Goal: Obtain resource: Download file/media

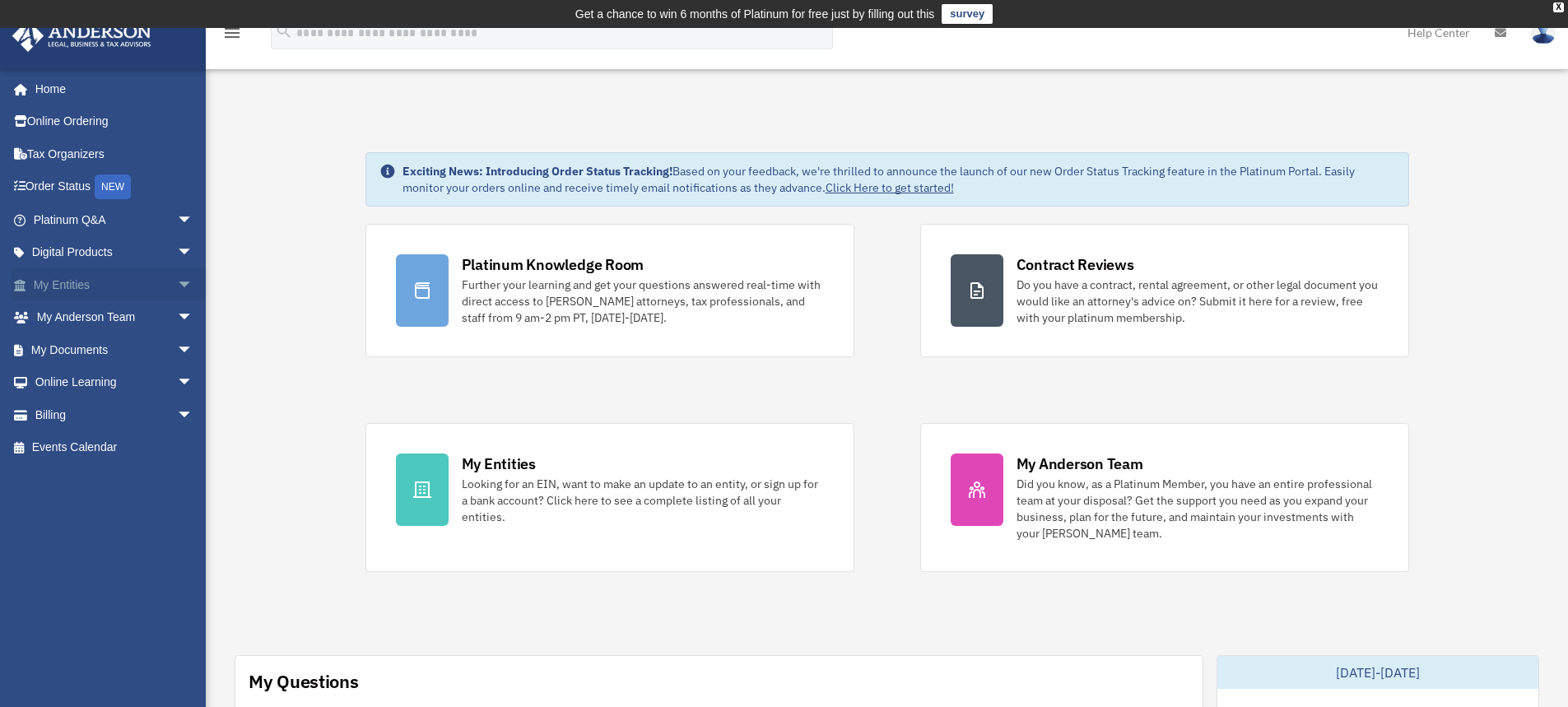
click at [177, 286] on span "arrow_drop_down" at bounding box center [193, 285] width 33 height 34
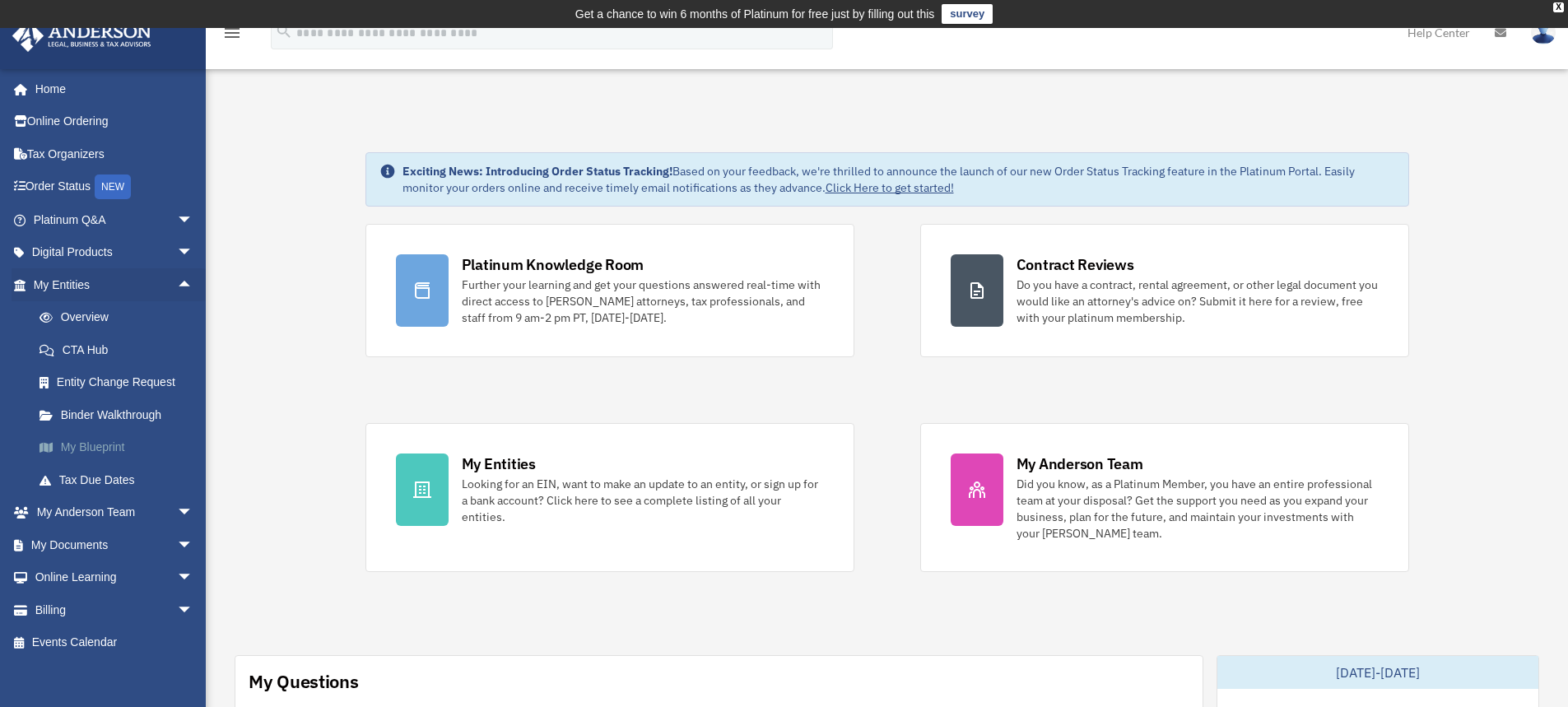
click at [129, 444] on link "My Blueprint" at bounding box center [120, 448] width 195 height 33
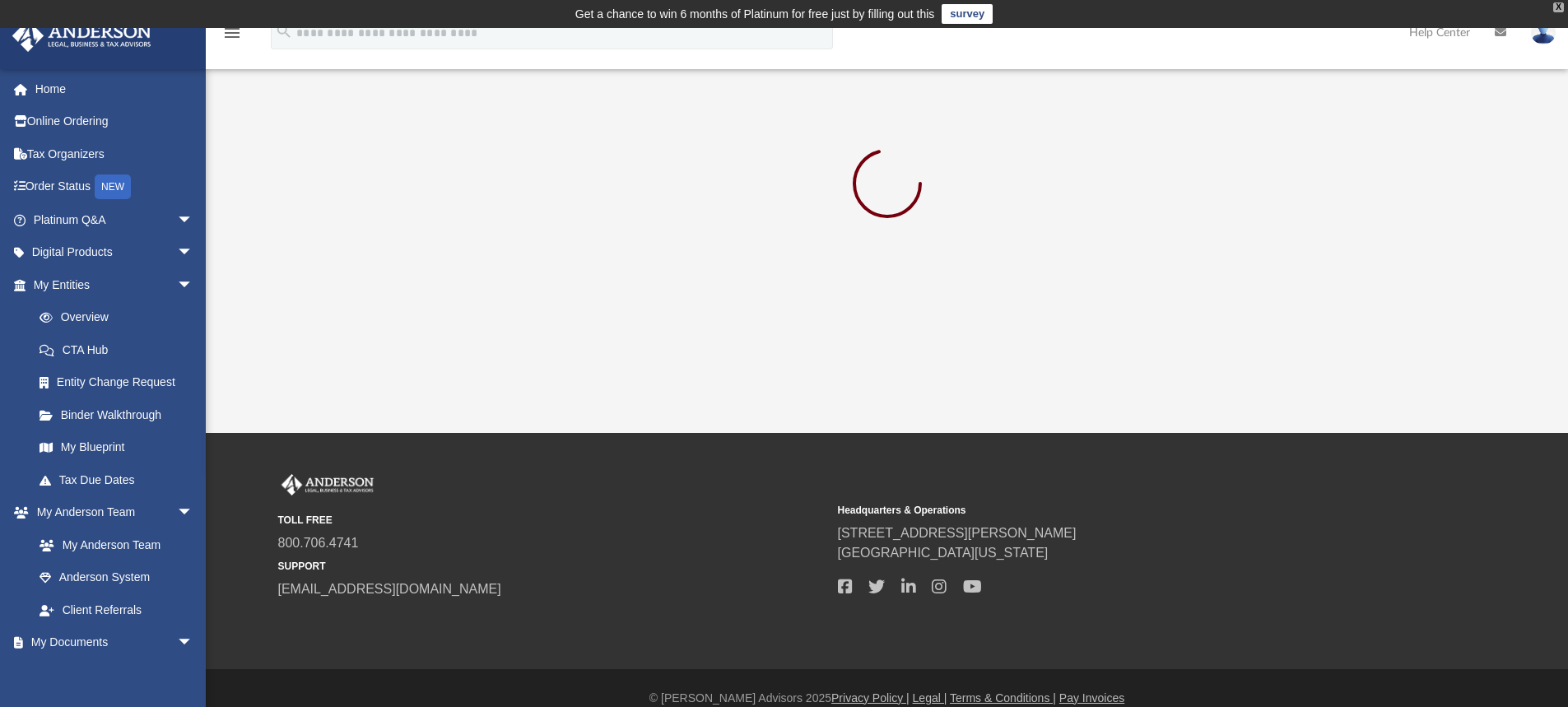
click at [1556, 4] on div "X" at bounding box center [1558, 7] width 10 height 10
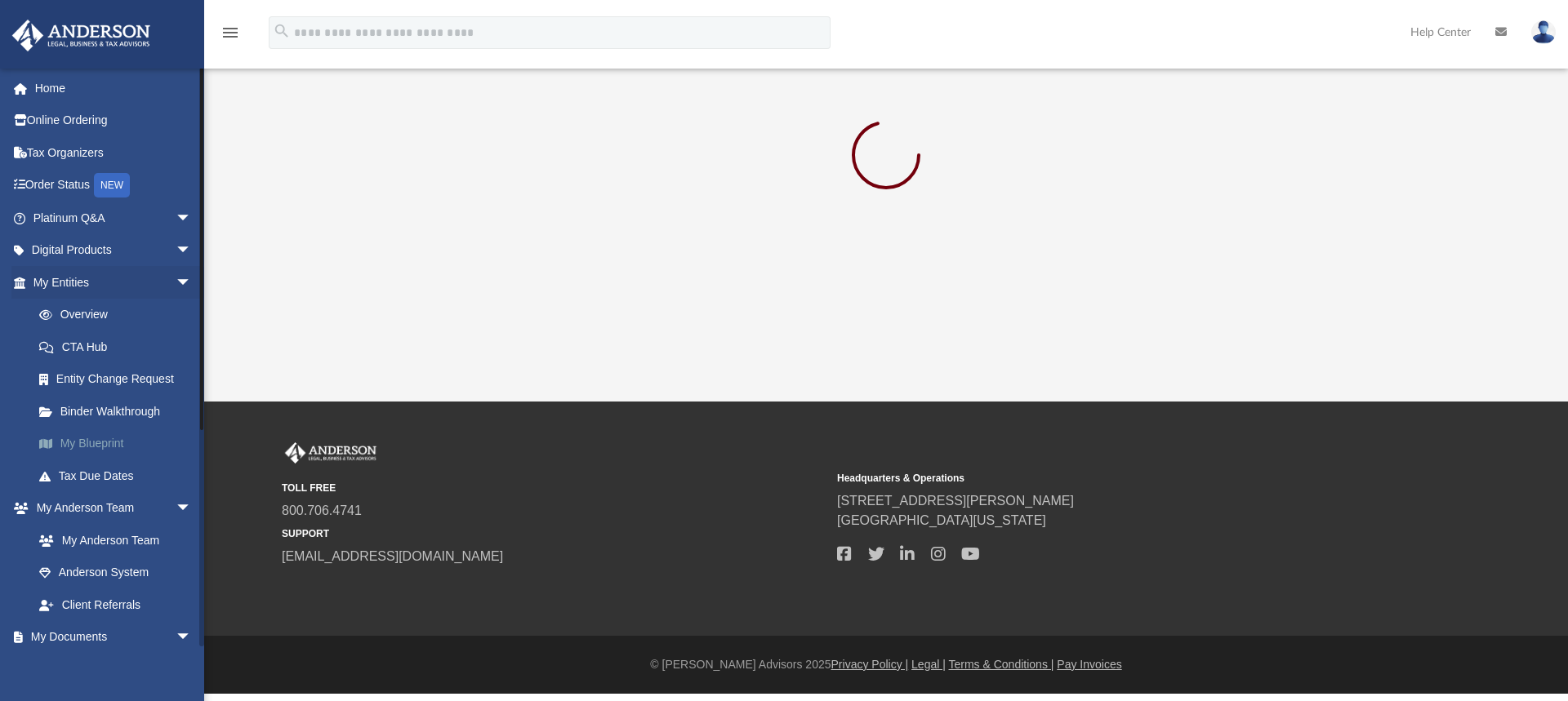
click at [96, 445] on link "My Blueprint" at bounding box center [119, 444] width 194 height 33
click at [78, 284] on link "My Entities arrow_drop_down" at bounding box center [114, 283] width 205 height 33
click at [103, 254] on link "Digital Products arrow_drop_down" at bounding box center [114, 251] width 205 height 33
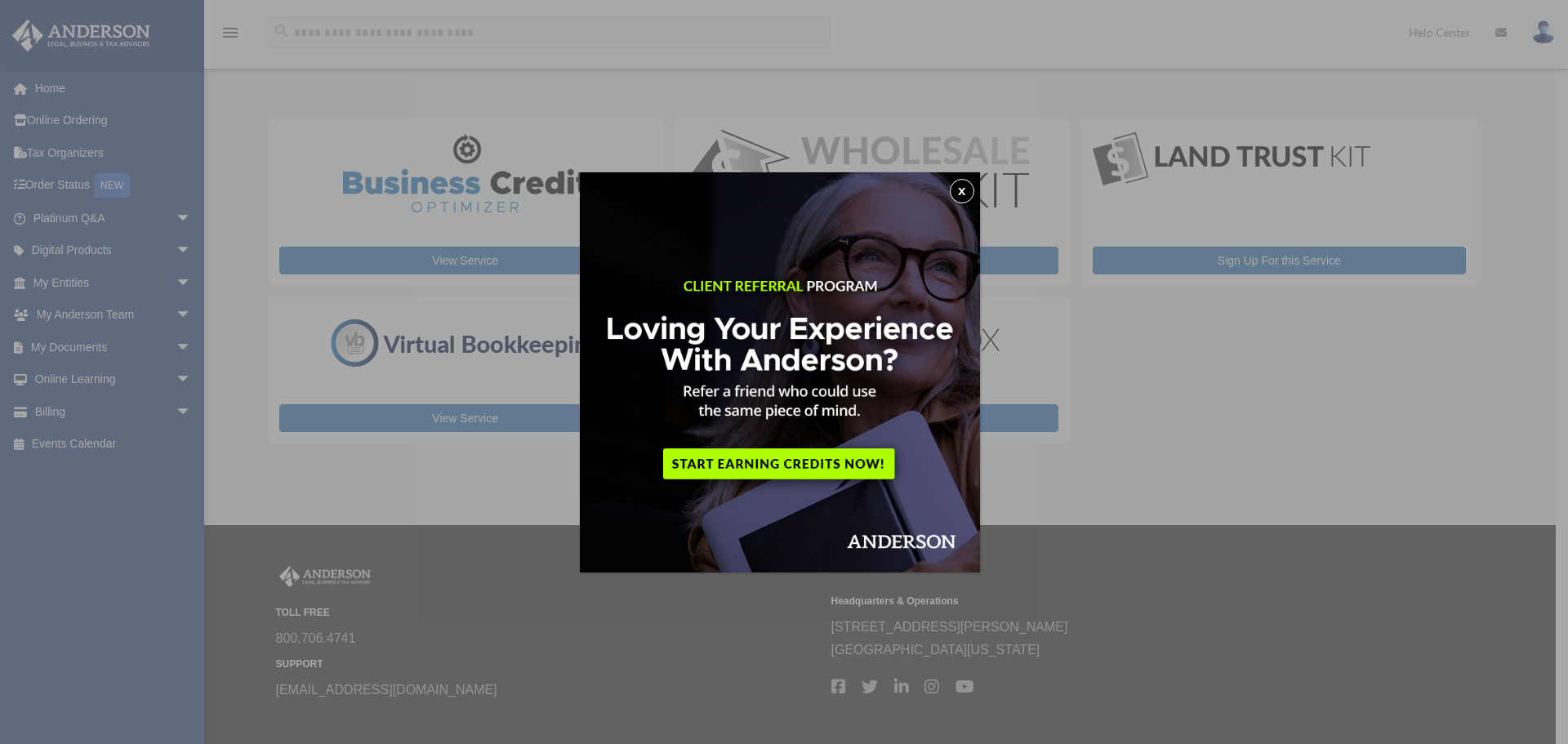
click at [971, 185] on button "x" at bounding box center [961, 191] width 24 height 24
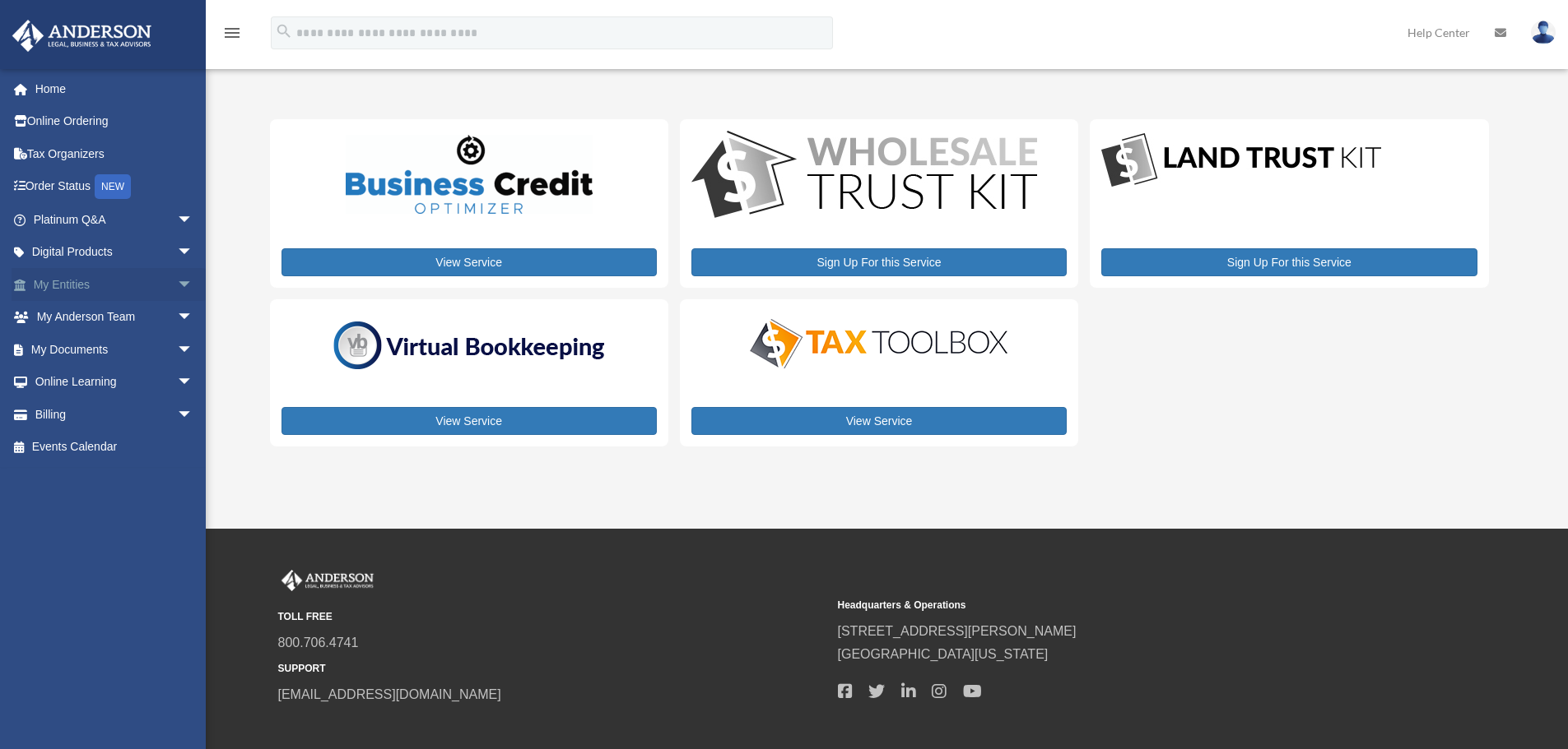
click at [177, 286] on span "arrow_drop_down" at bounding box center [193, 285] width 33 height 34
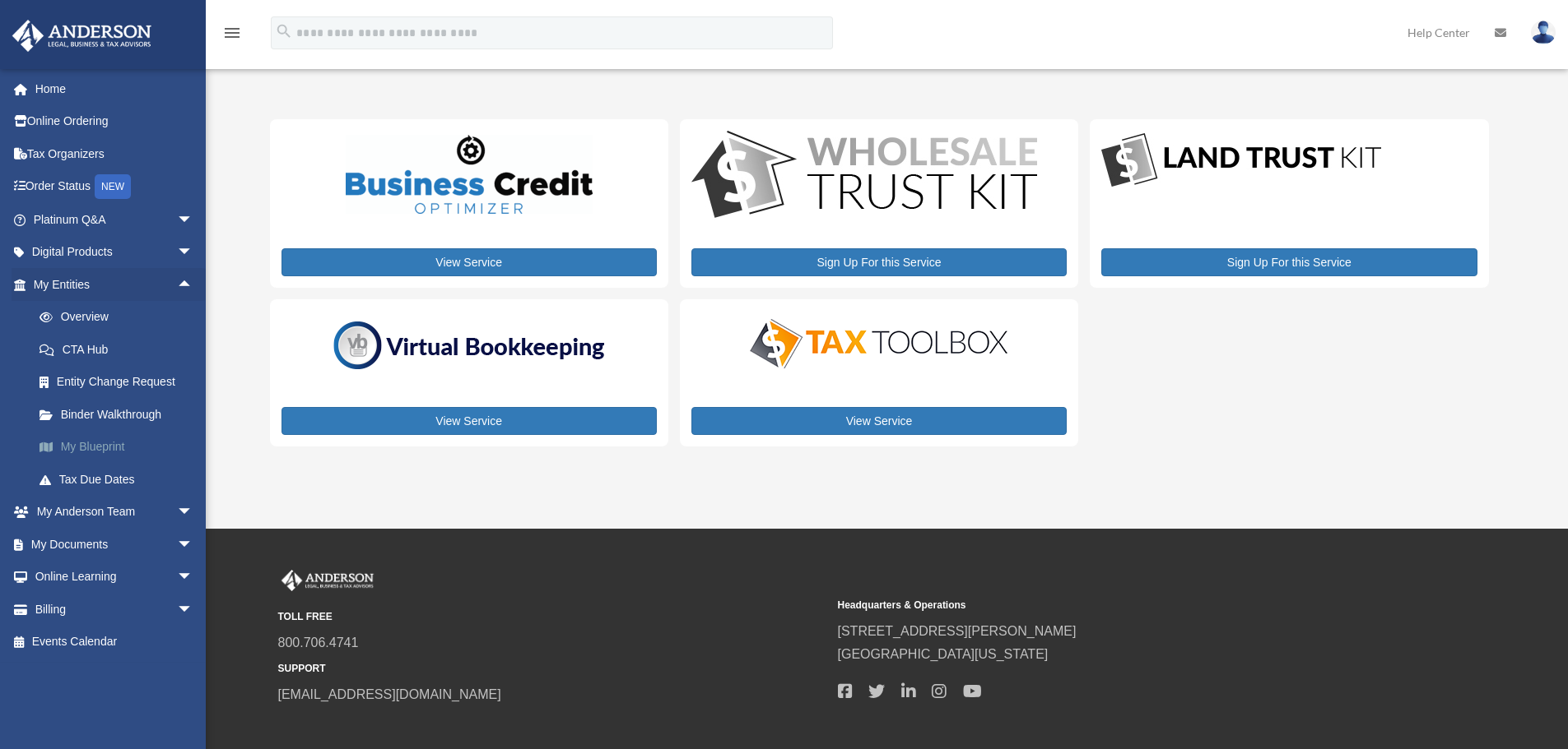
click at [104, 445] on link "My Blueprint" at bounding box center [120, 447] width 195 height 33
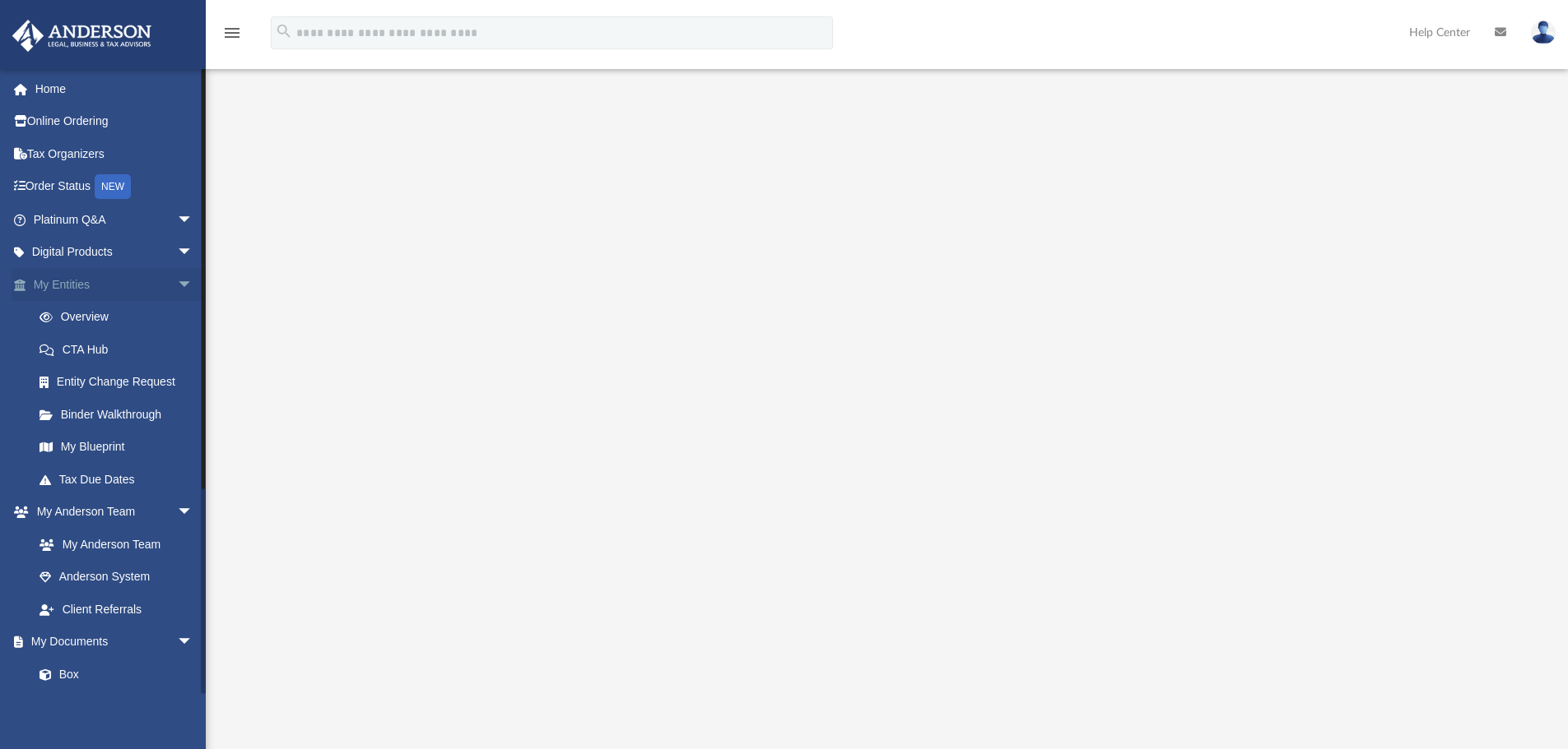
click at [177, 286] on span "arrow_drop_down" at bounding box center [193, 285] width 33 height 34
click at [177, 314] on span "arrow_drop_down" at bounding box center [193, 317] width 33 height 34
click at [101, 379] on link "Box" at bounding box center [120, 383] width 195 height 33
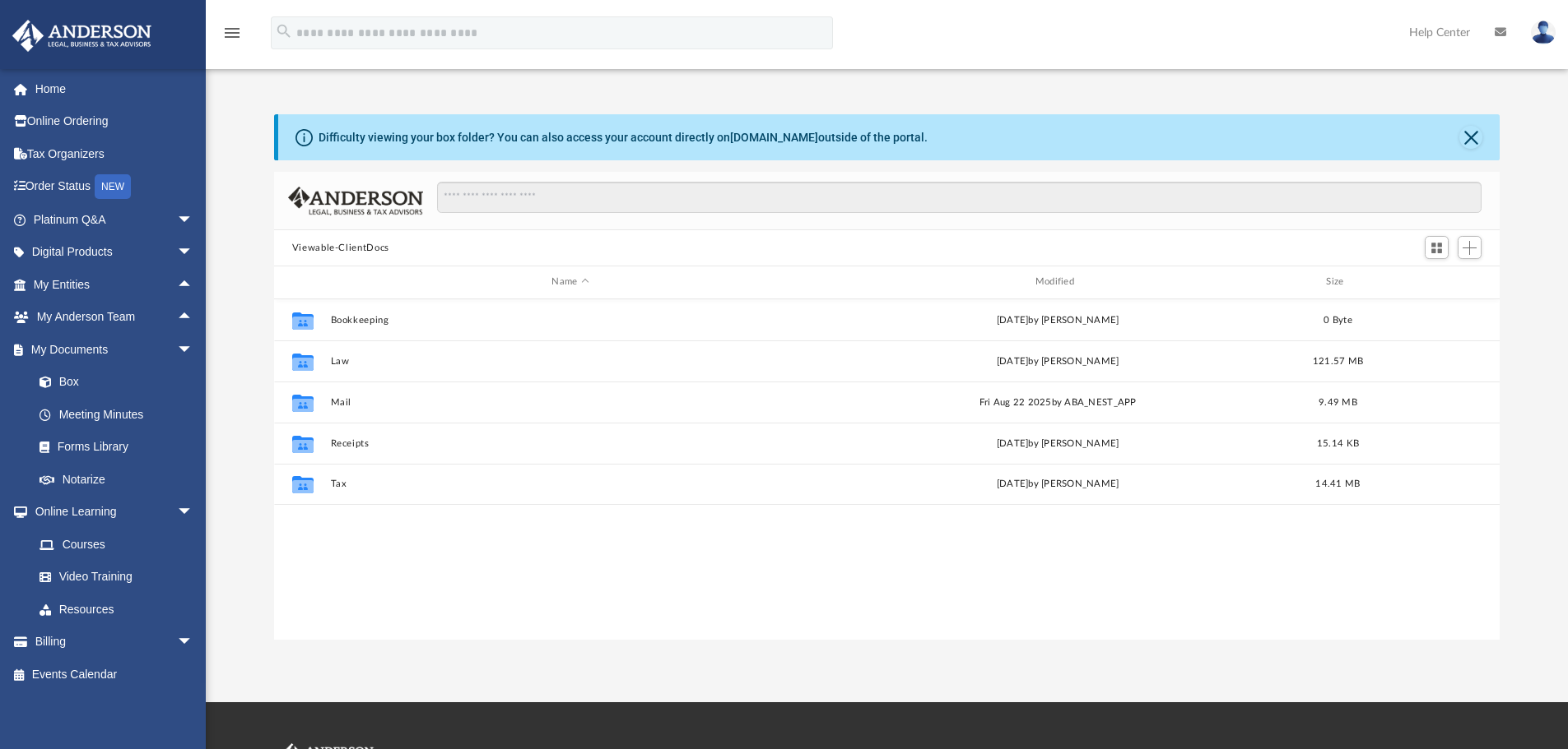
scroll to position [362, 1213]
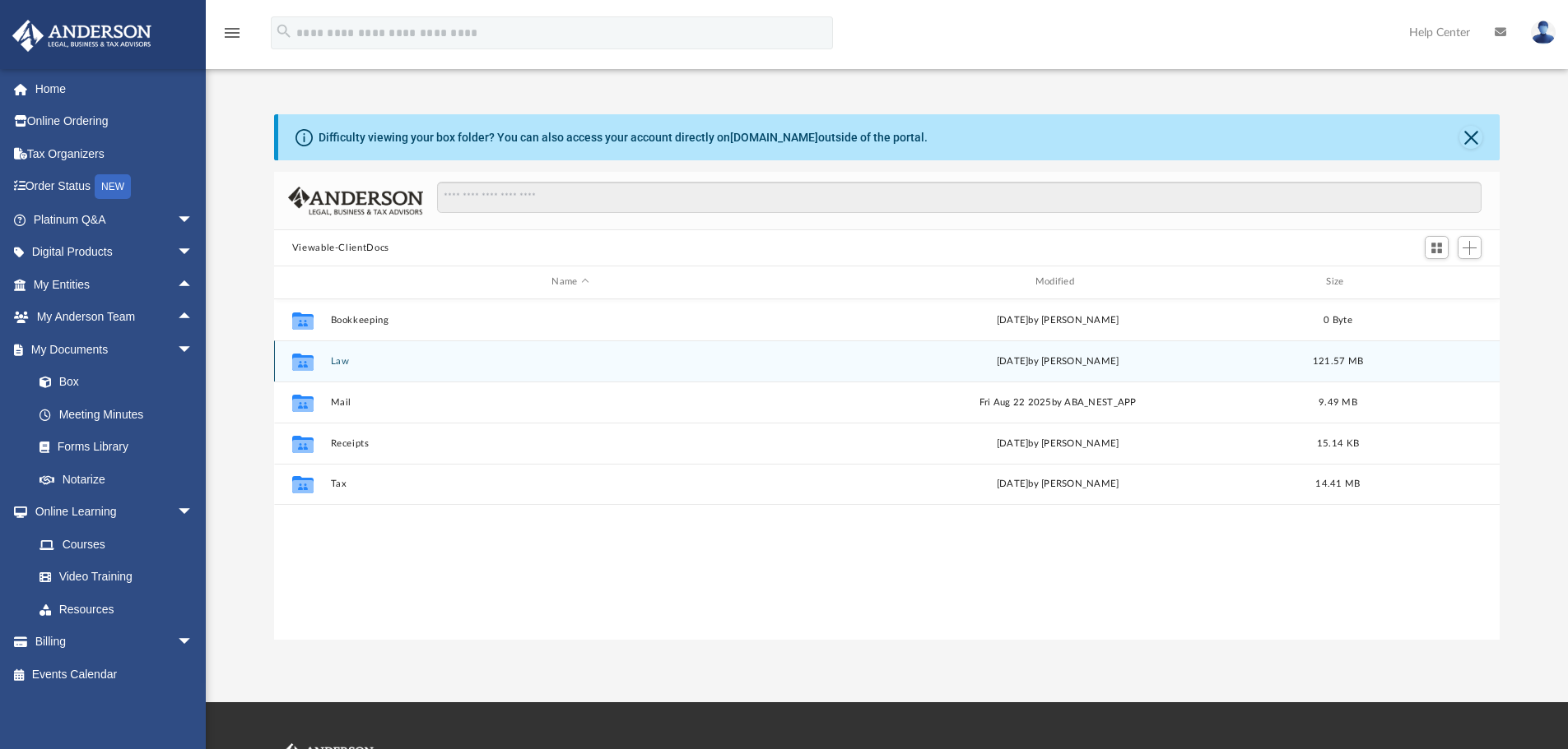
click at [352, 362] on button "Law" at bounding box center [569, 361] width 480 height 10
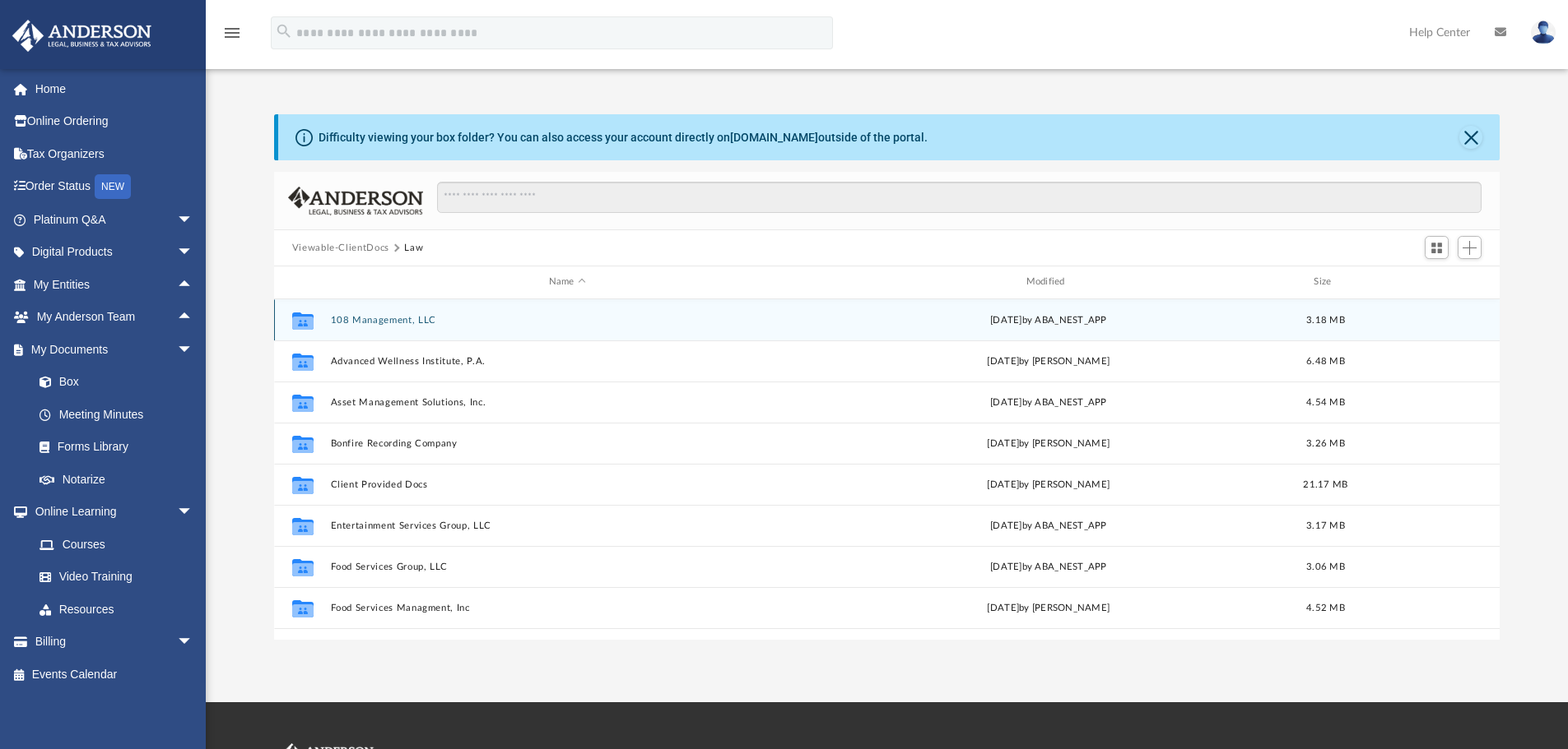
click at [383, 319] on button "108 Management, LLC" at bounding box center [567, 320] width 474 height 10
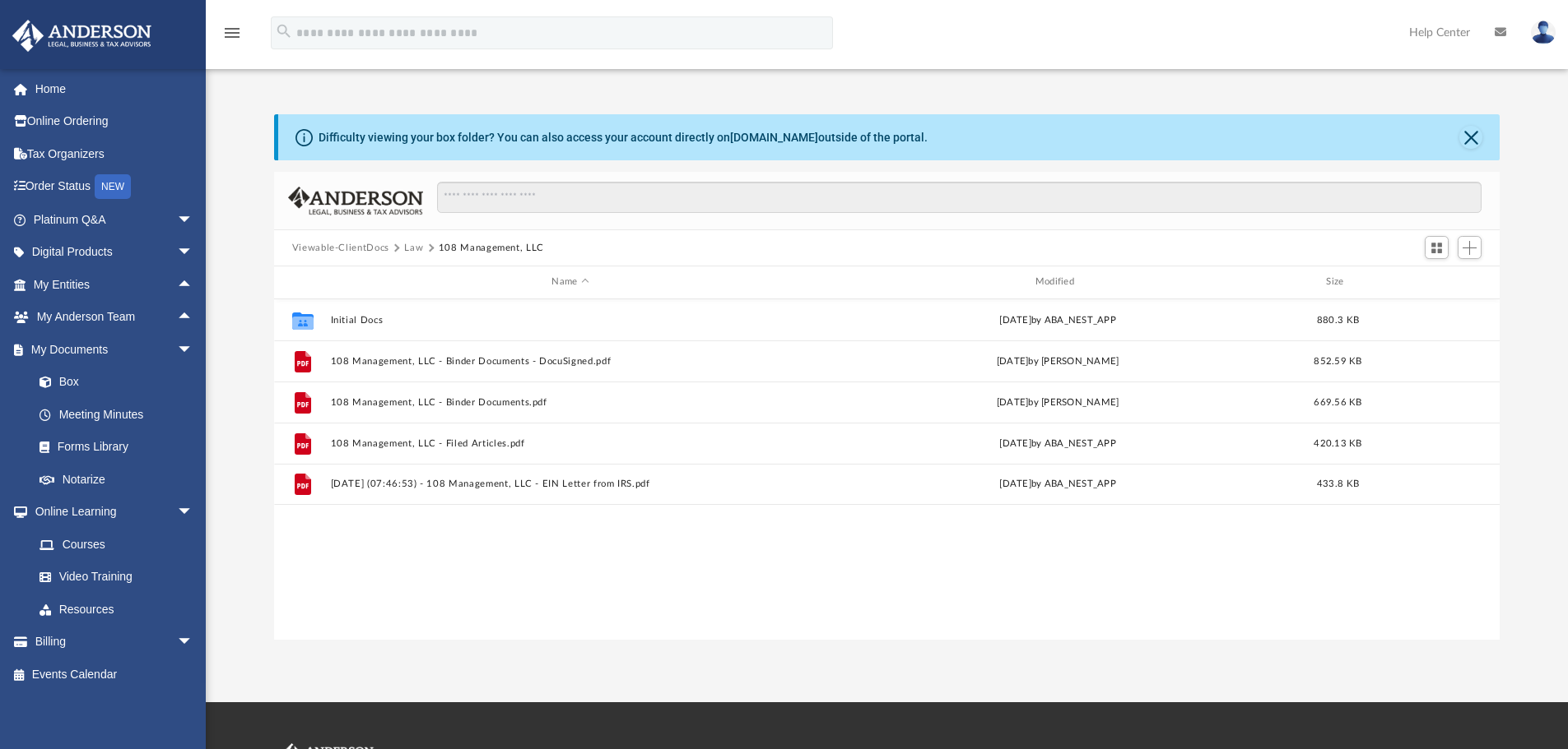
click at [415, 246] on button "Law" at bounding box center [414, 248] width 19 height 15
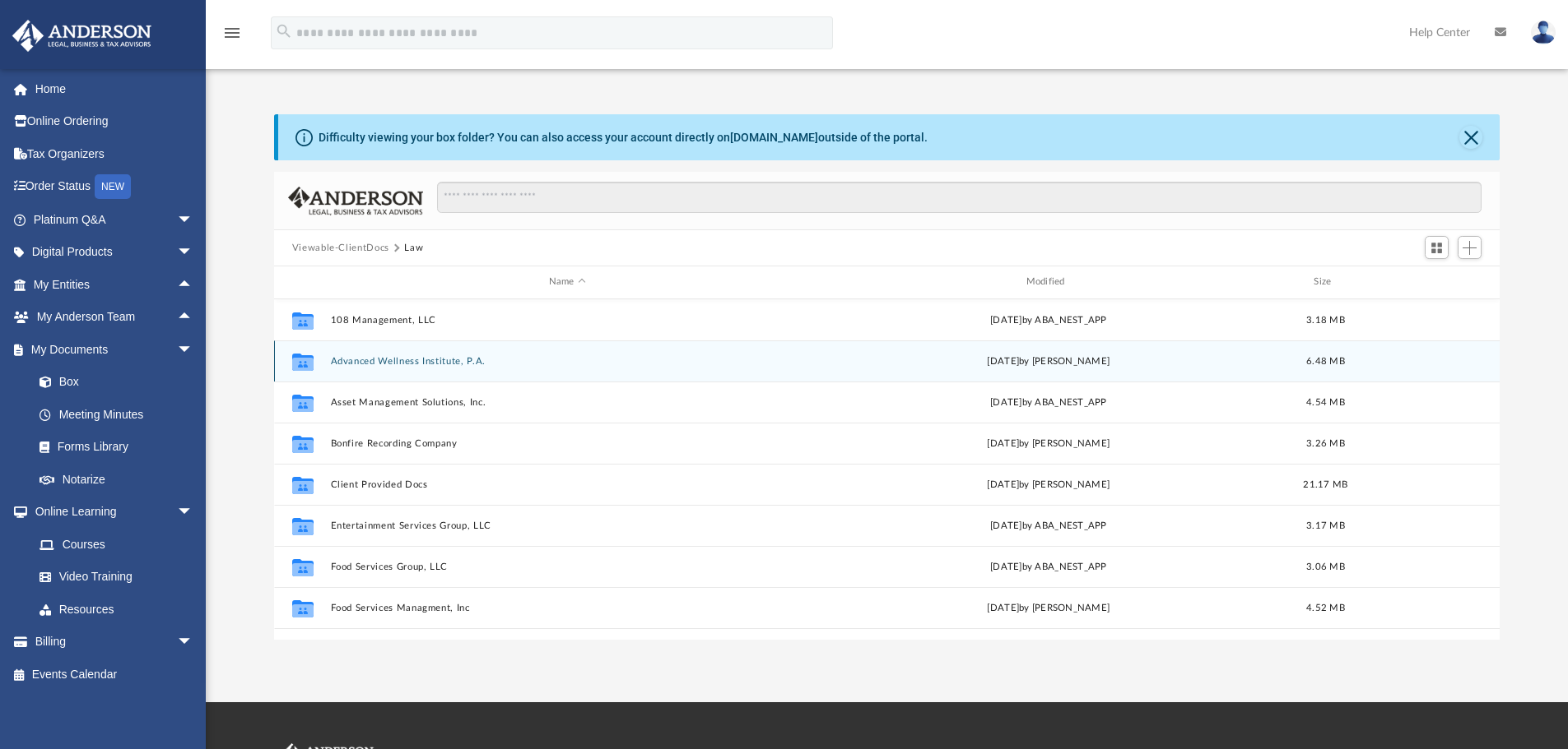
click at [398, 358] on button "Advanced Wellness Institute, P.A." at bounding box center [567, 361] width 474 height 10
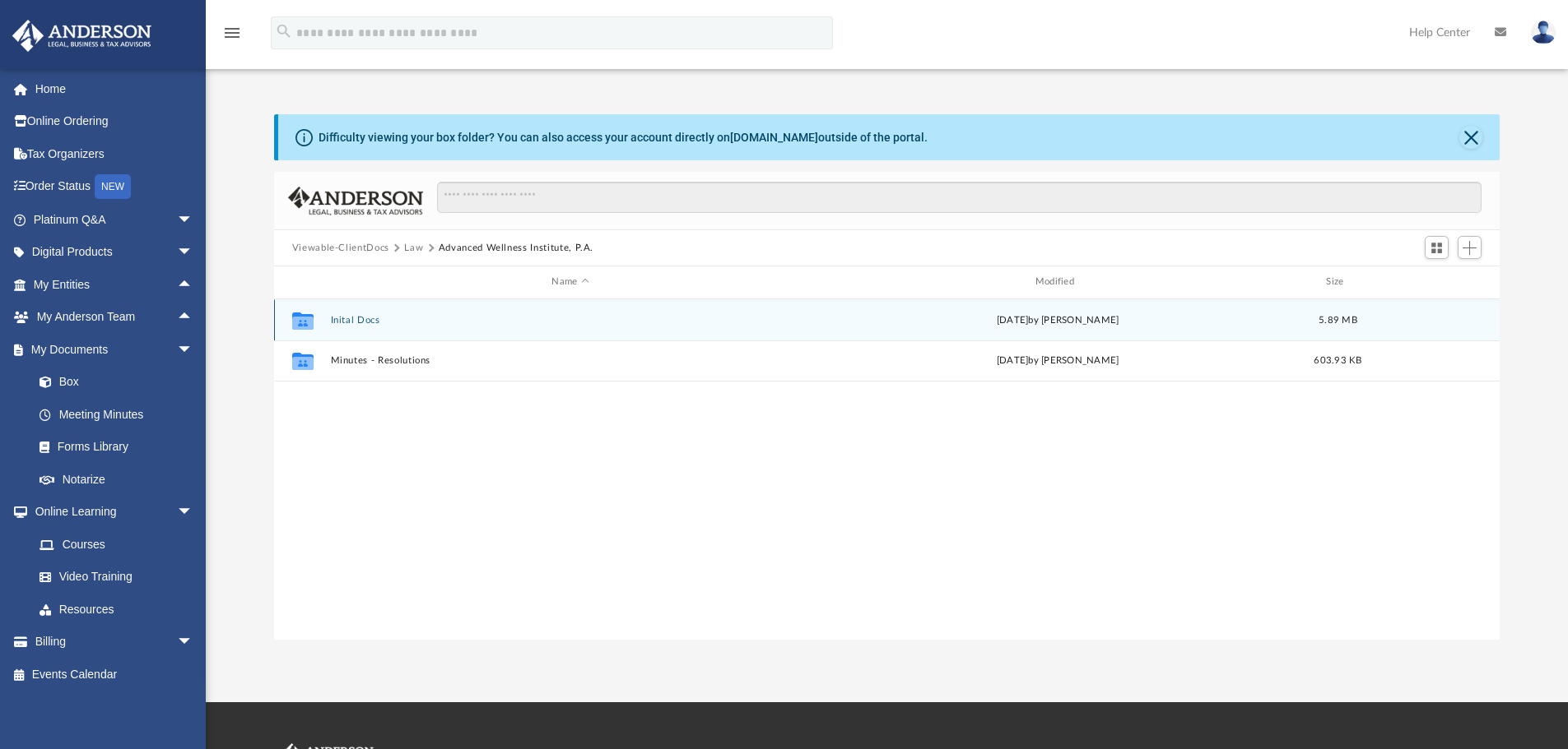
click at [380, 326] on button "Inital Docs" at bounding box center [569, 320] width 480 height 10
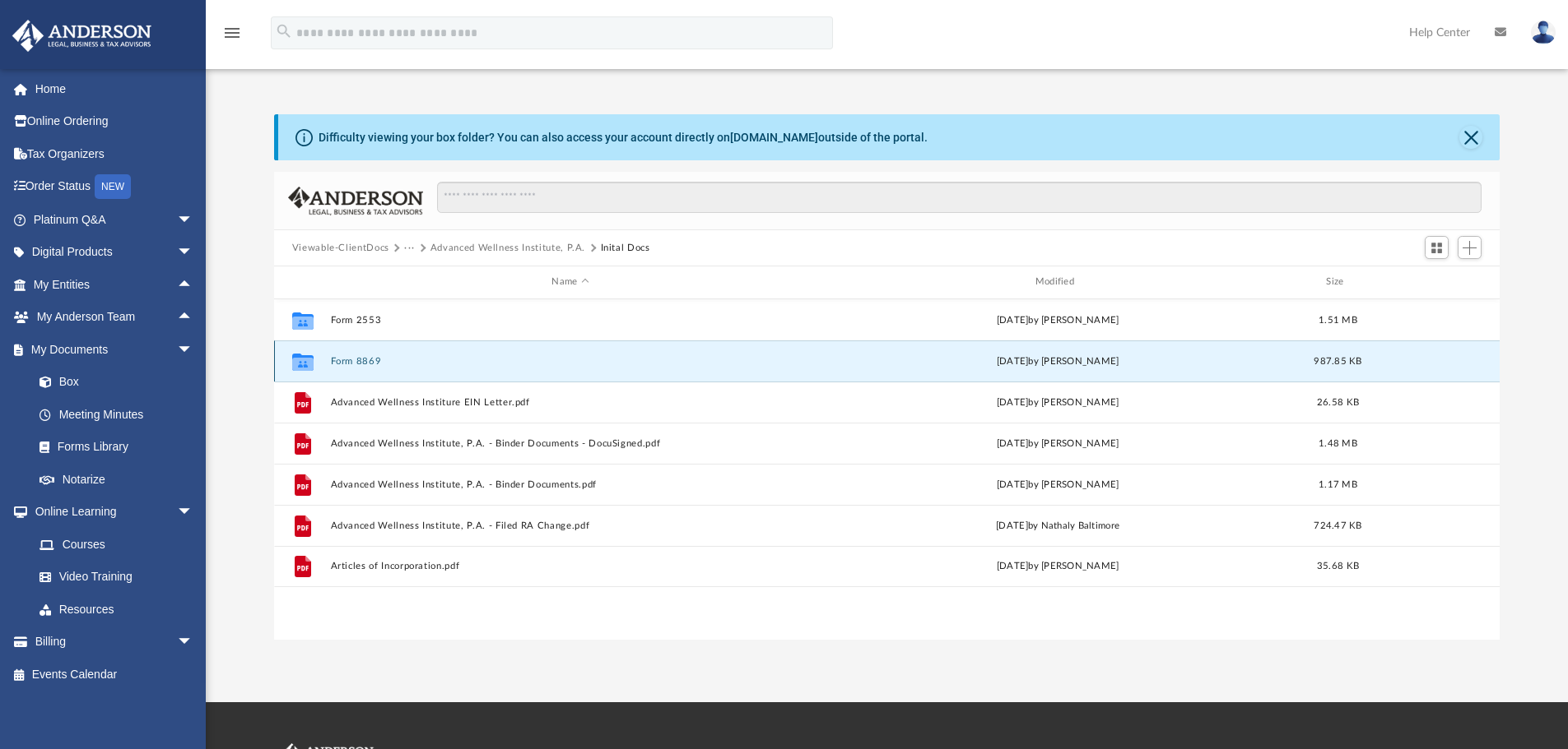
click at [362, 358] on button "Form 8869" at bounding box center [569, 361] width 480 height 10
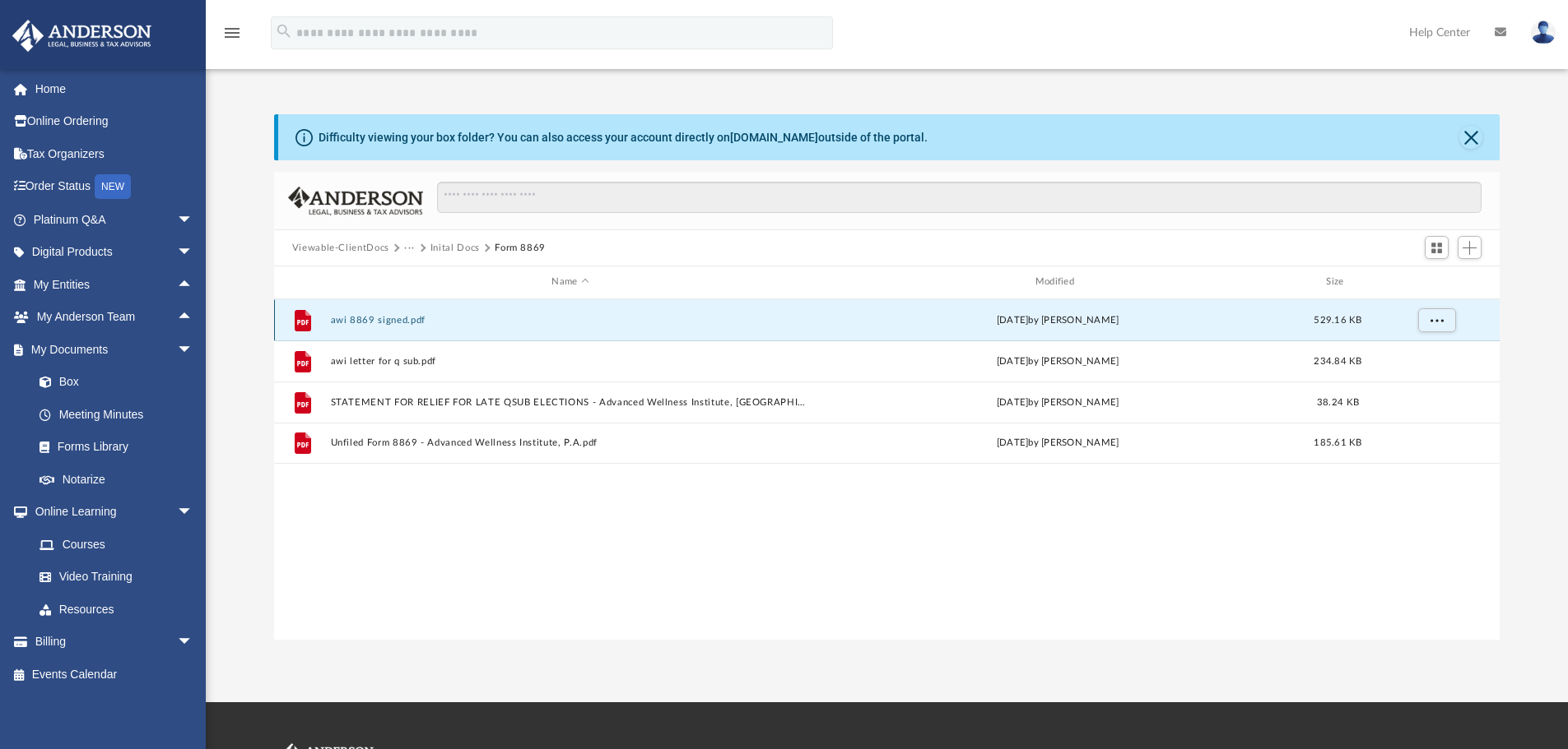
click at [397, 321] on button "awi 8869 signed.pdf" at bounding box center [569, 320] width 480 height 10
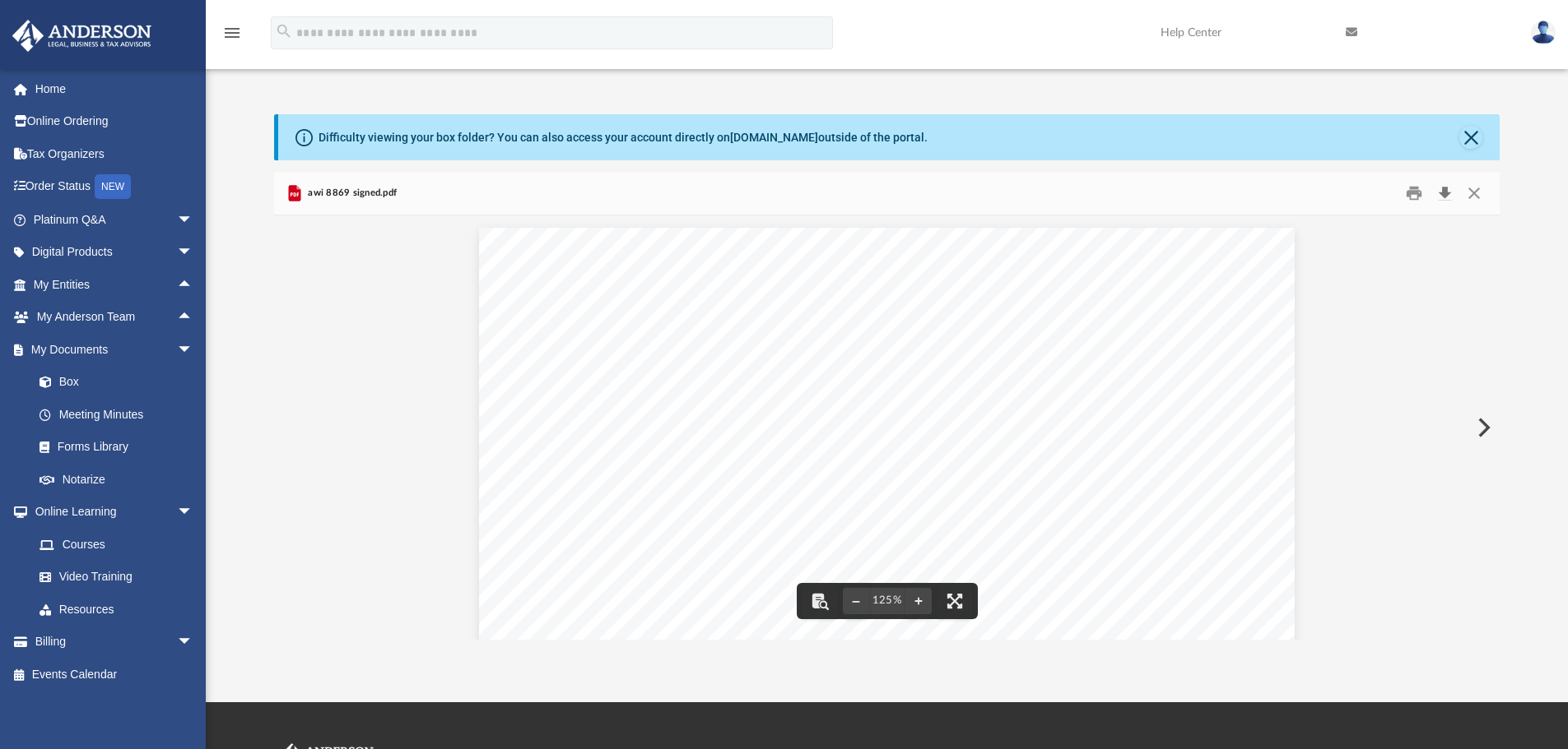
click at [1445, 195] on button "Download" at bounding box center [1445, 193] width 30 height 25
click at [1470, 137] on button "Close" at bounding box center [1470, 137] width 23 height 23
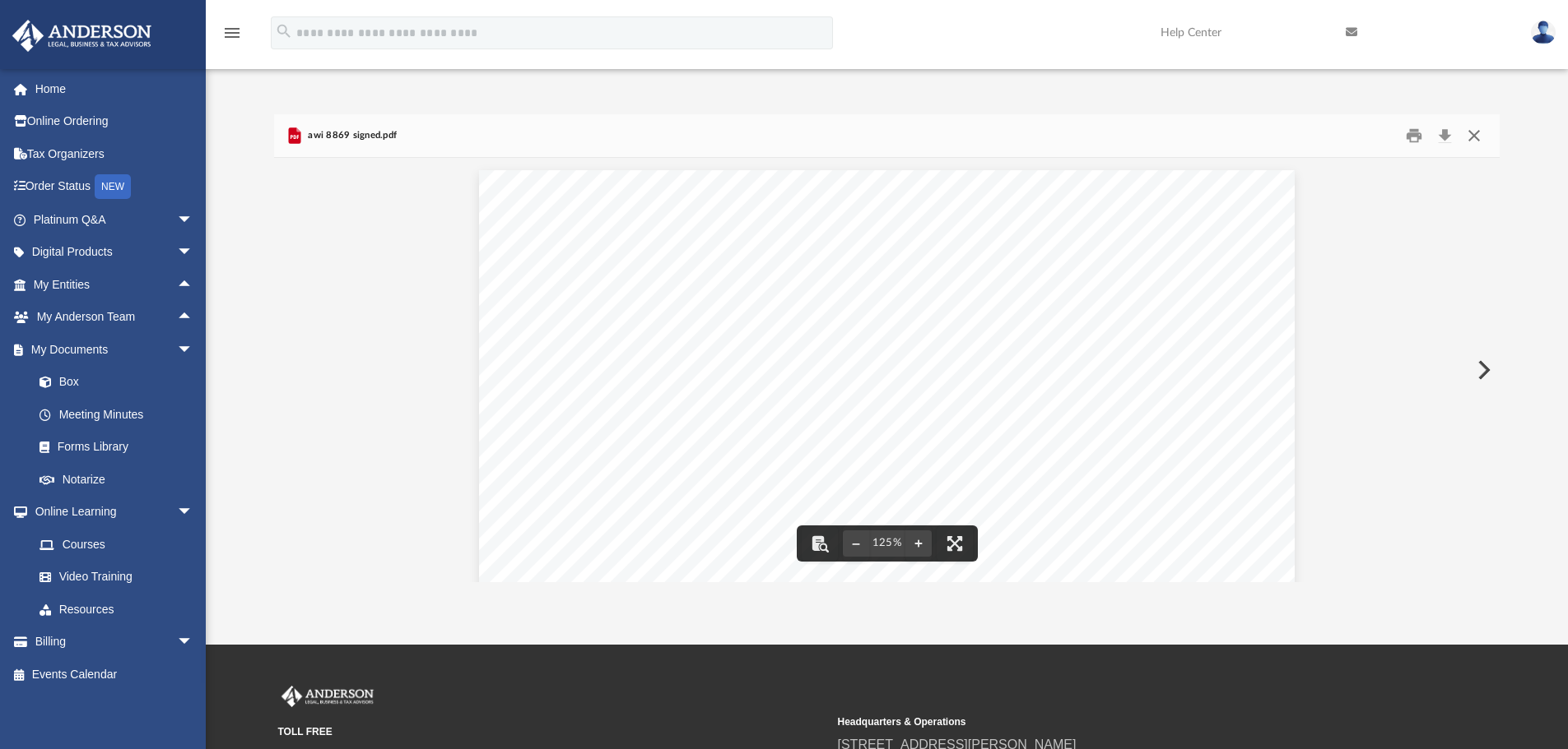
click at [1475, 139] on button "Close" at bounding box center [1474, 135] width 30 height 25
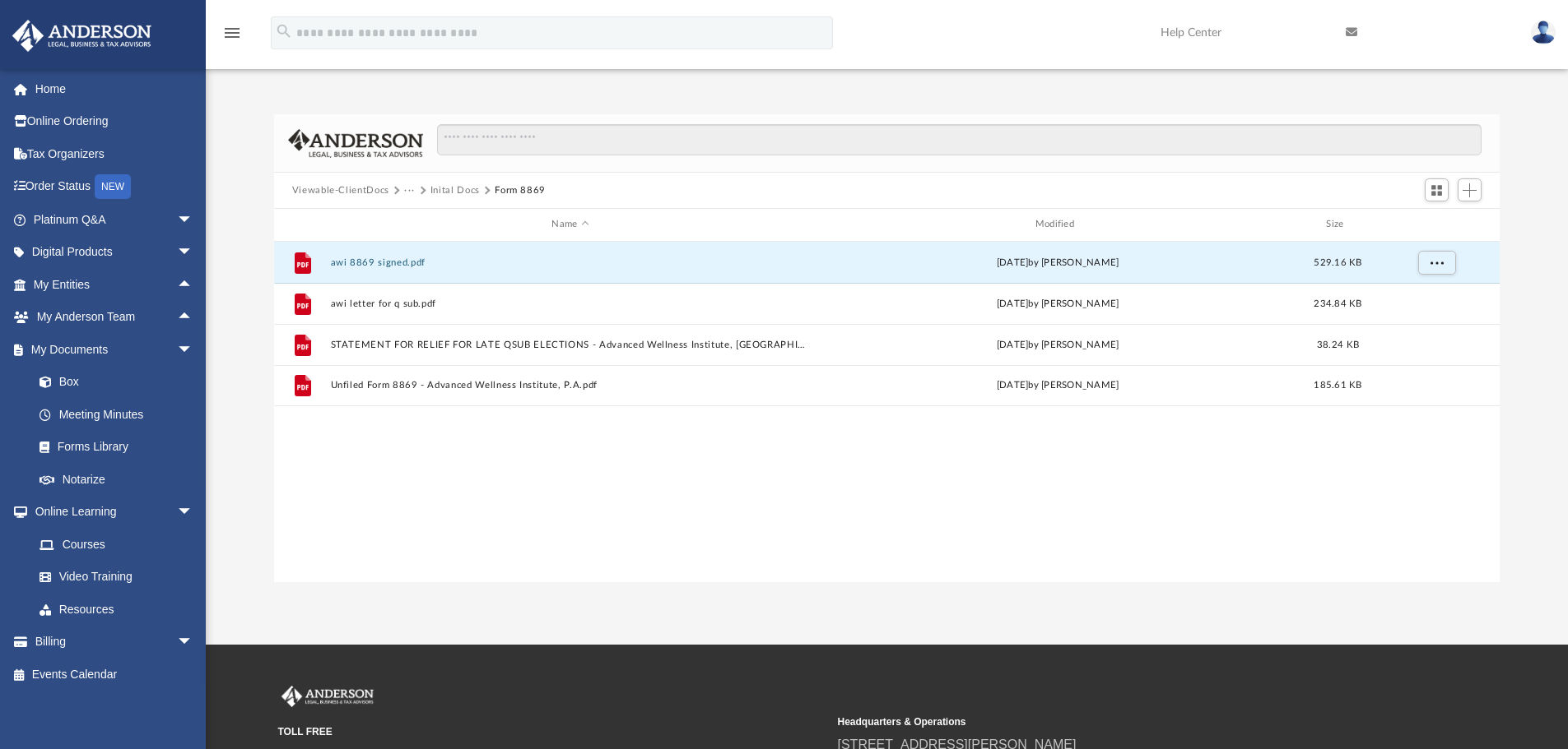
click at [410, 191] on button "···" at bounding box center [409, 191] width 10 height 15
click at [415, 214] on li "Law" at bounding box center [488, 219] width 151 height 17
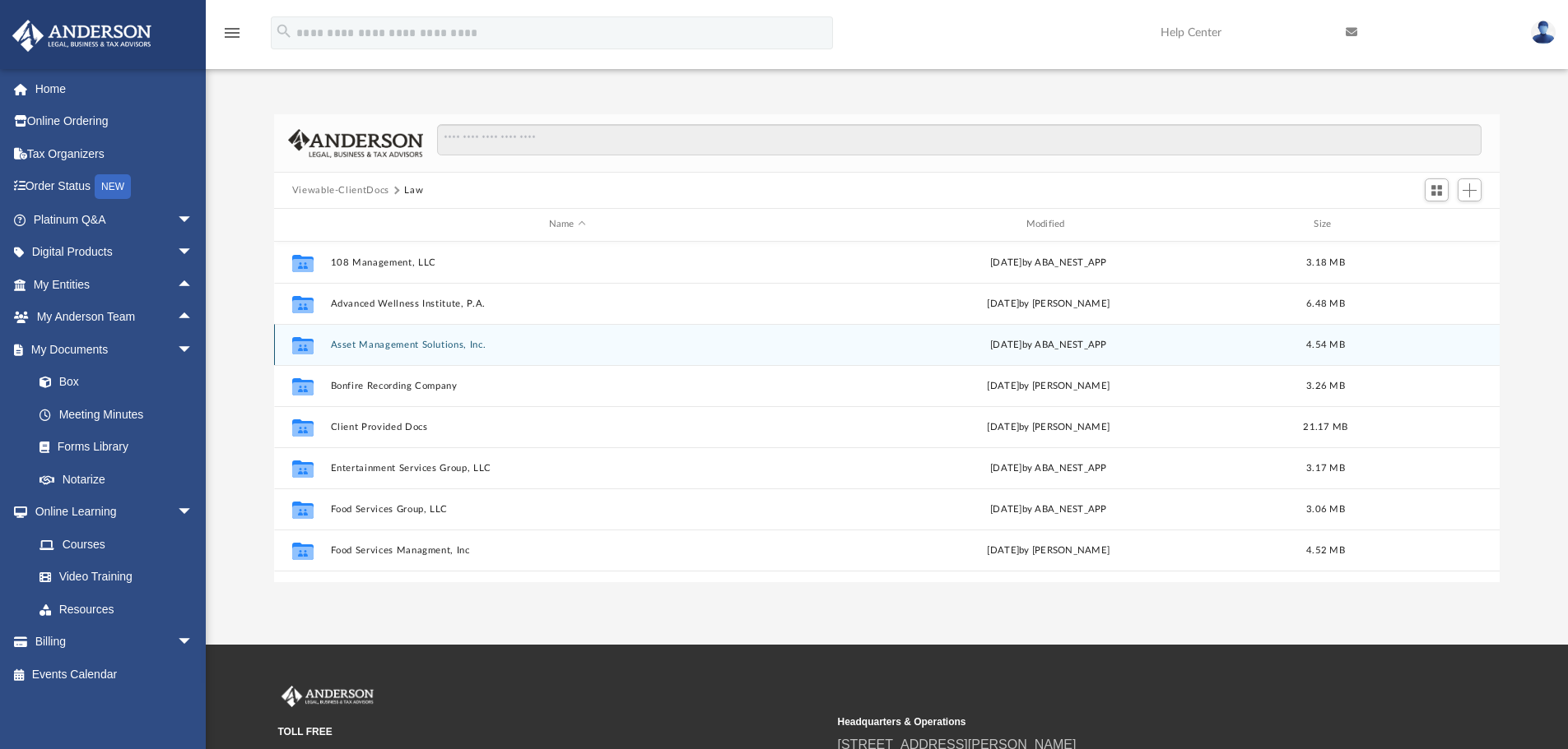
click at [370, 345] on button "Asset Management Solutions, Inc." at bounding box center [567, 345] width 474 height 10
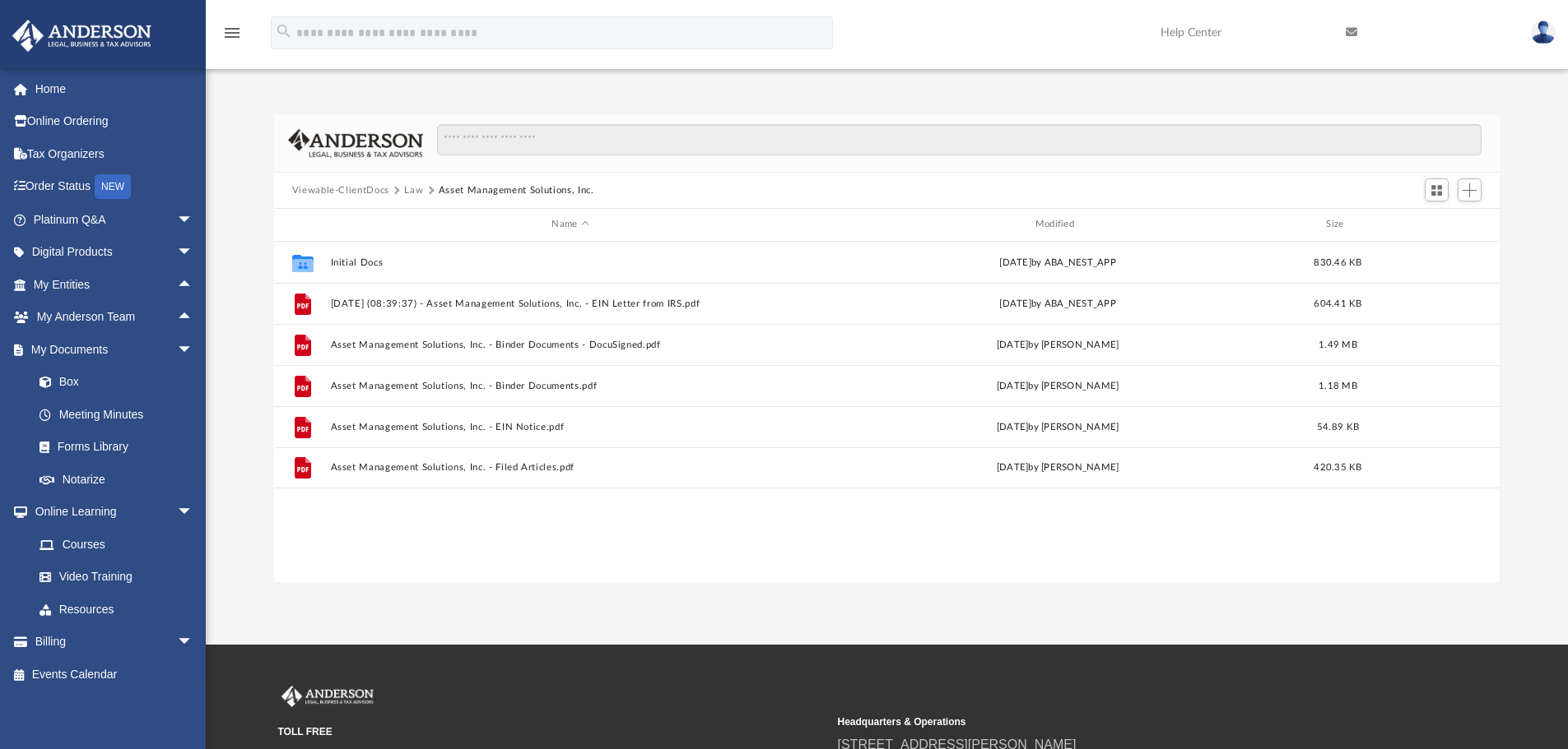
click at [414, 192] on button "Law" at bounding box center [414, 191] width 19 height 15
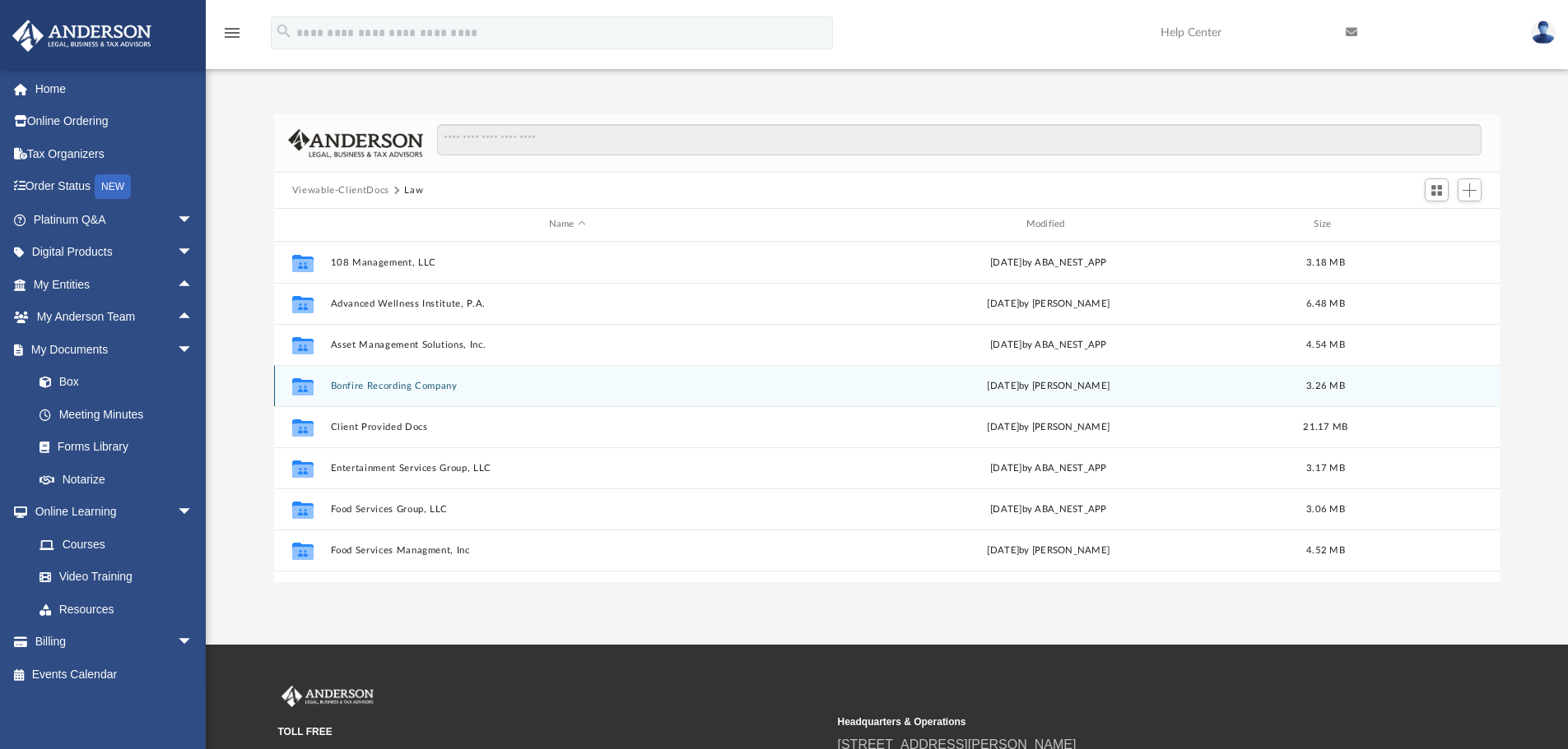
click at [373, 381] on button "Bonfire Recording Company" at bounding box center [567, 386] width 474 height 10
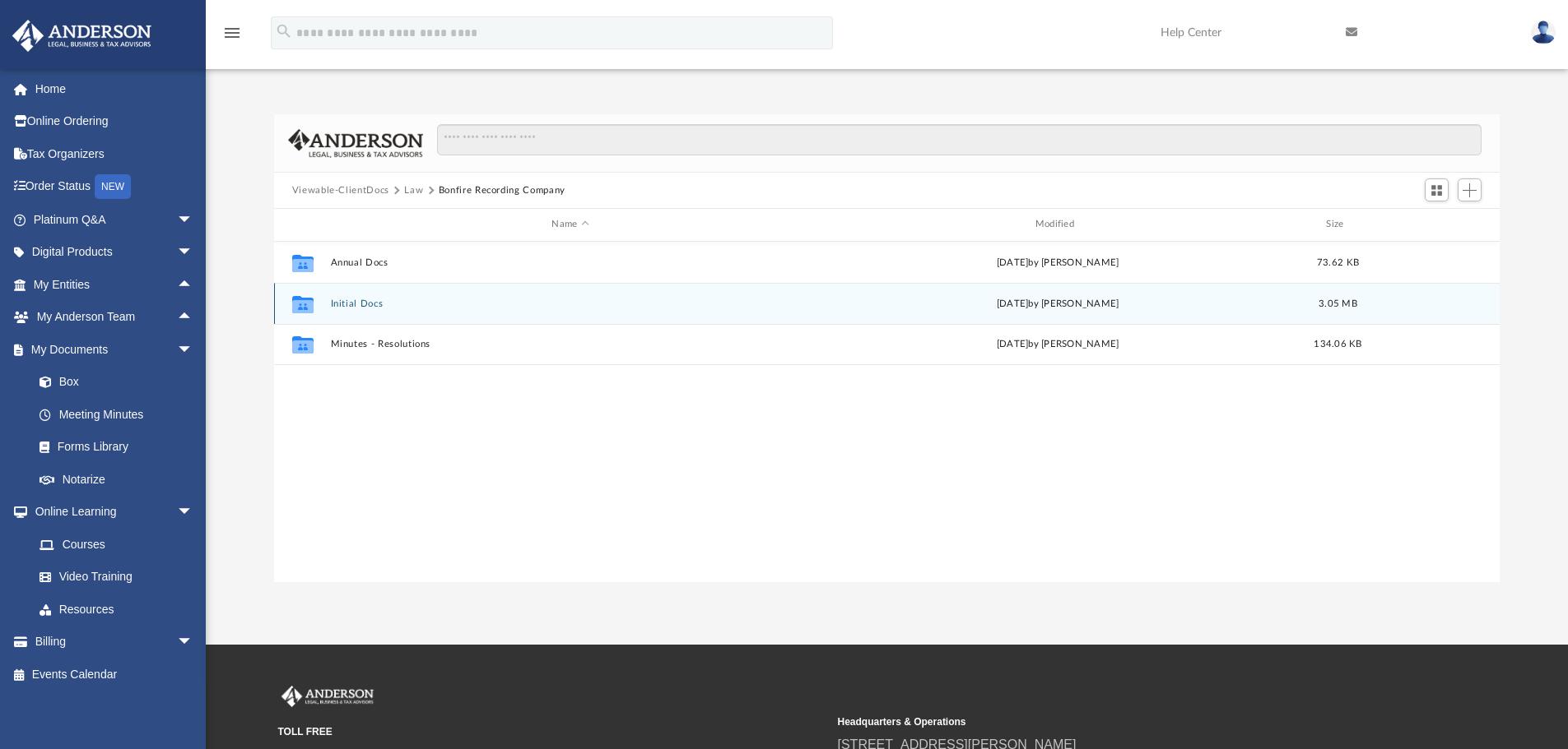
click at [366, 308] on button "Initial Docs" at bounding box center [569, 304] width 480 height 10
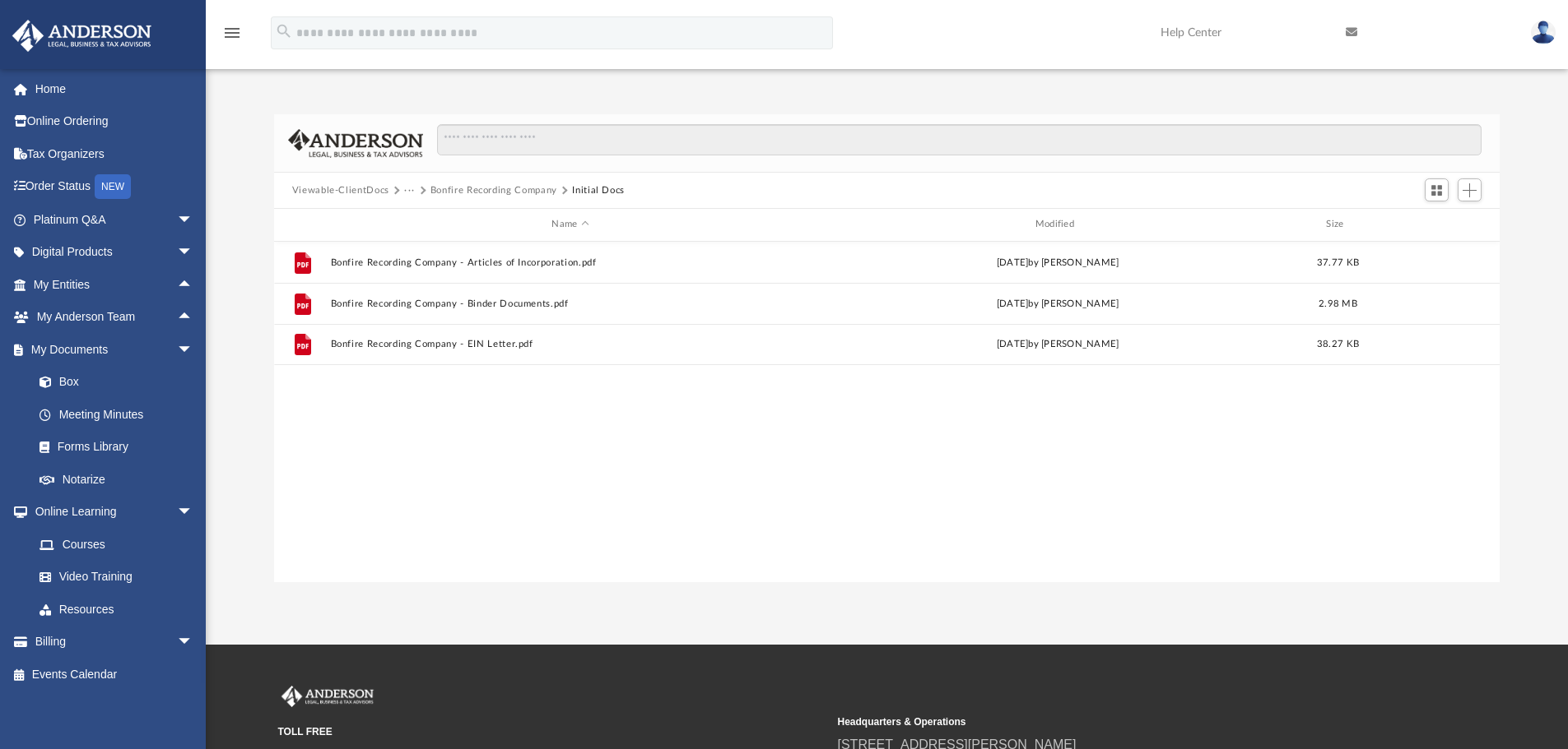
click at [411, 188] on button "···" at bounding box center [409, 191] width 10 height 15
click at [419, 222] on li "Law" at bounding box center [422, 219] width 19 height 17
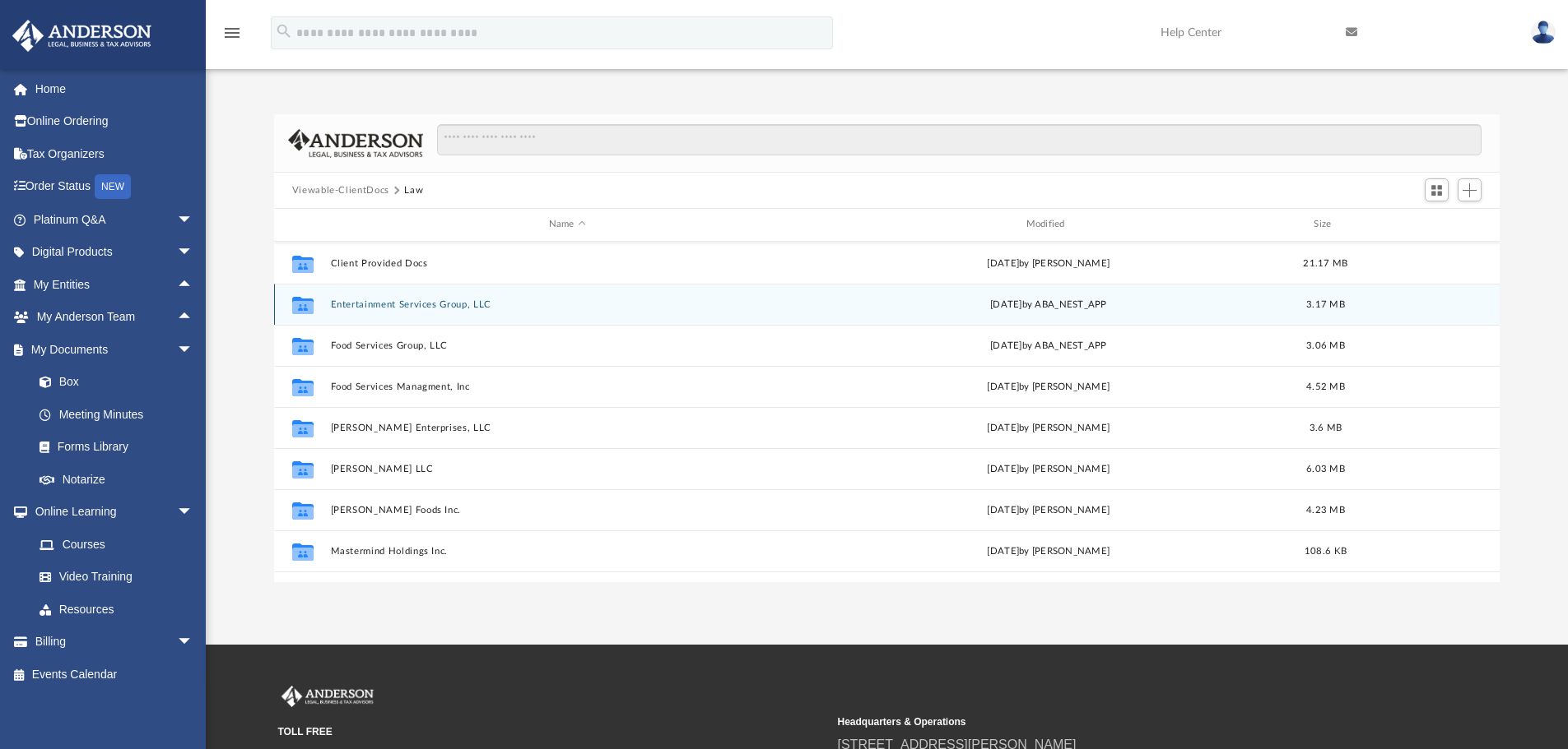
scroll to position [164, 0]
click at [370, 304] on button "Entertainment Services Group, LLC" at bounding box center [567, 304] width 474 height 10
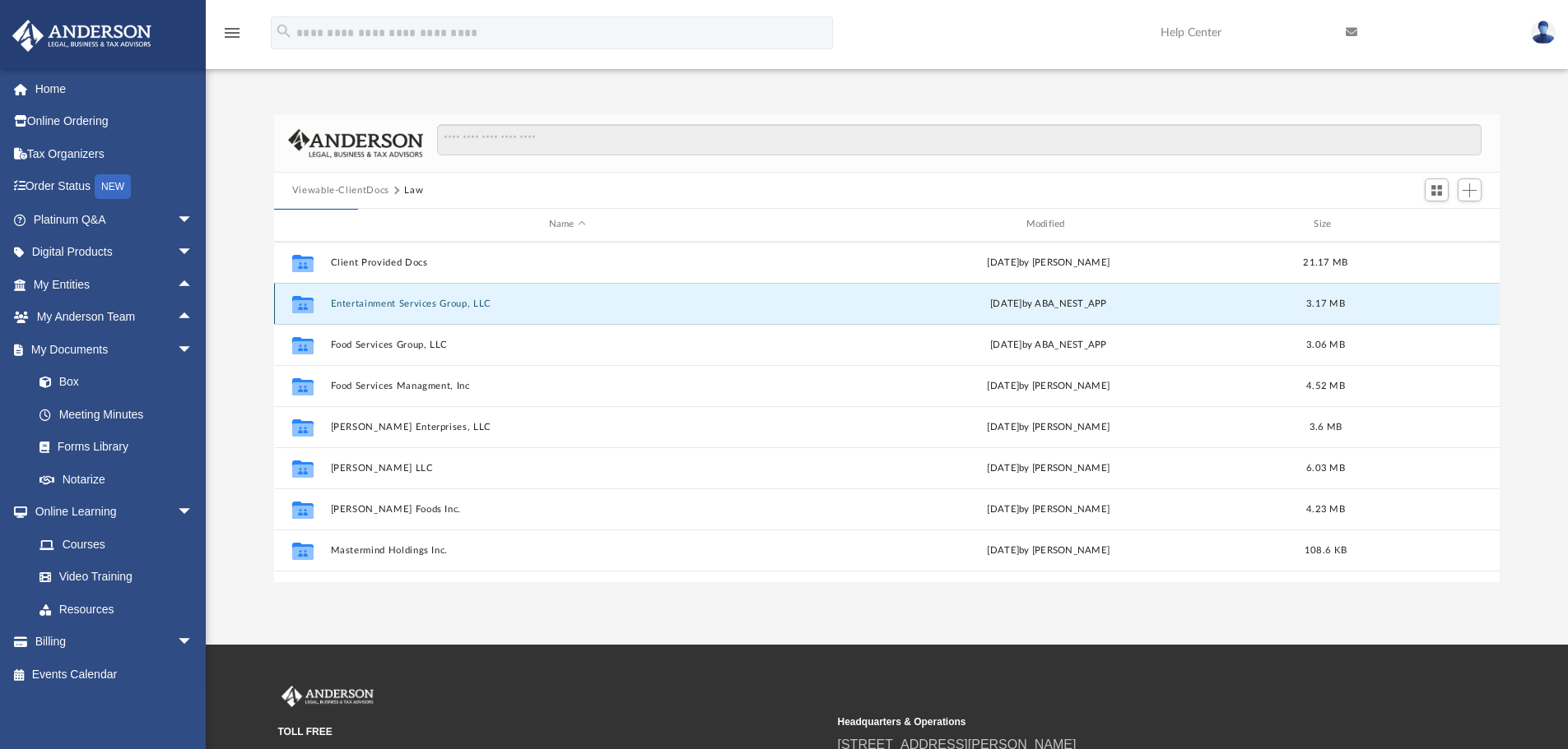
scroll to position [0, 0]
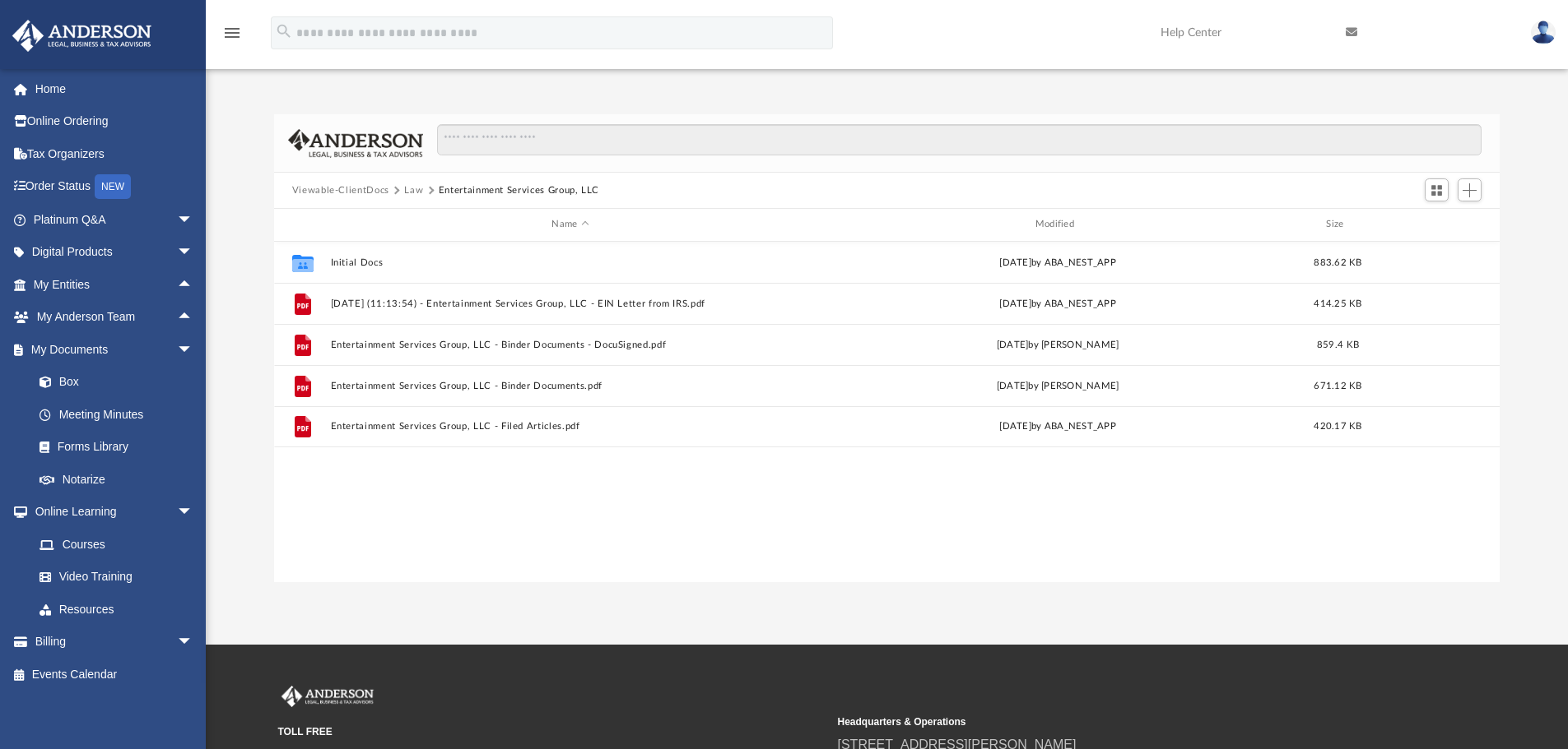
click at [408, 192] on button "Law" at bounding box center [414, 191] width 19 height 15
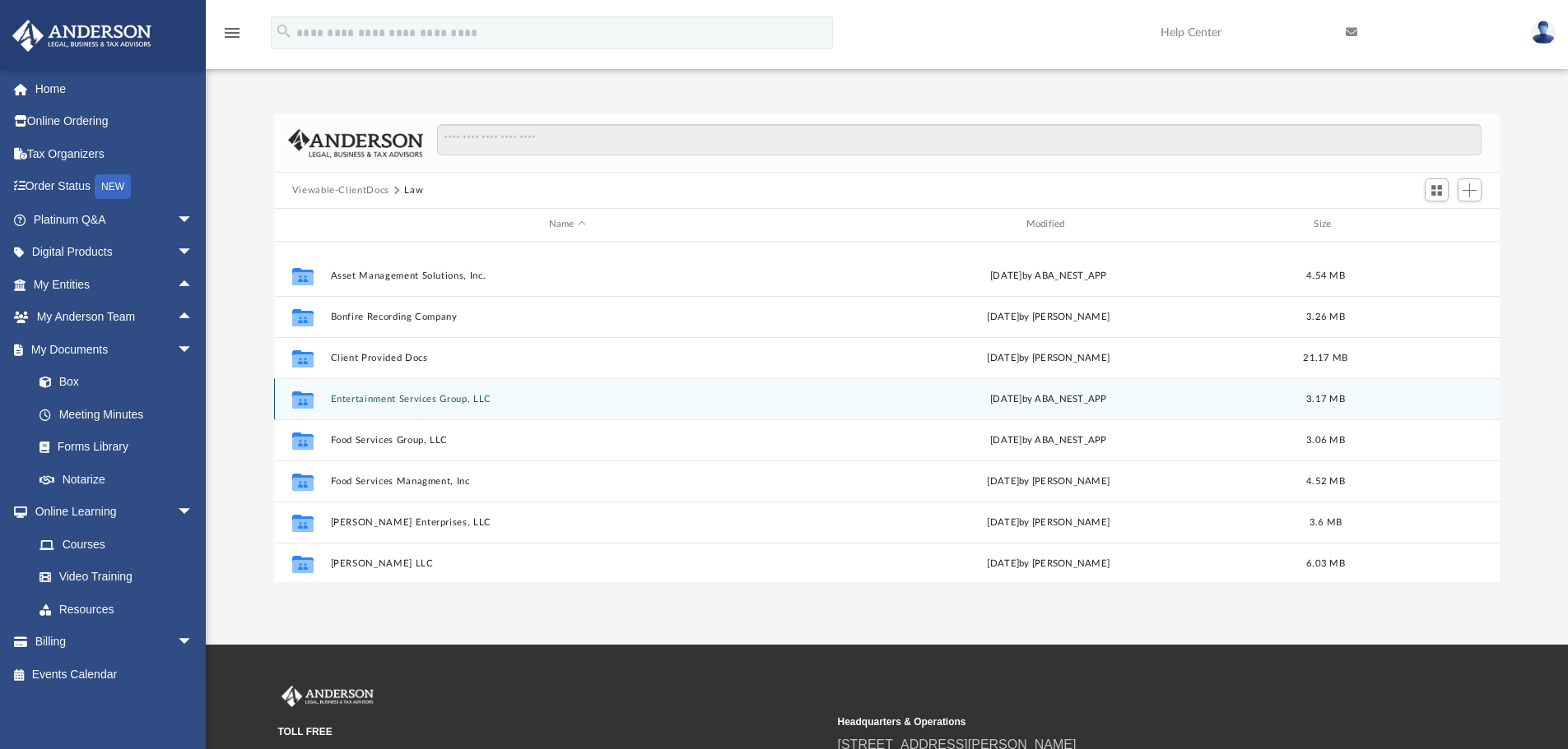
scroll to position [164, 0]
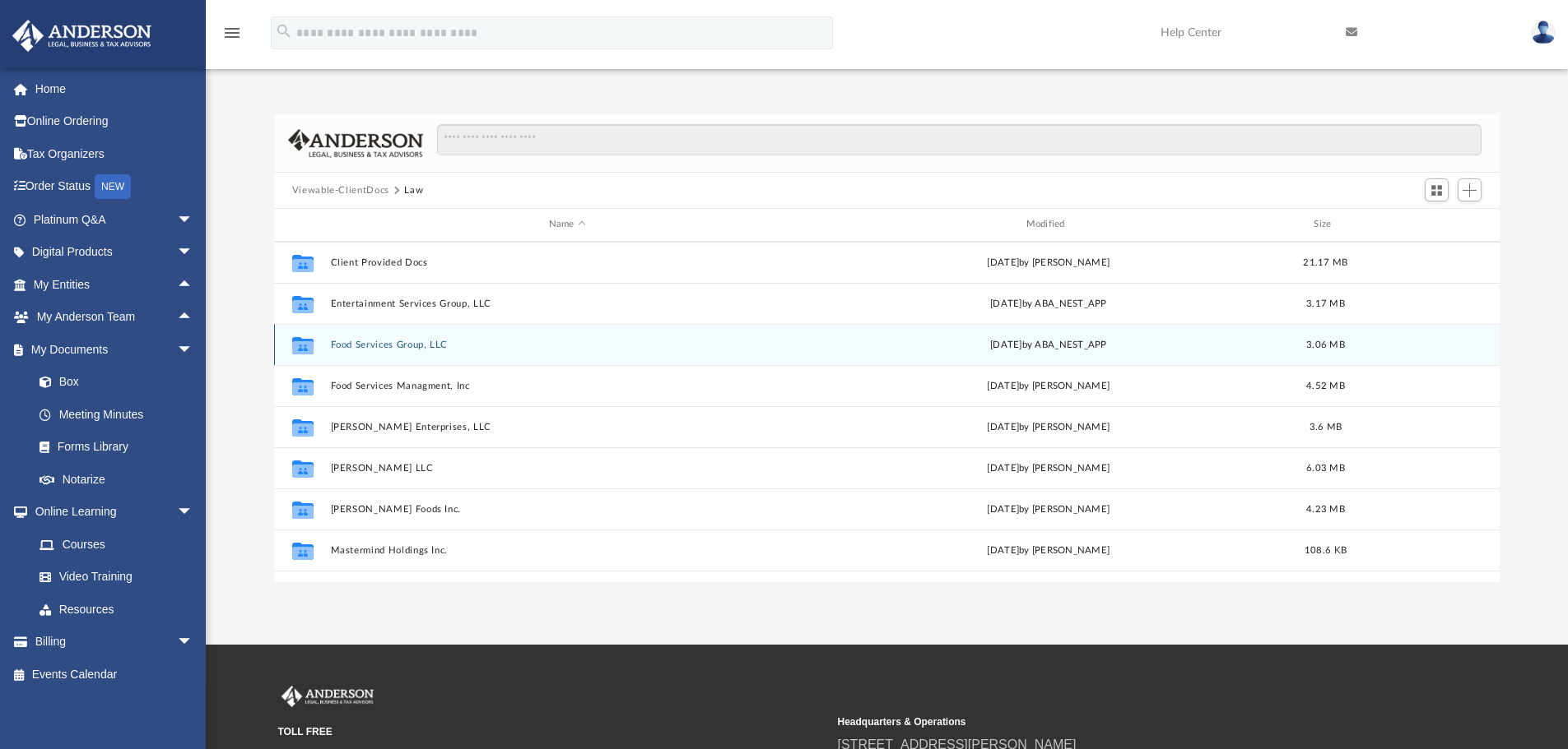
click at [348, 340] on button "Food Services Group, LLC" at bounding box center [567, 345] width 474 height 10
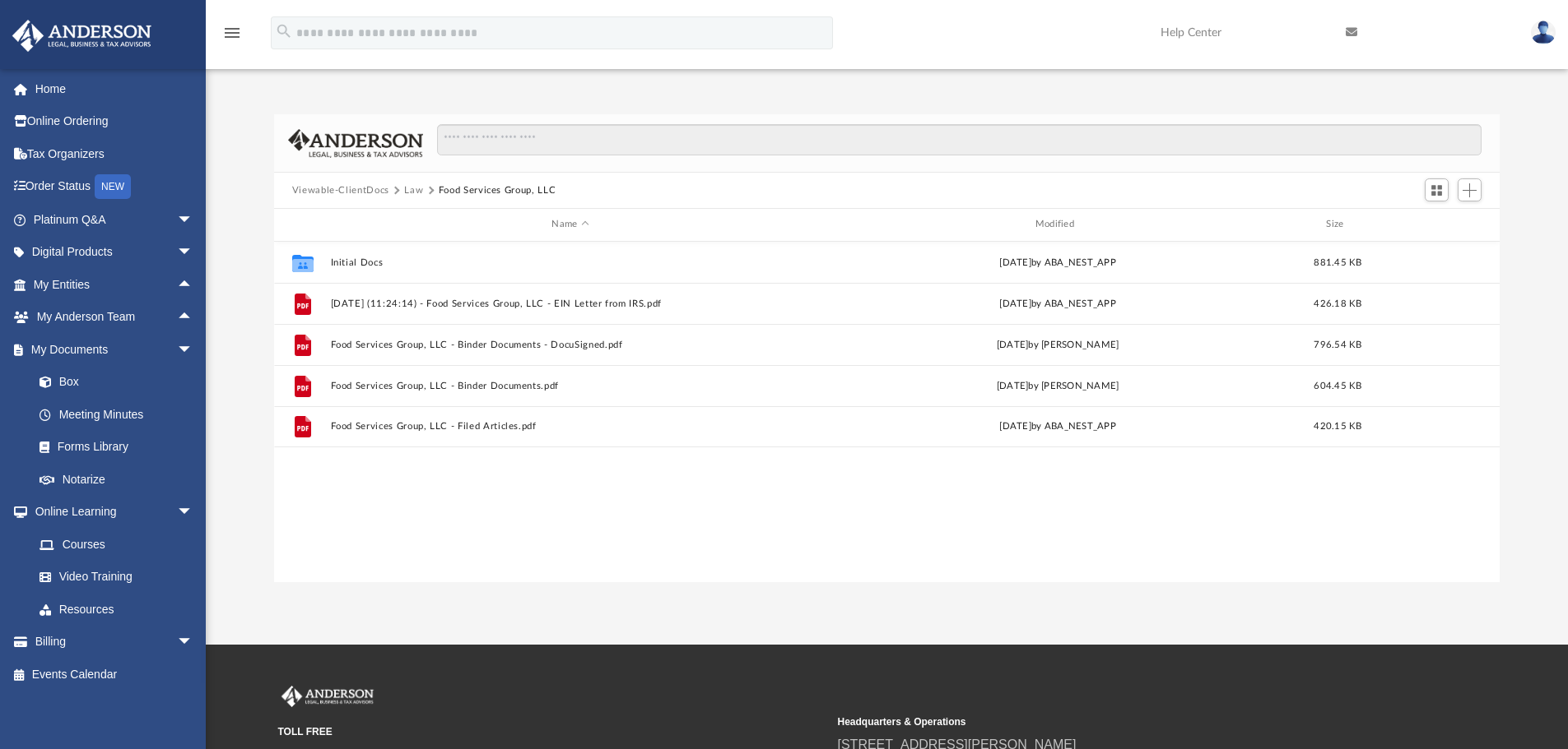
scroll to position [0, 0]
click at [417, 186] on button "Law" at bounding box center [414, 191] width 19 height 15
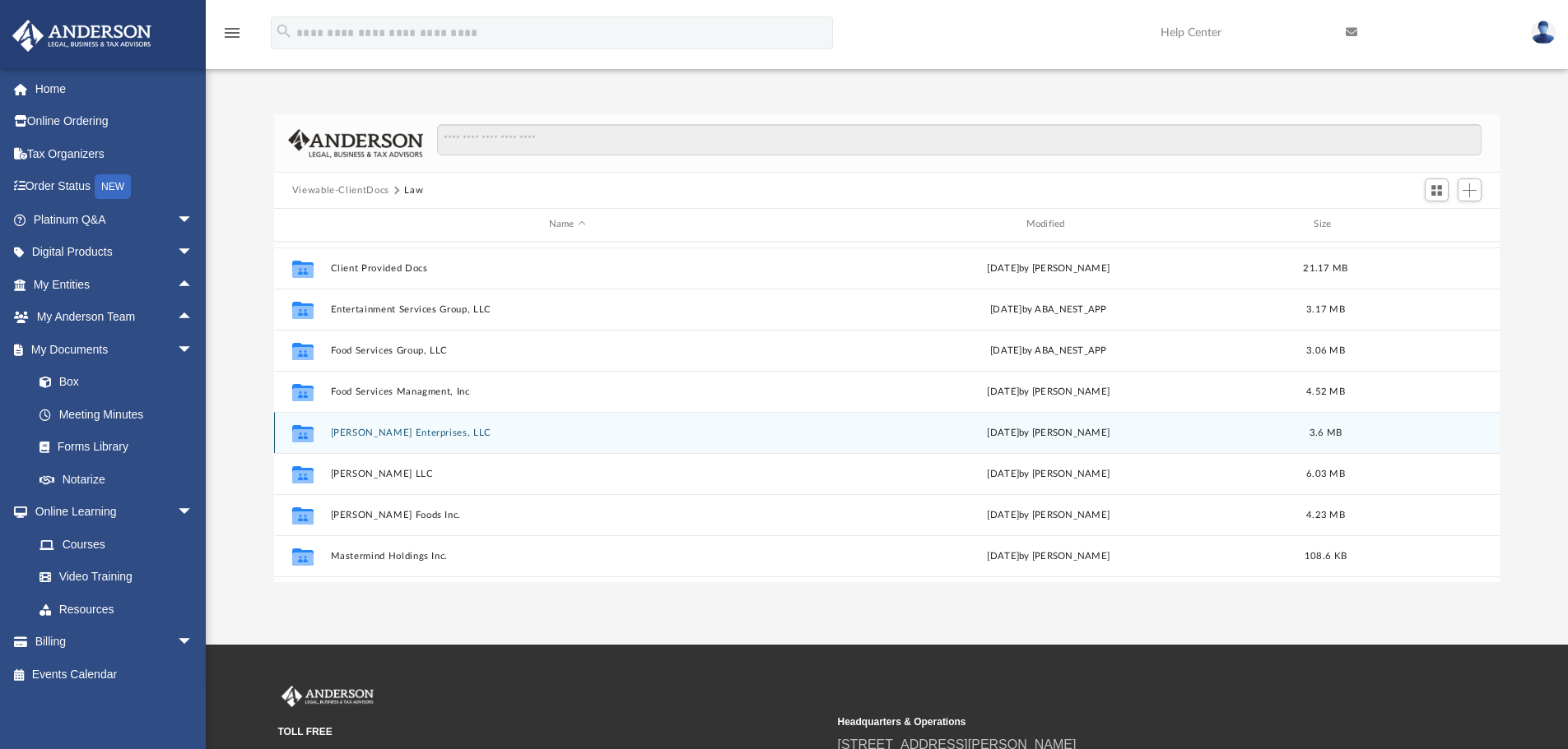
scroll to position [164, 0]
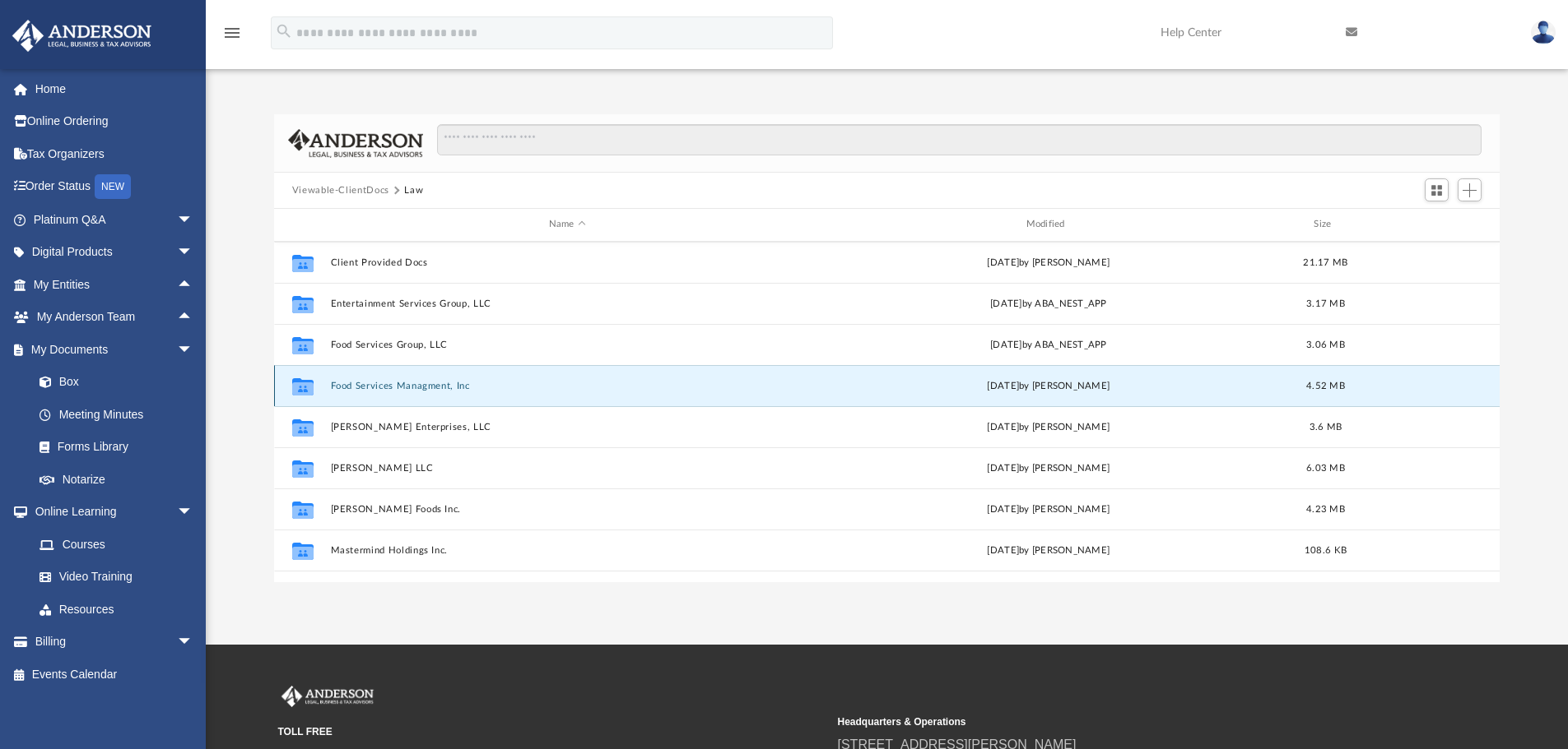
click at [359, 386] on button "Food Services Managment, Inc" at bounding box center [567, 386] width 474 height 10
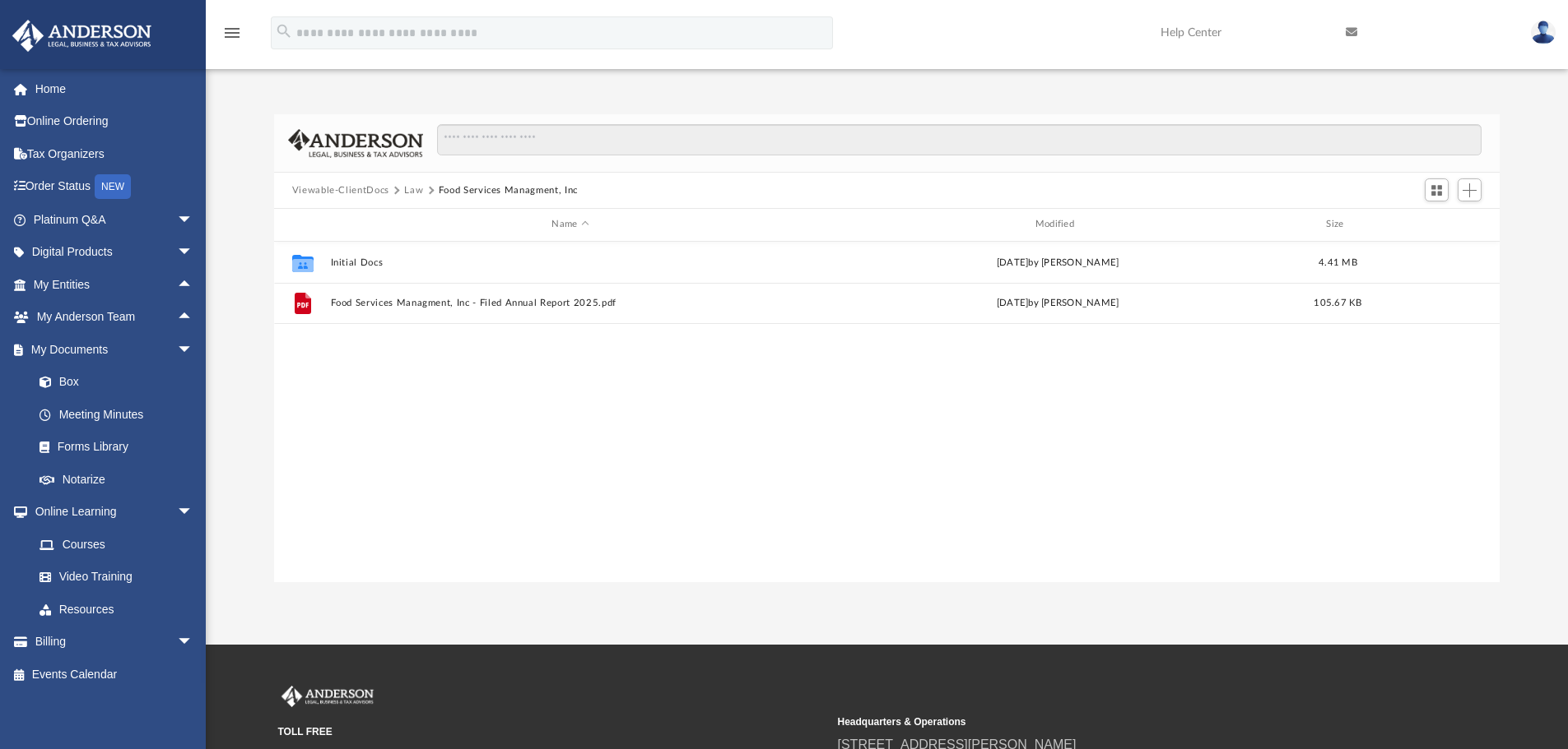
scroll to position [0, 0]
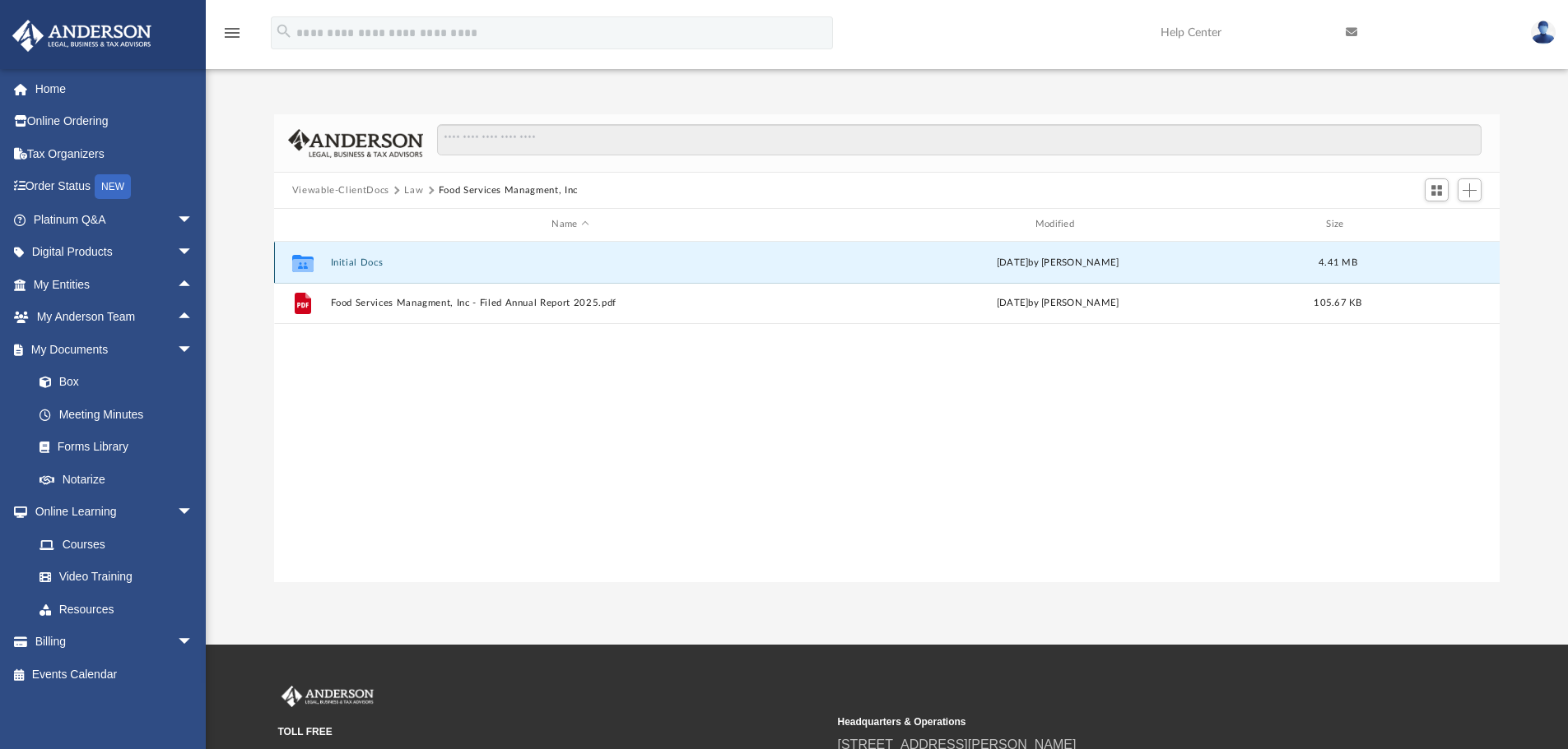
click at [368, 267] on button "Initial Docs" at bounding box center [569, 263] width 480 height 10
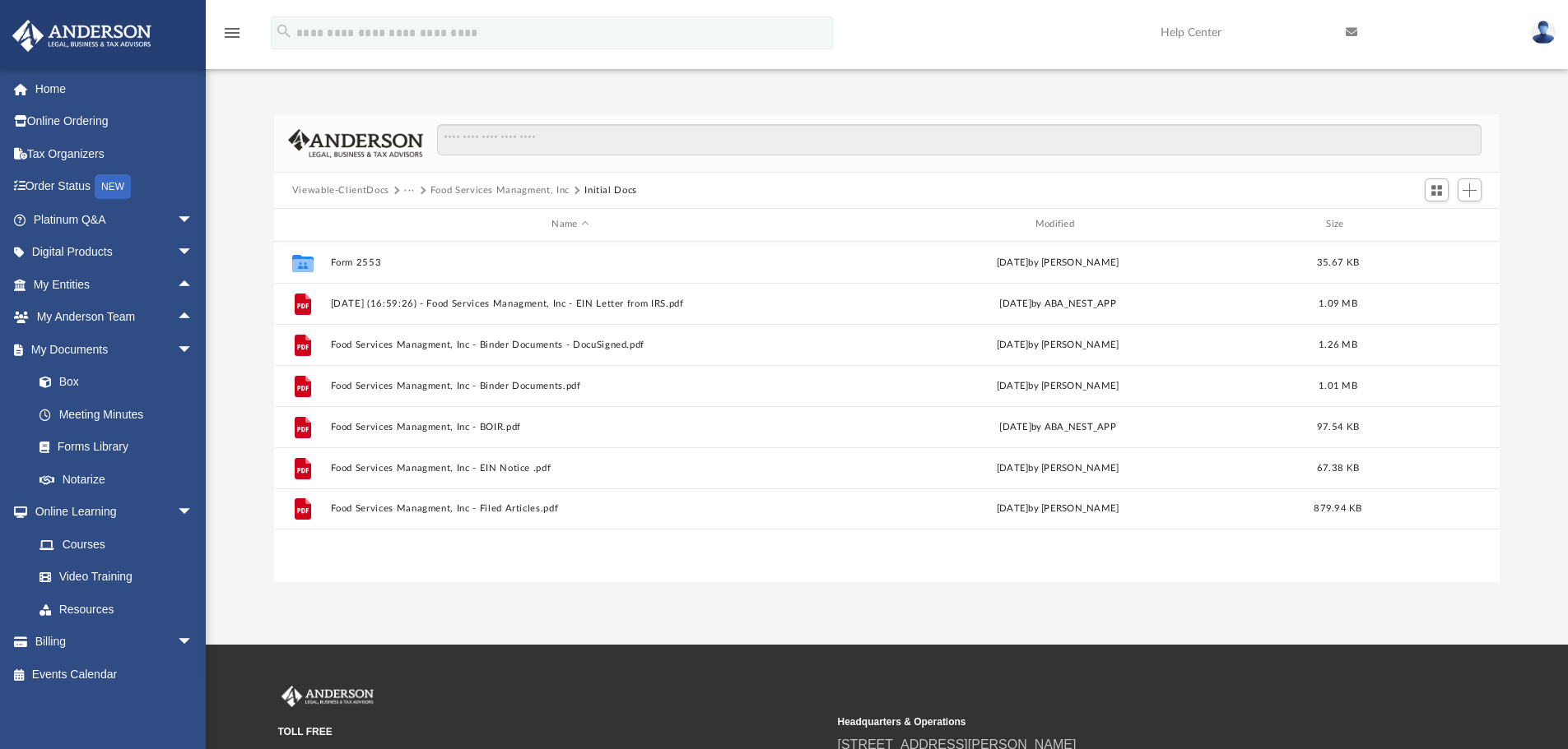
click at [404, 188] on button "···" at bounding box center [409, 191] width 10 height 15
click at [415, 212] on body "X Get a chance to win 6 months of Platinum for free just by filling out this su…" at bounding box center [784, 469] width 1568 height 940
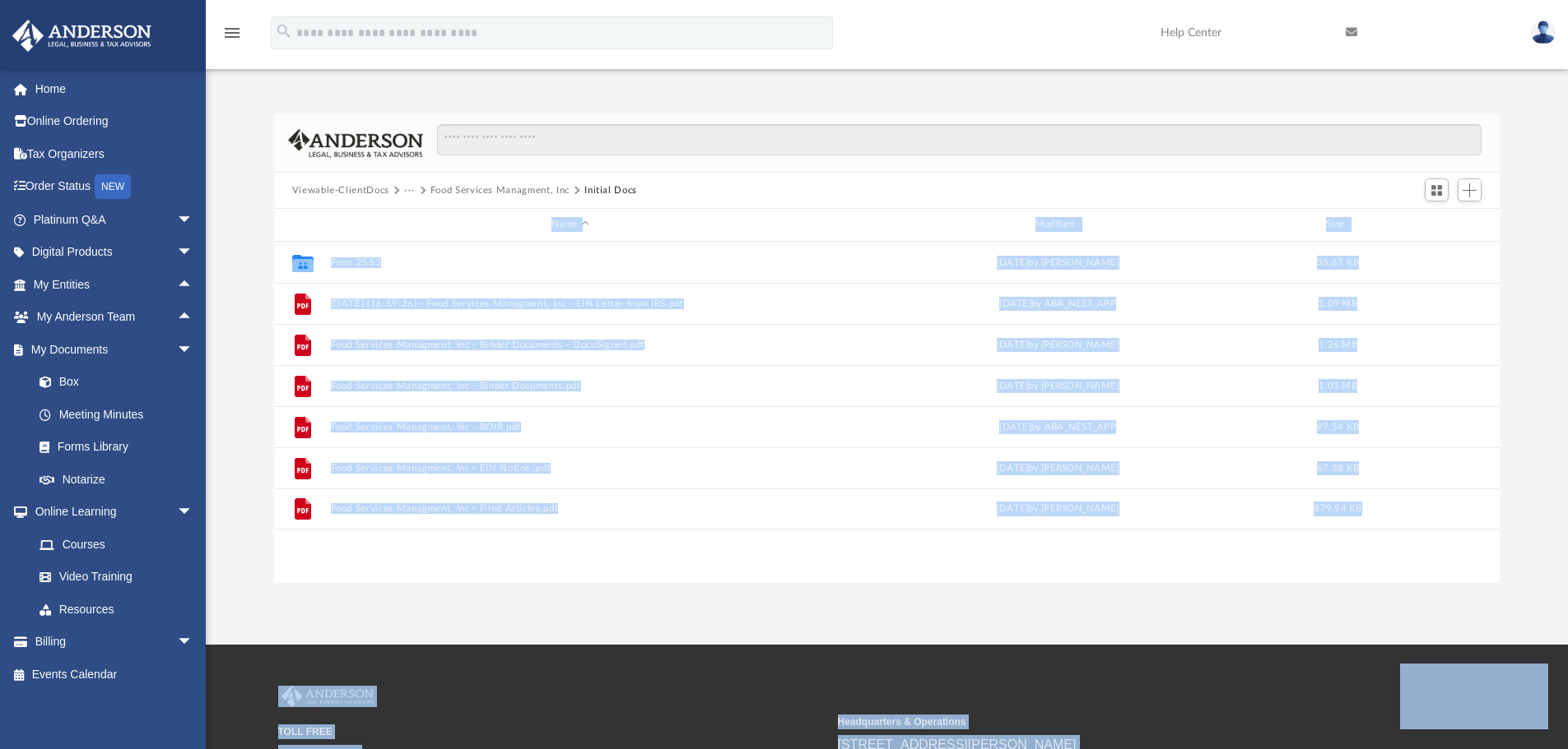
click at [408, 189] on button "···" at bounding box center [409, 191] width 10 height 15
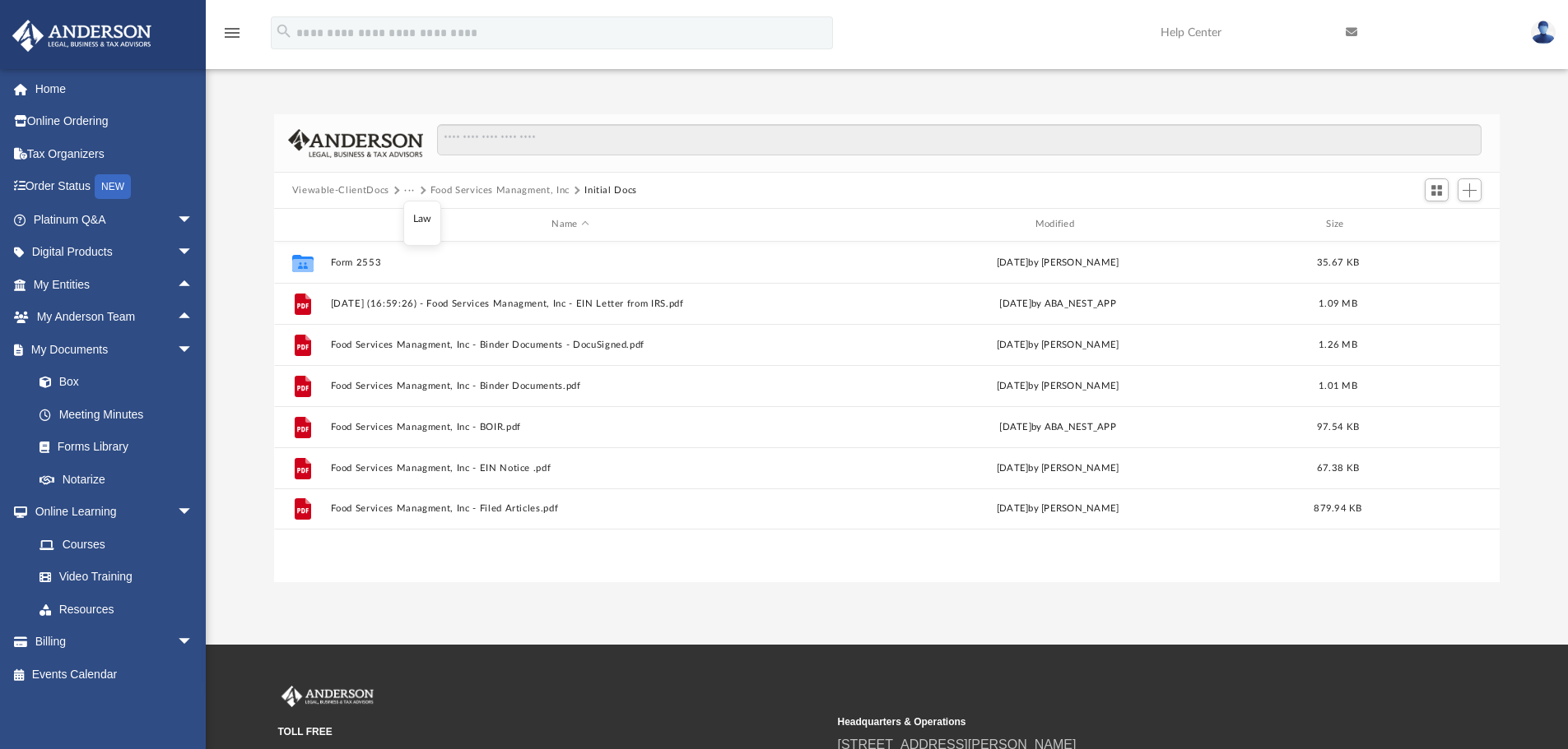
click at [416, 217] on li "Law" at bounding box center [422, 219] width 19 height 17
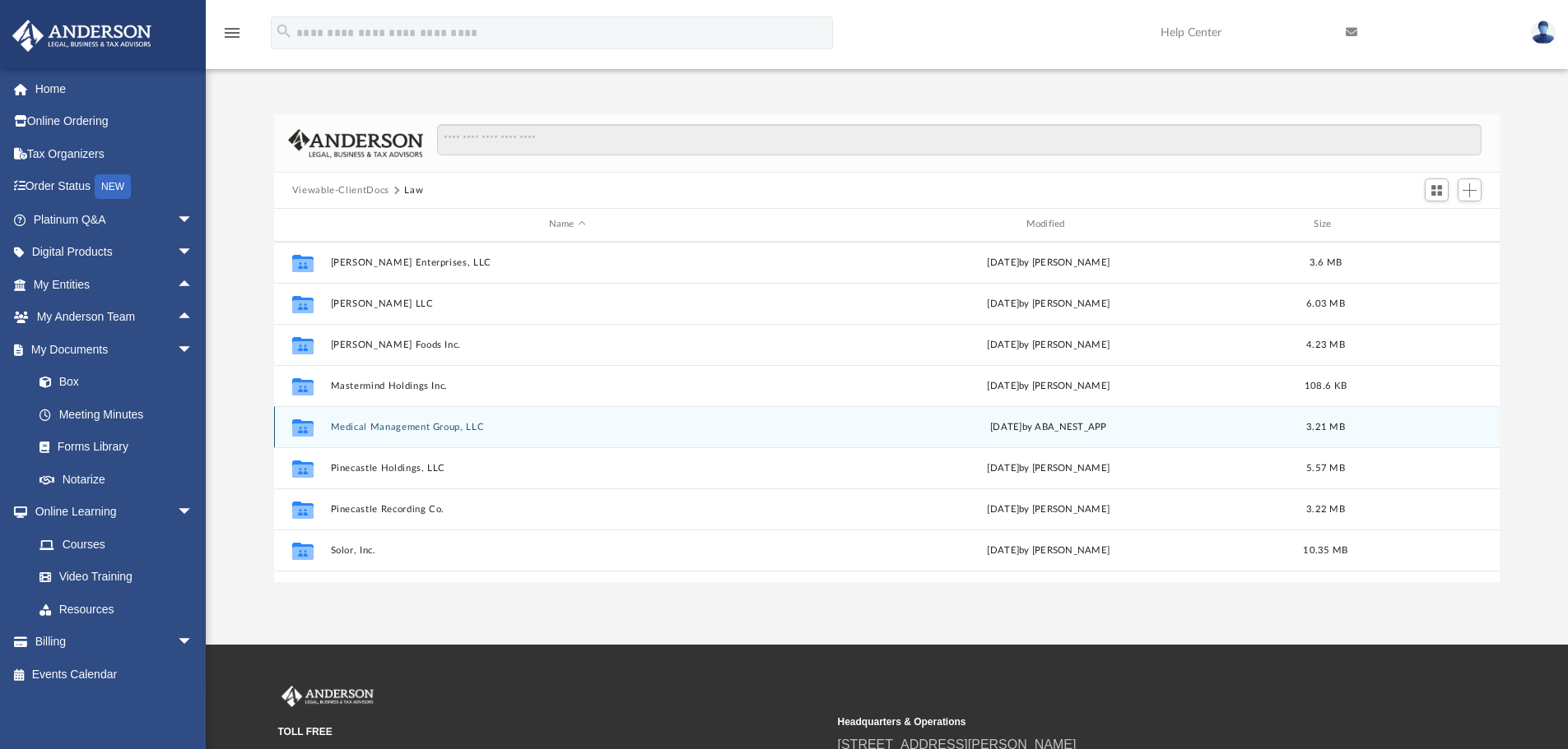
scroll to position [412, 0]
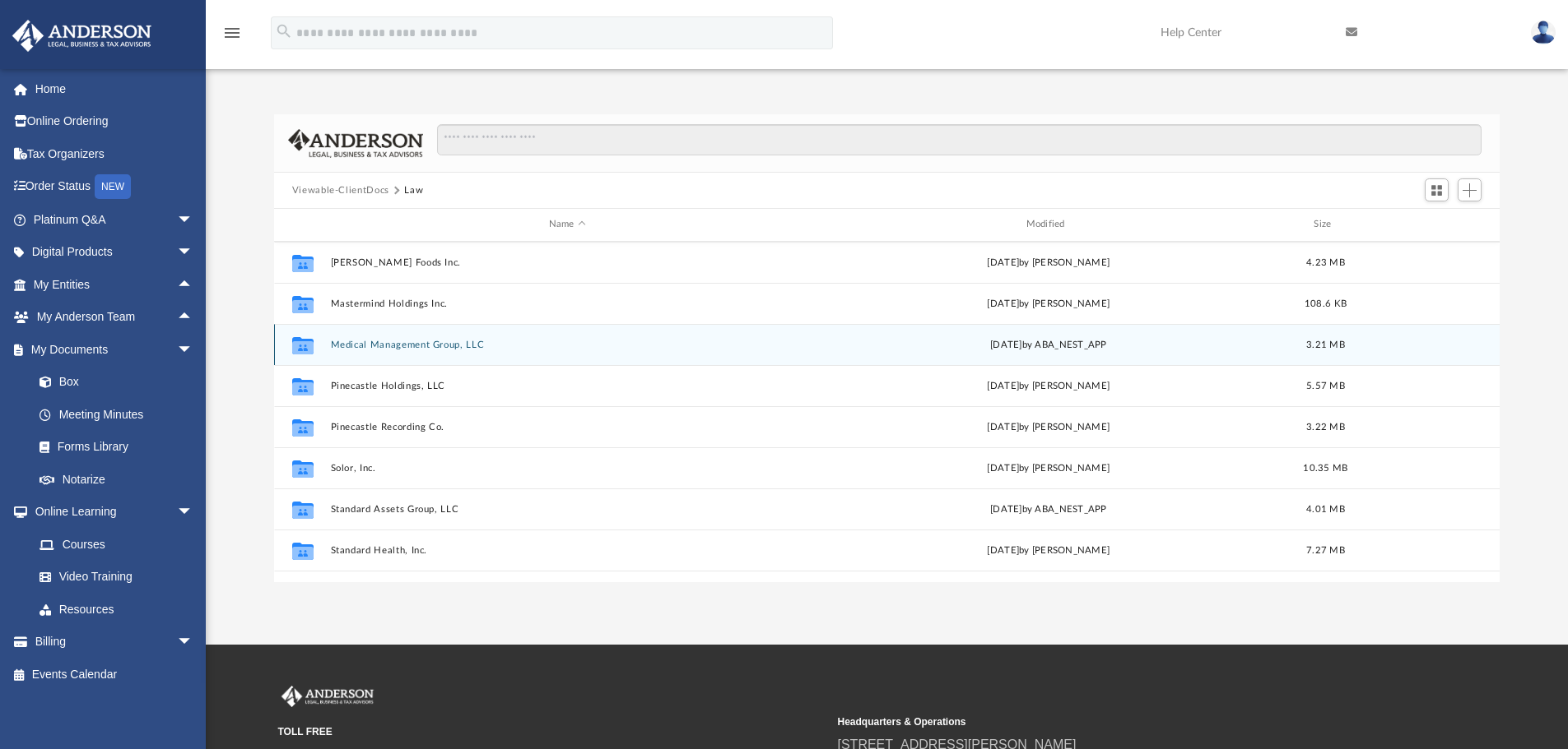
click at [373, 343] on button "Medical Management Group, LLC" at bounding box center [567, 345] width 474 height 10
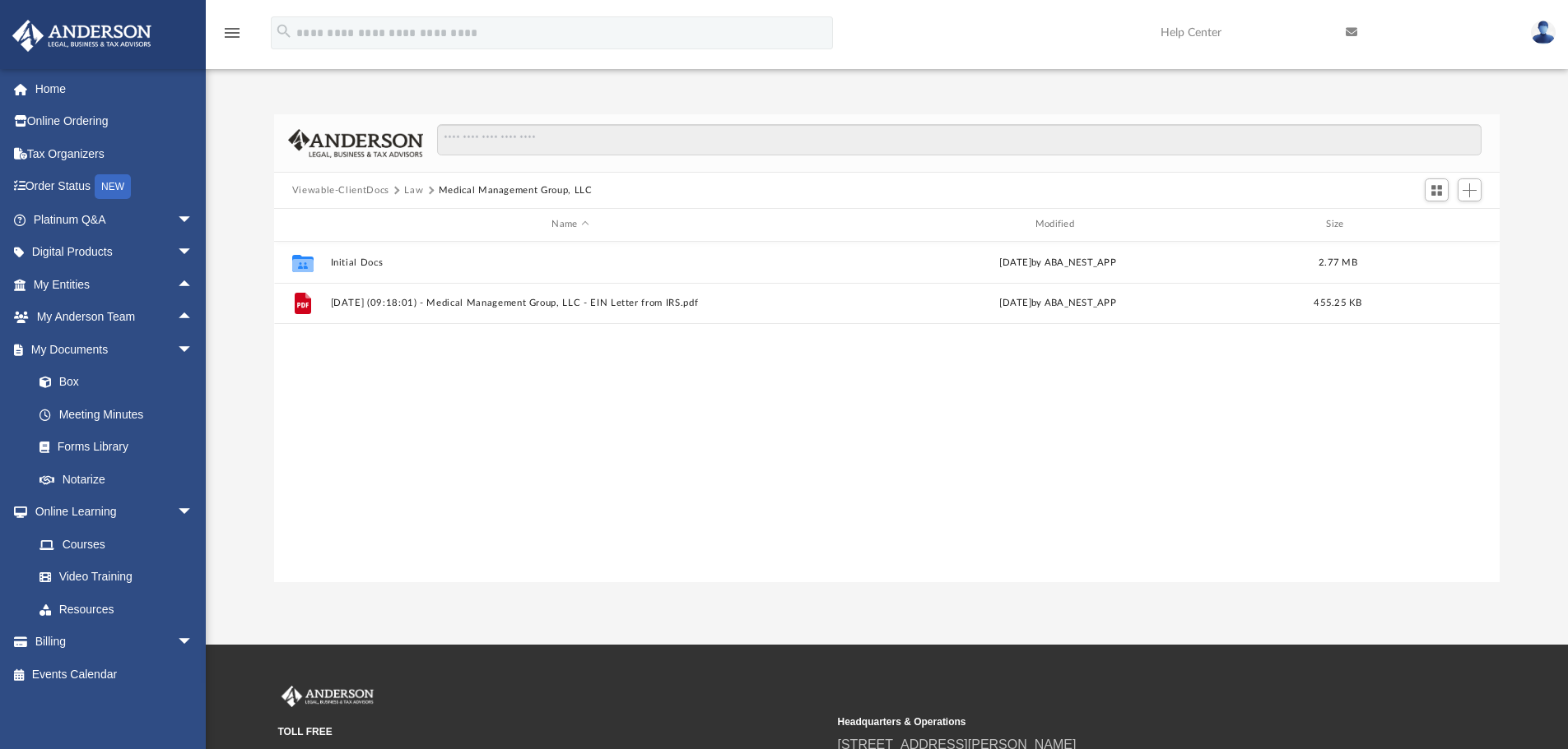
scroll to position [0, 0]
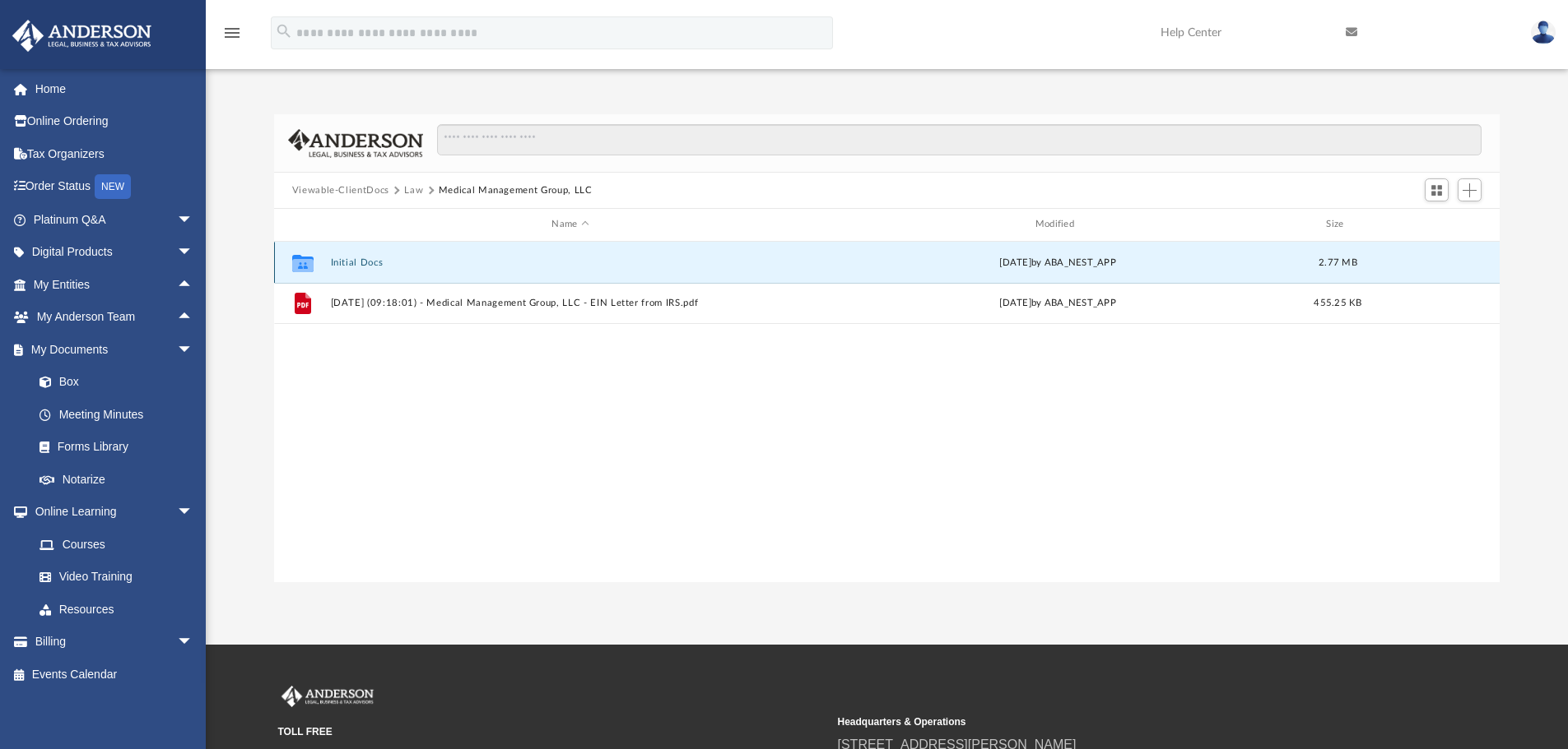
click at [346, 260] on button "Initial Docs" at bounding box center [569, 263] width 480 height 10
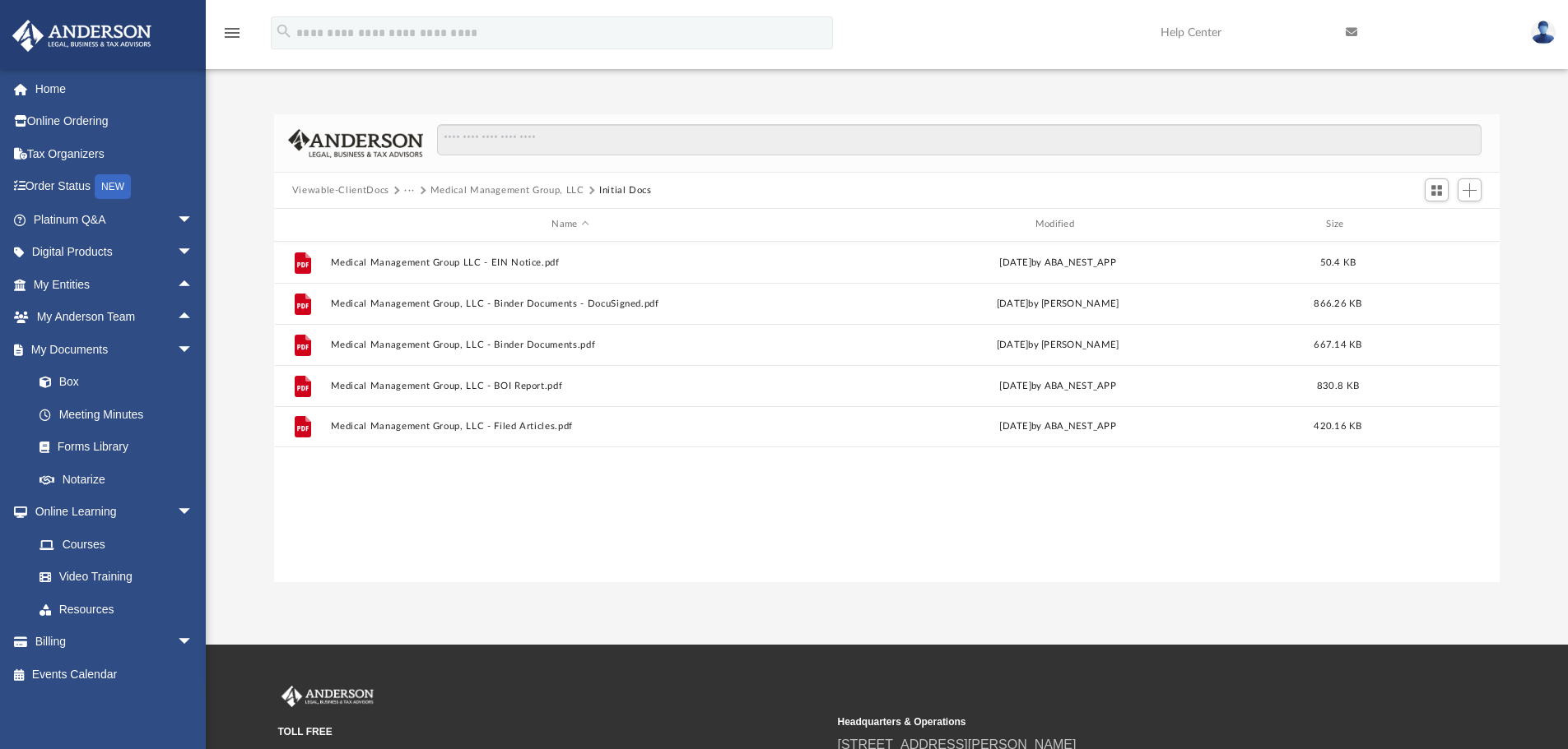
click at [407, 187] on button "···" at bounding box center [409, 191] width 10 height 15
click at [420, 220] on li "Law" at bounding box center [422, 219] width 19 height 17
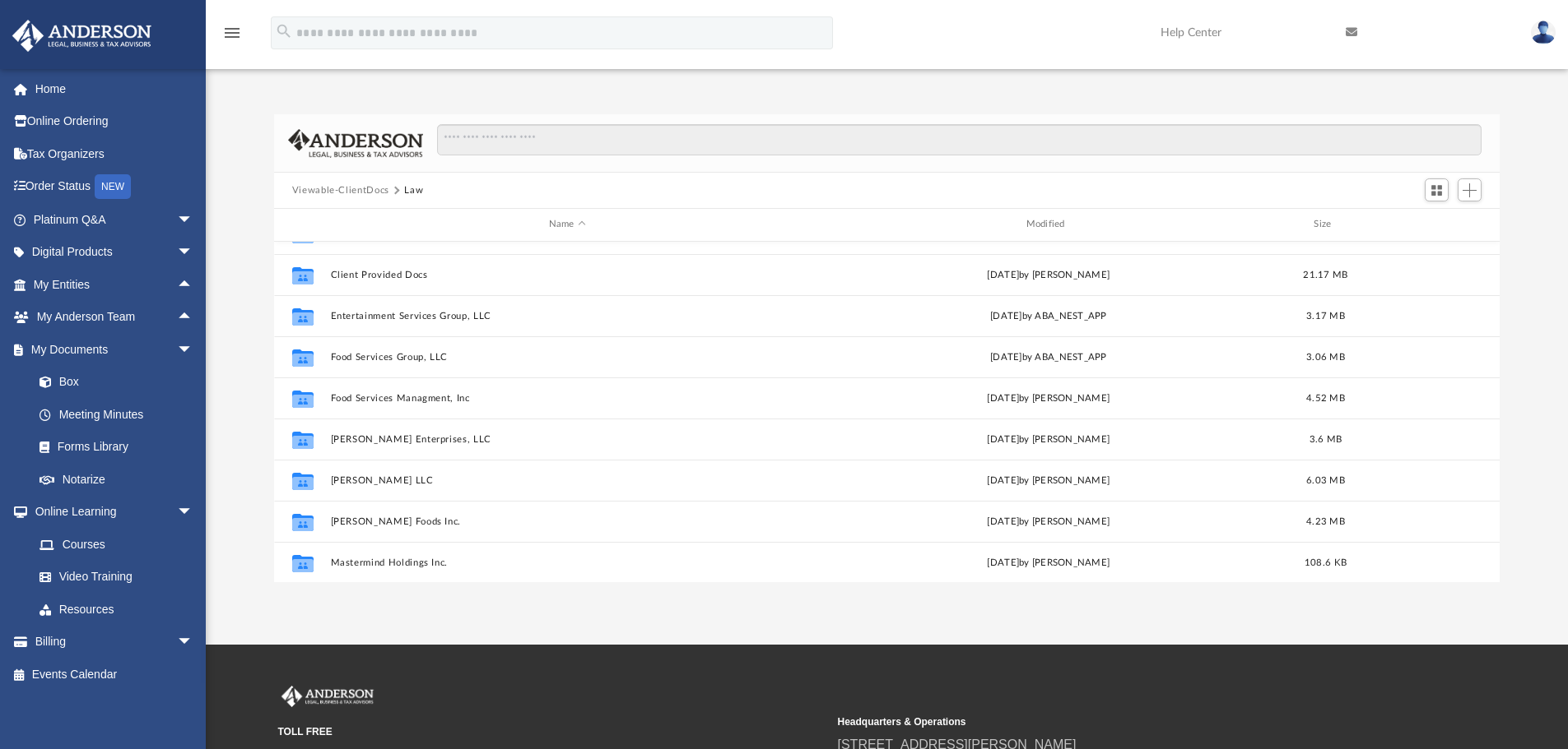
scroll to position [164, 0]
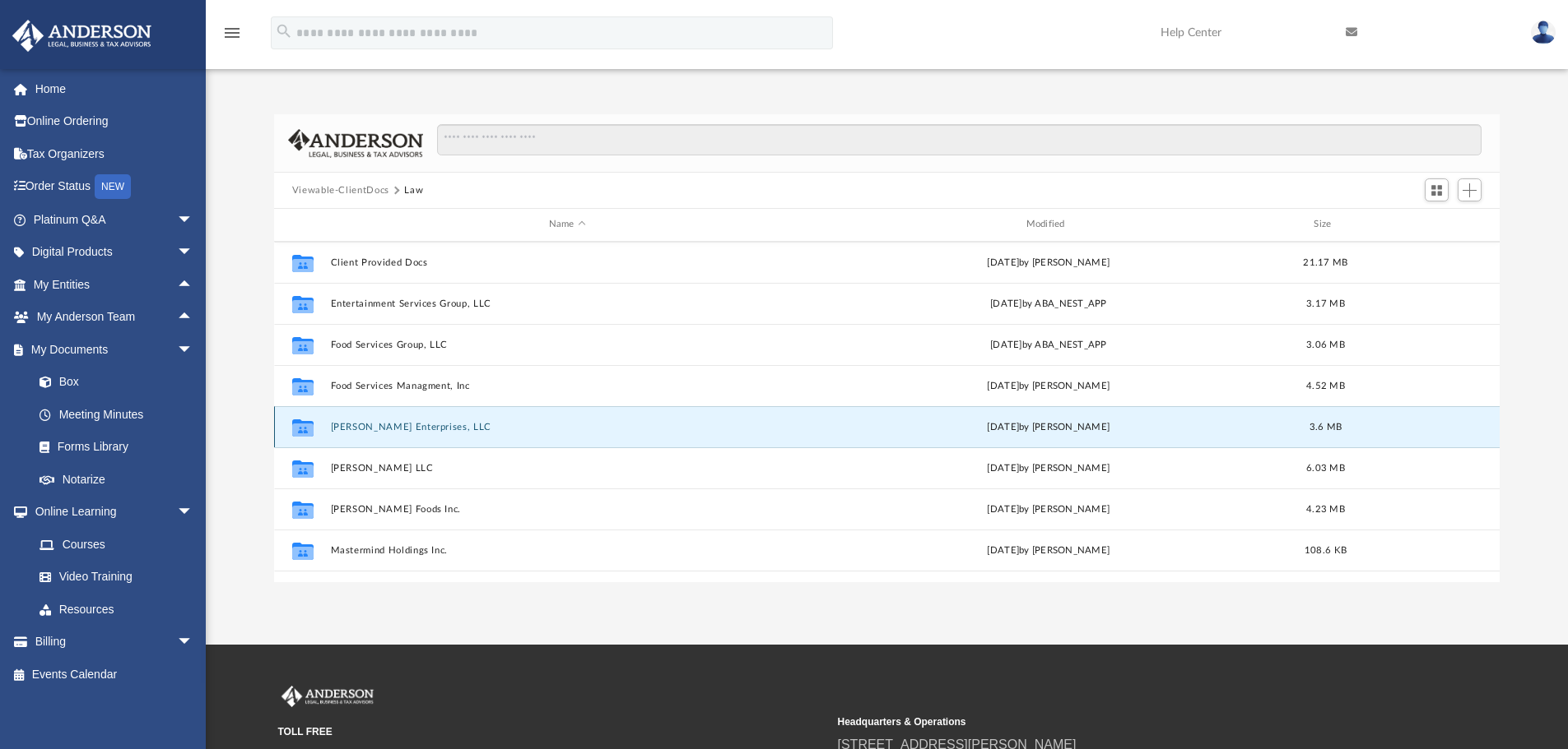
click at [364, 426] on button "[PERSON_NAME] Enterprises, LLC" at bounding box center [567, 427] width 474 height 10
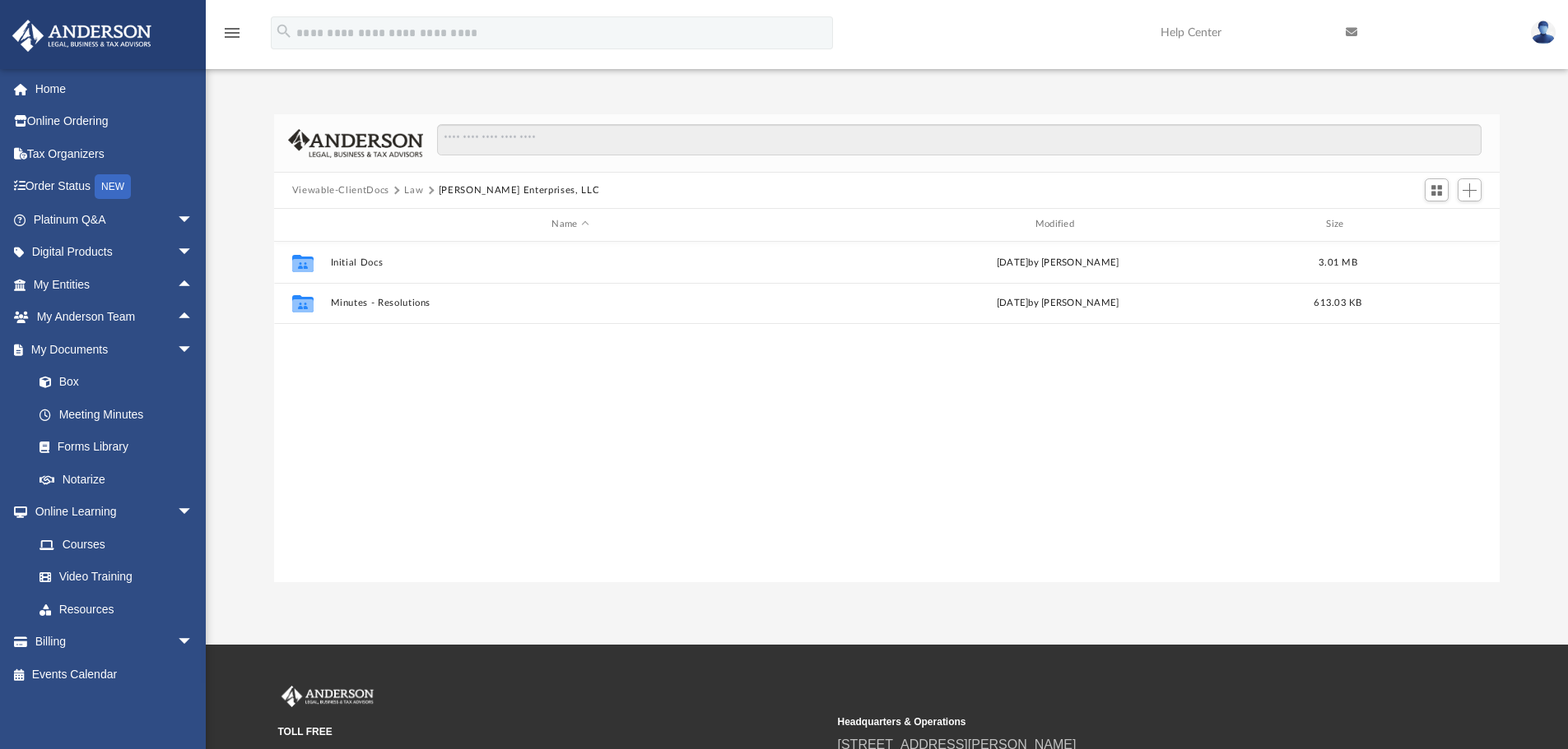
scroll to position [0, 0]
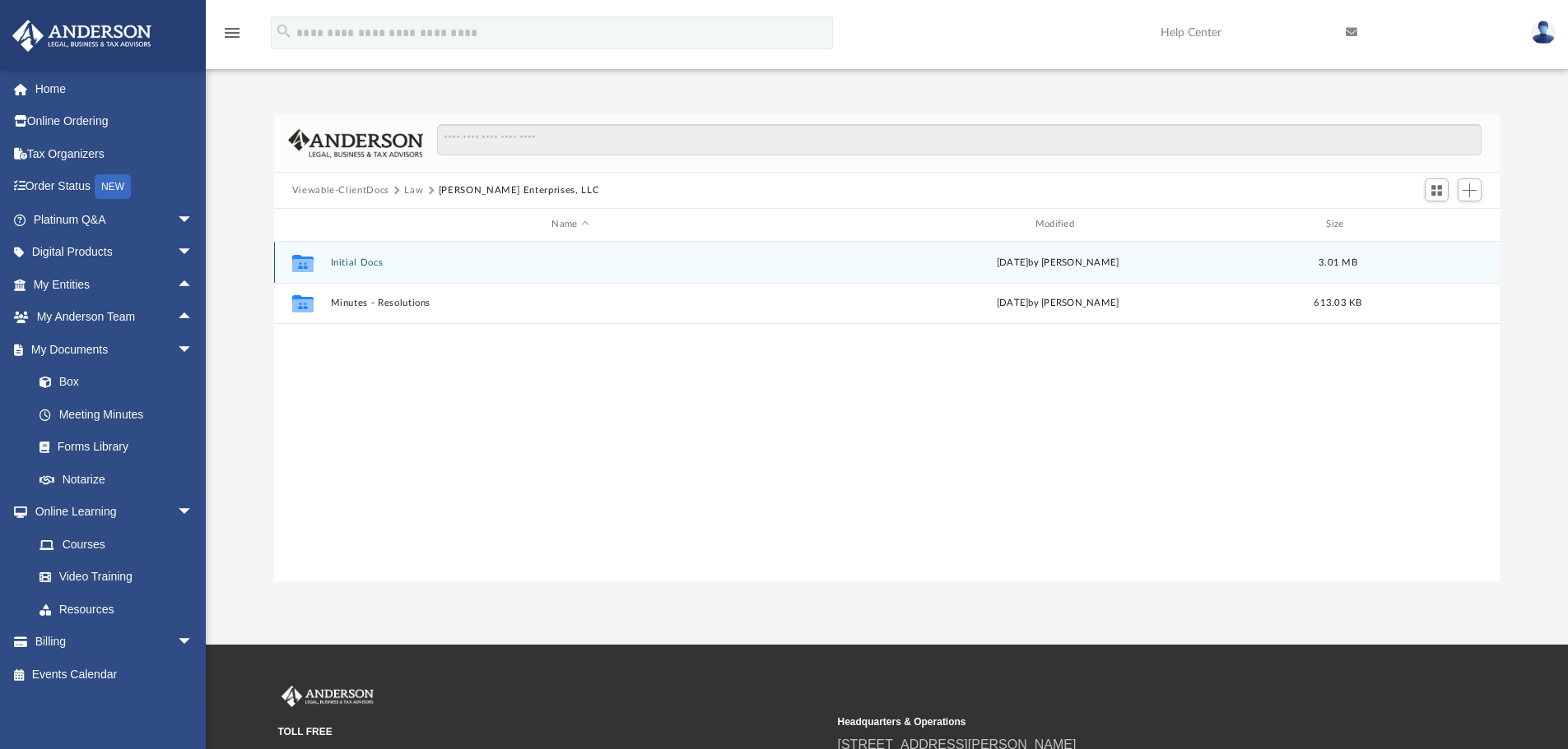
click at [363, 263] on button "Initial Docs" at bounding box center [569, 263] width 480 height 10
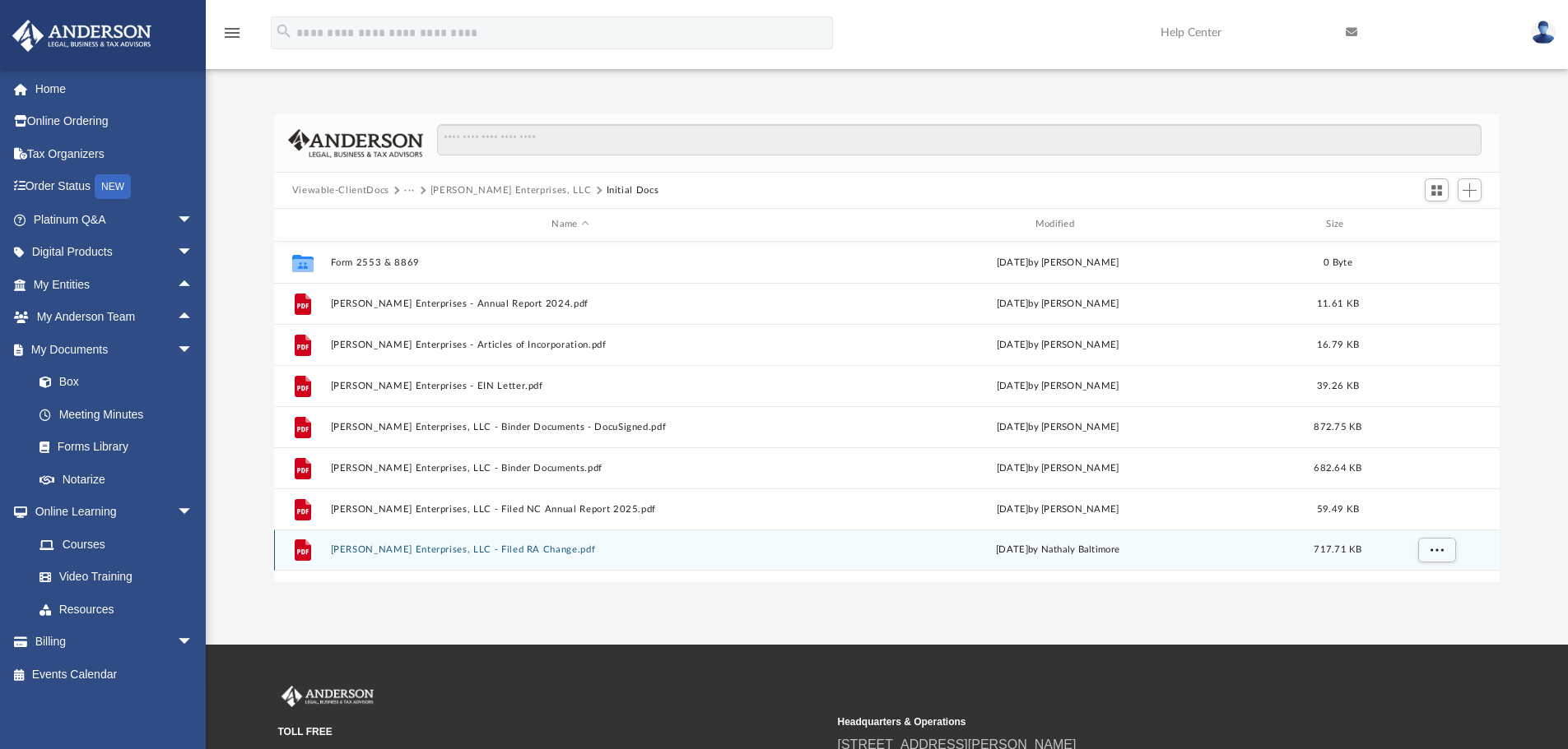
click at [412, 544] on button "[PERSON_NAME] Enterprises, LLC - Filed RA Change.pdf" at bounding box center [569, 550] width 480 height 10
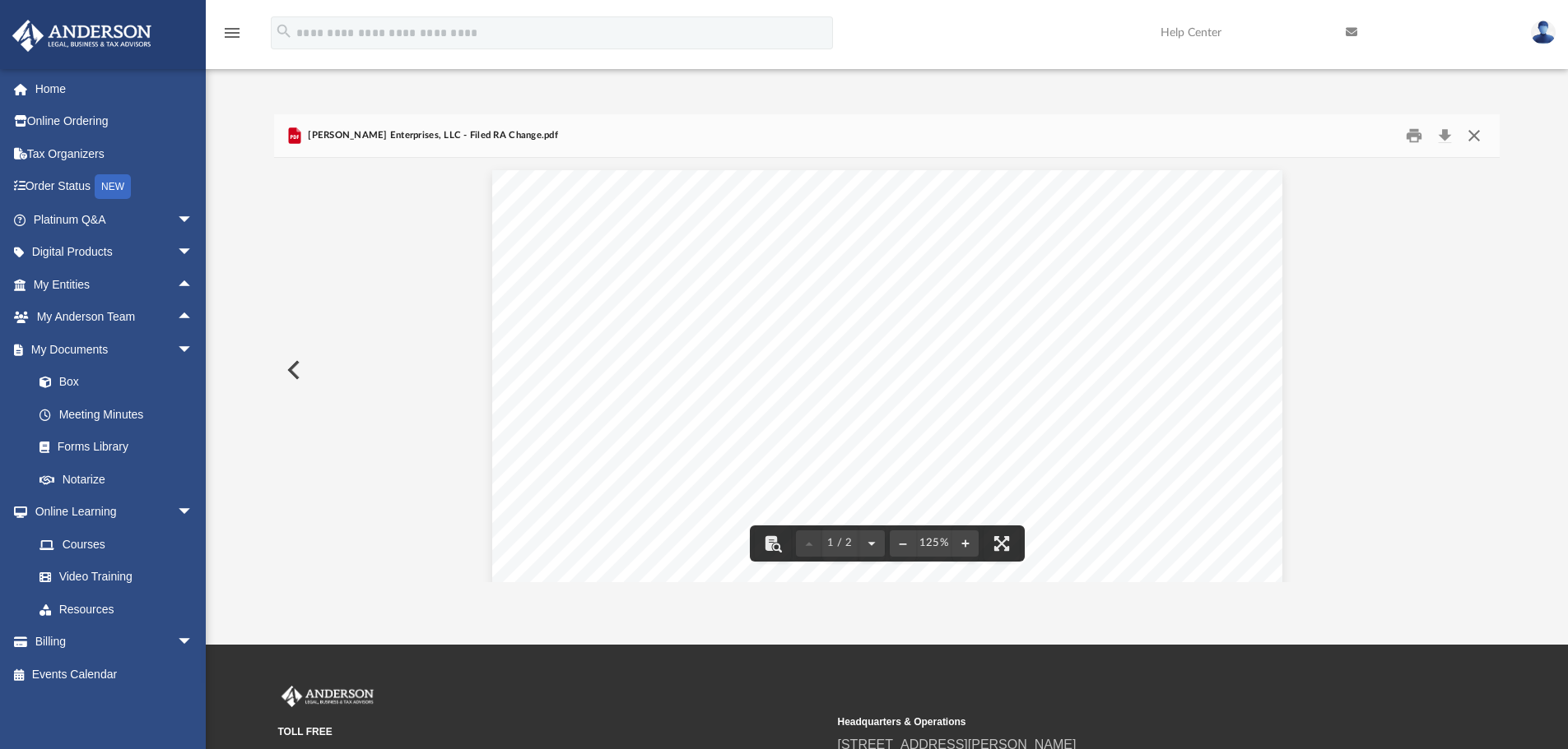
click at [1476, 135] on button "Close" at bounding box center [1474, 135] width 30 height 25
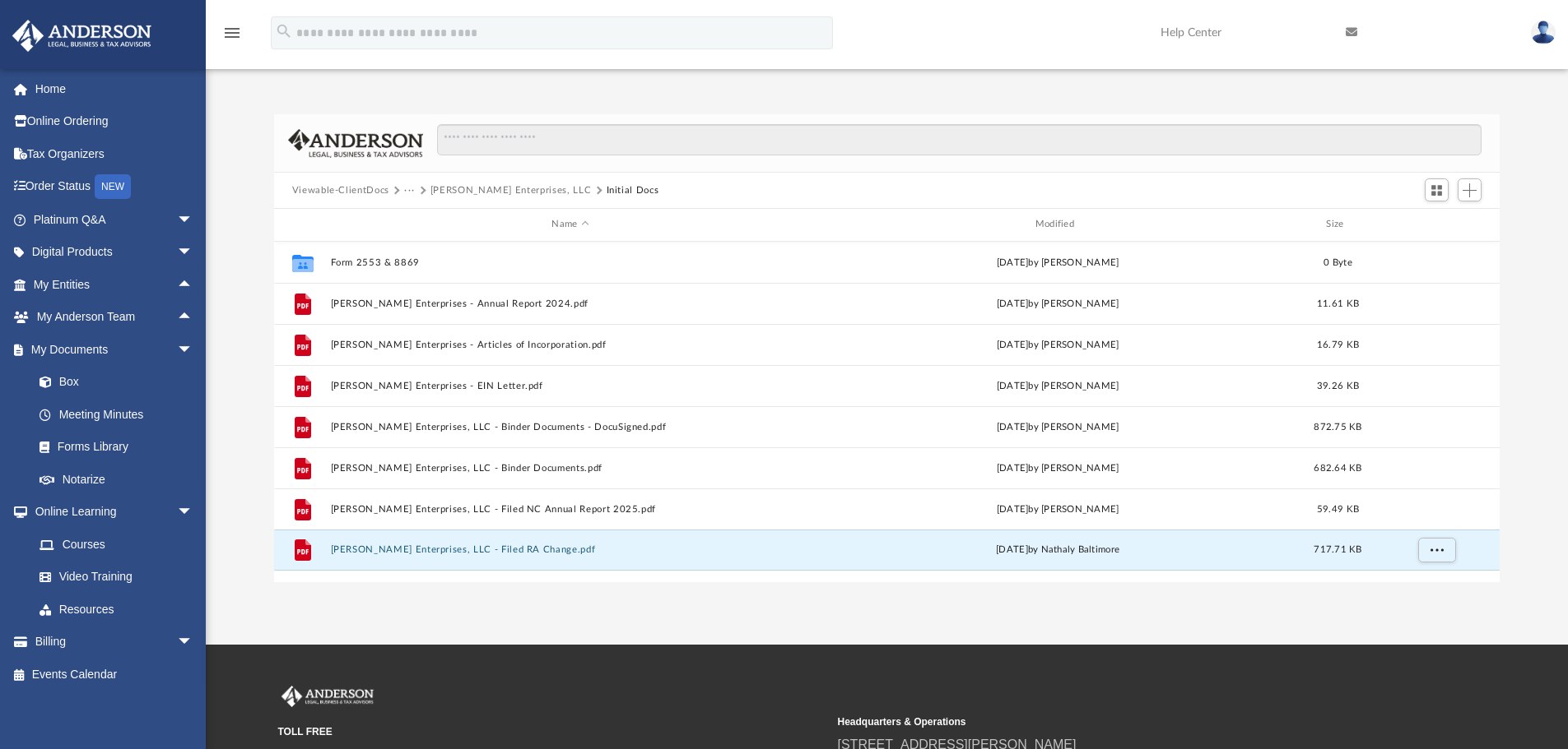
click at [408, 188] on button "···" at bounding box center [409, 191] width 10 height 15
click at [419, 221] on li "Law" at bounding box center [422, 219] width 19 height 17
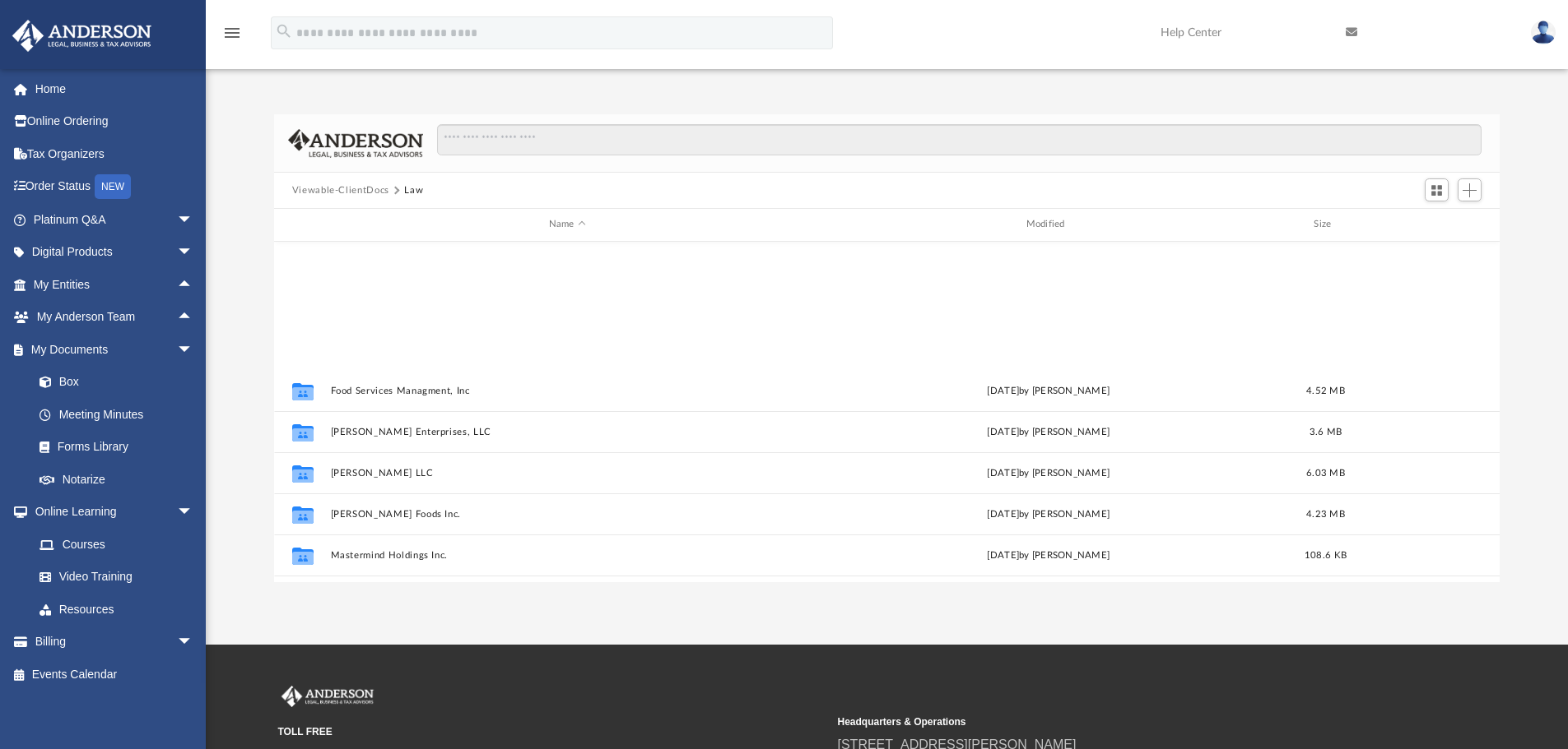
scroll to position [412, 0]
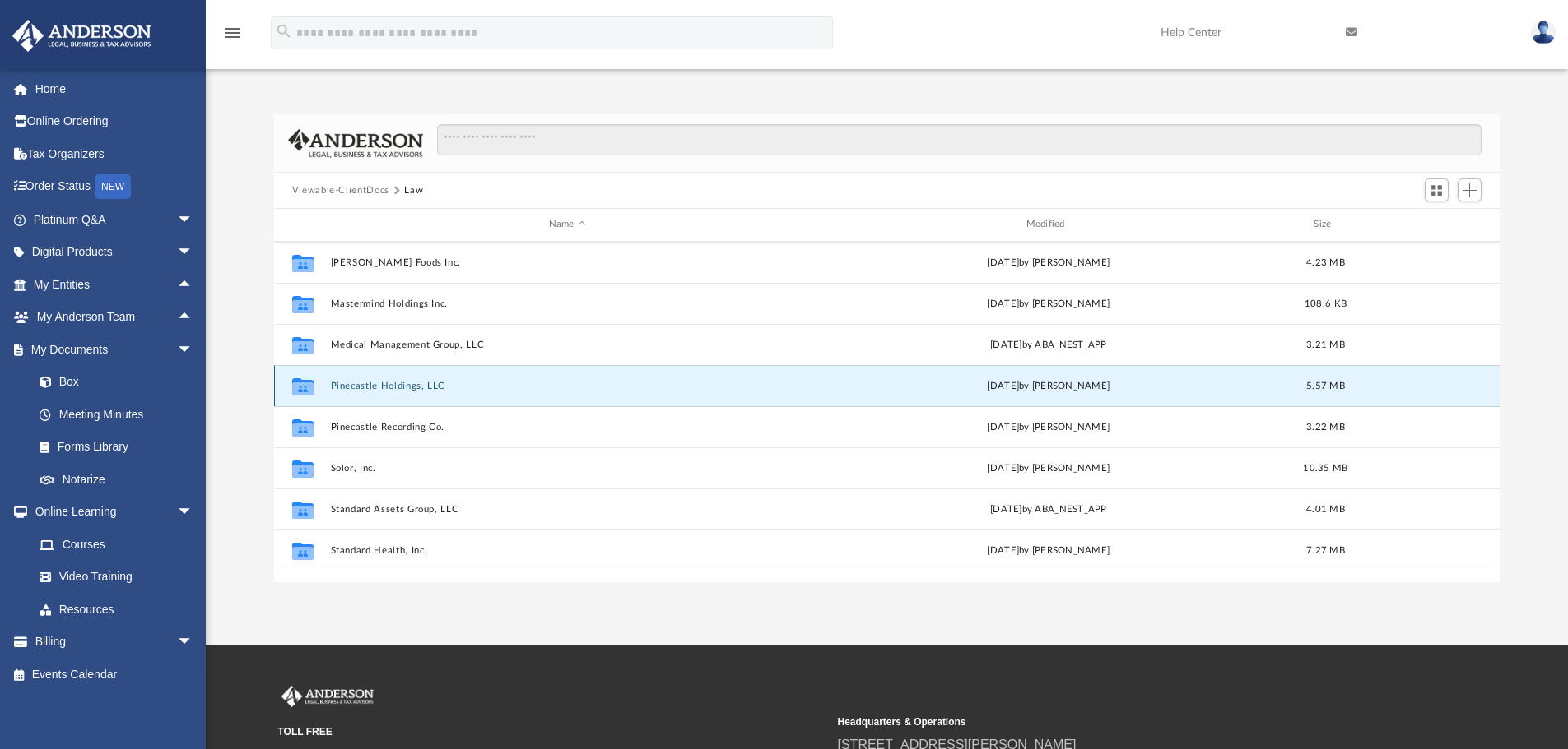
click at [382, 388] on button "Pinecastle Holdings, LLC" at bounding box center [567, 386] width 474 height 10
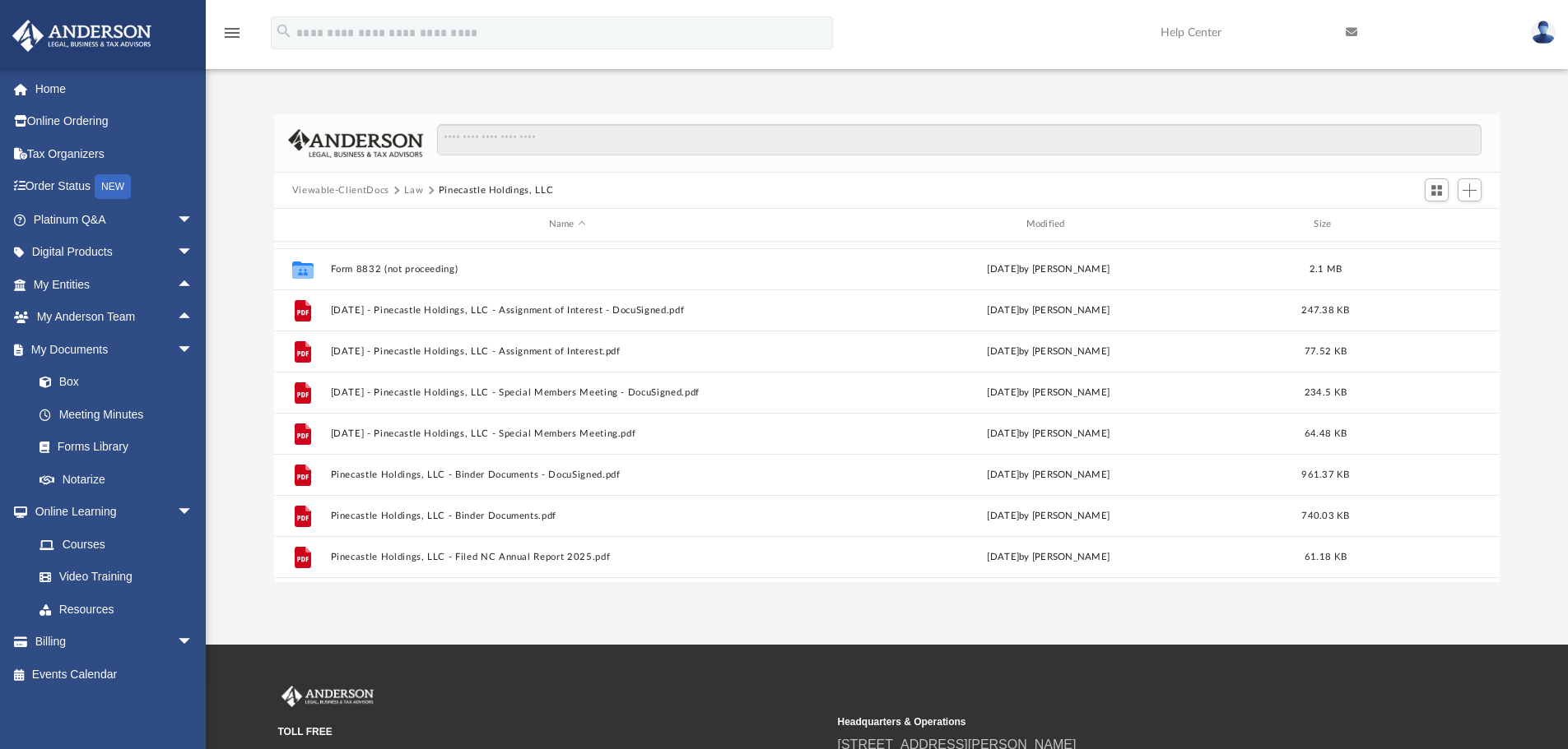
scroll to position [0, 0]
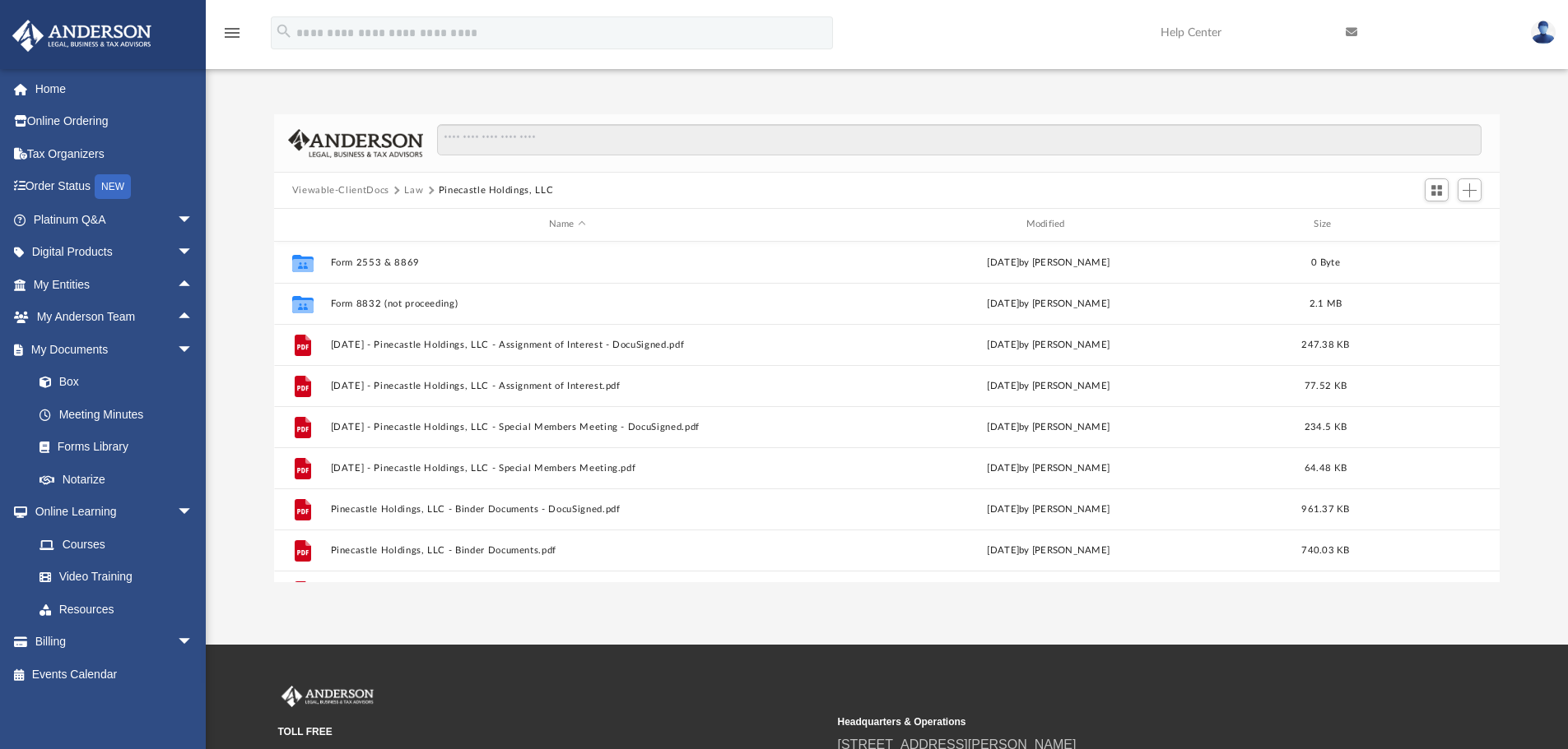
click at [408, 188] on button "Law" at bounding box center [414, 191] width 19 height 15
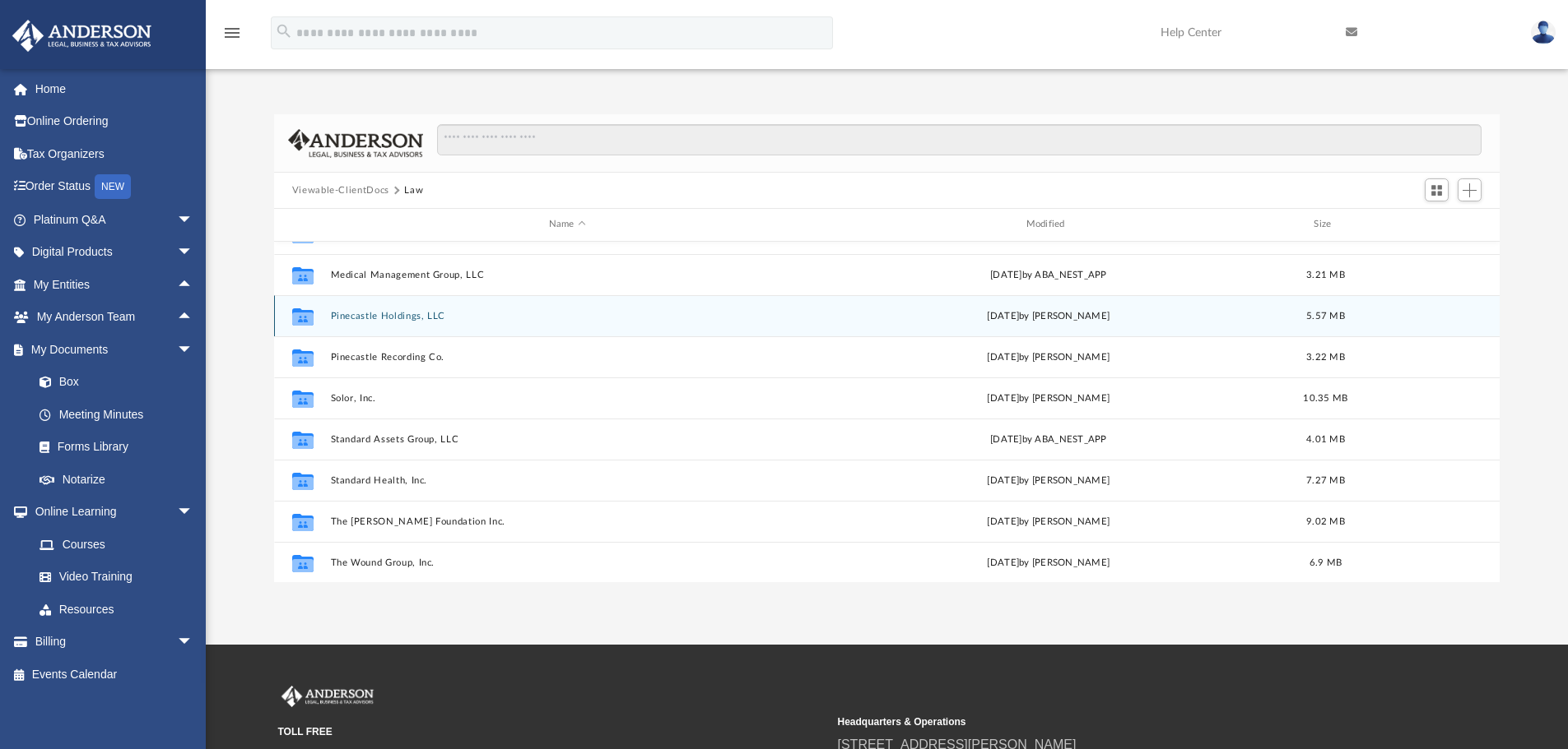
scroll to position [494, 0]
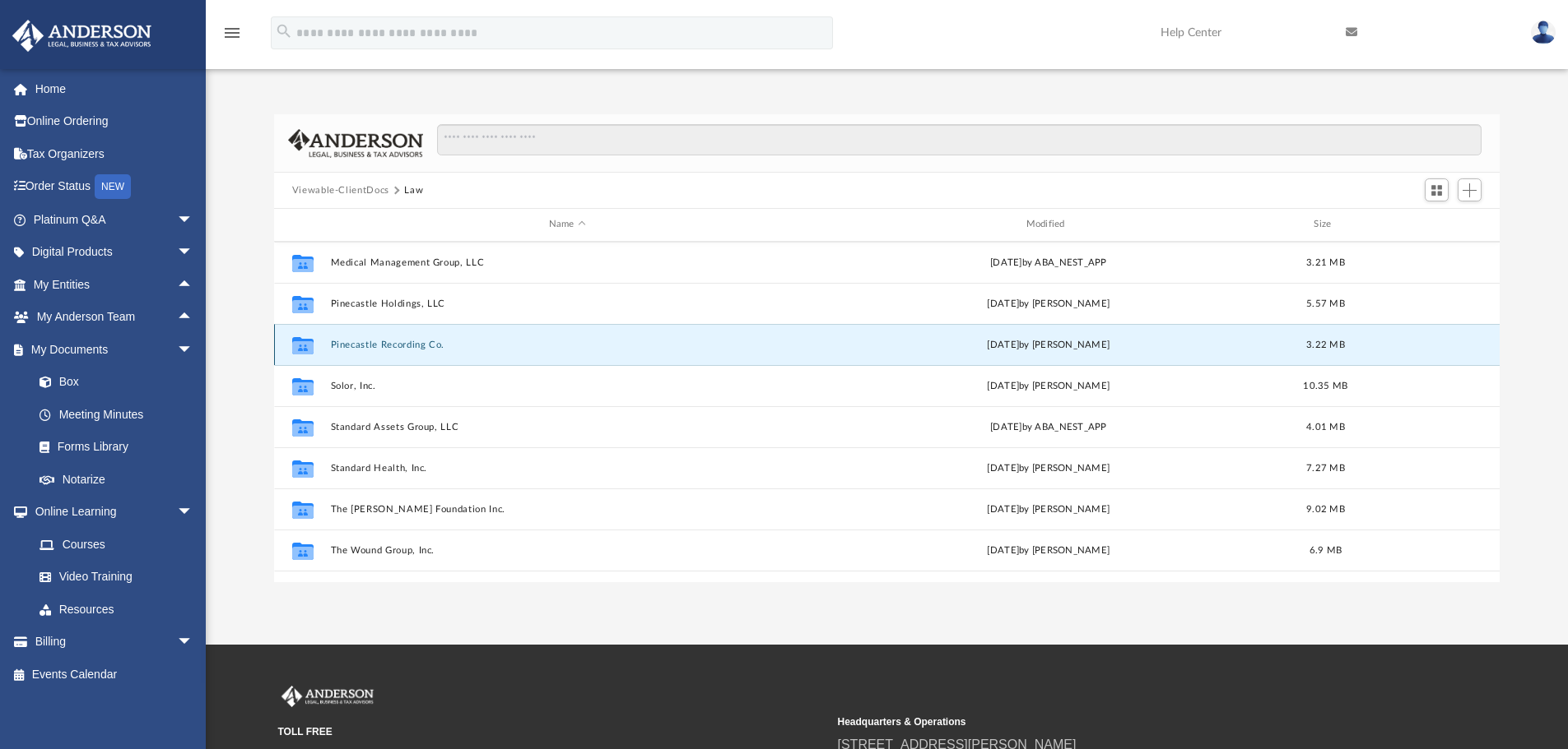
click at [361, 343] on button "Pinecastle Recording Co." at bounding box center [567, 345] width 474 height 10
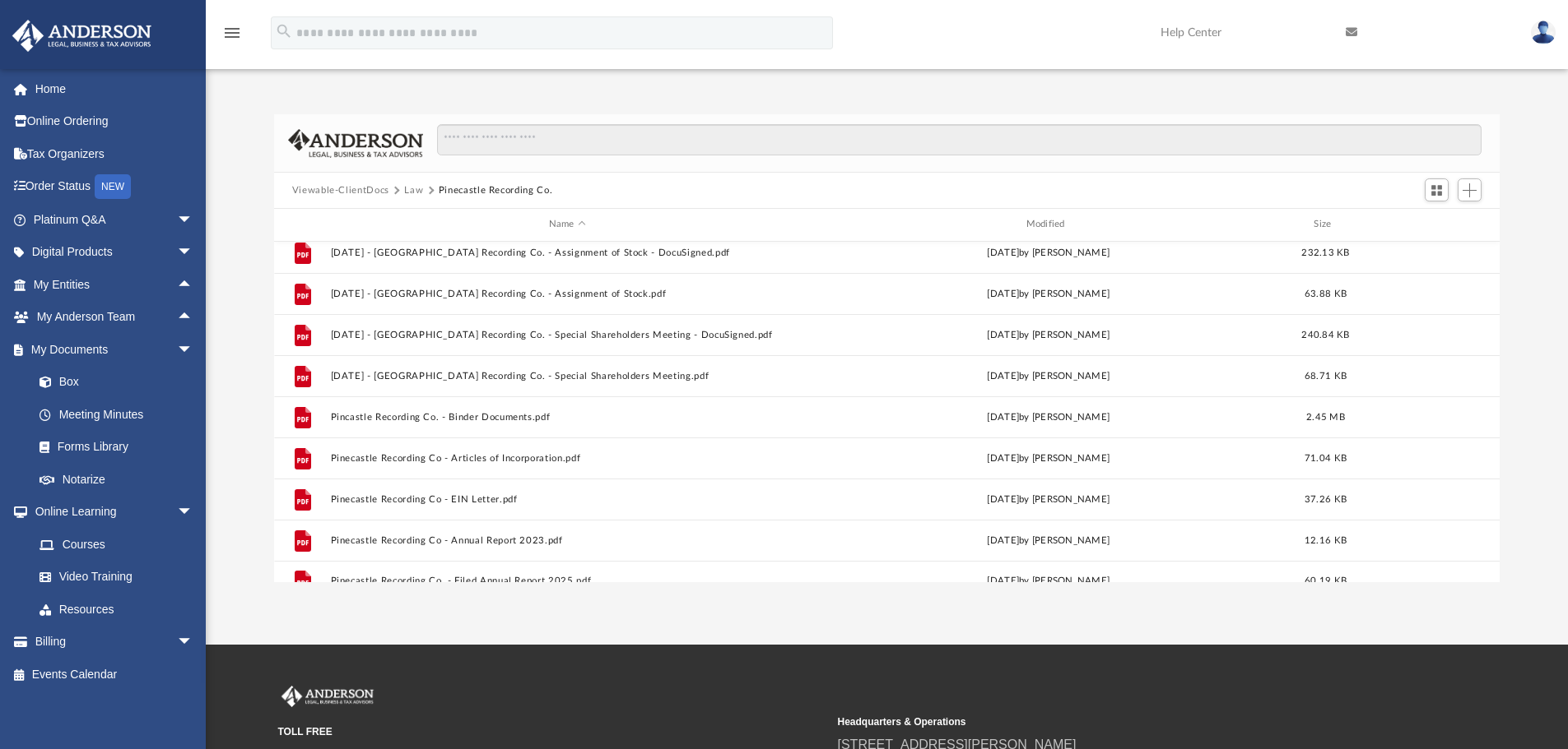
scroll to position [0, 0]
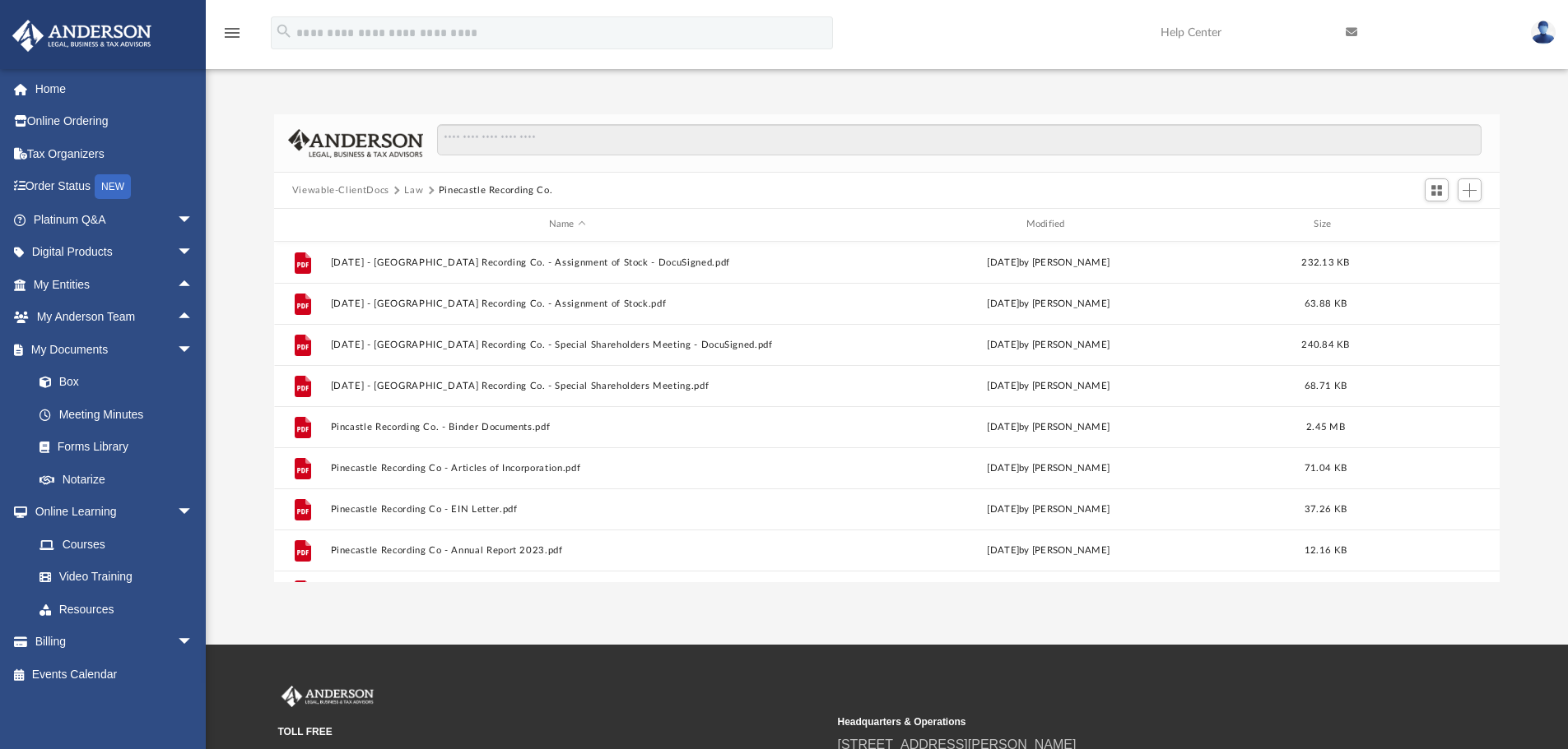
click at [414, 186] on button "Law" at bounding box center [414, 191] width 19 height 15
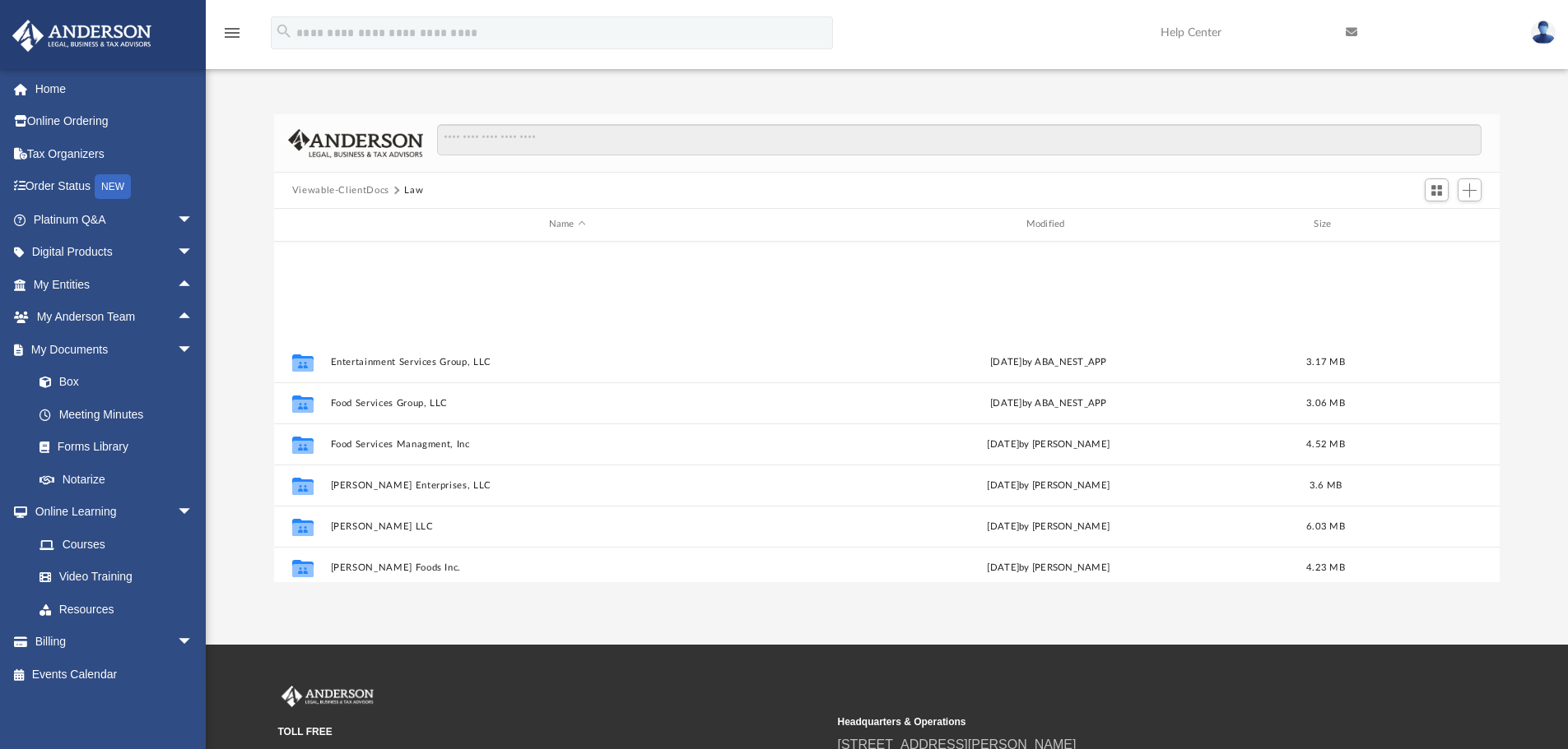
scroll to position [246, 0]
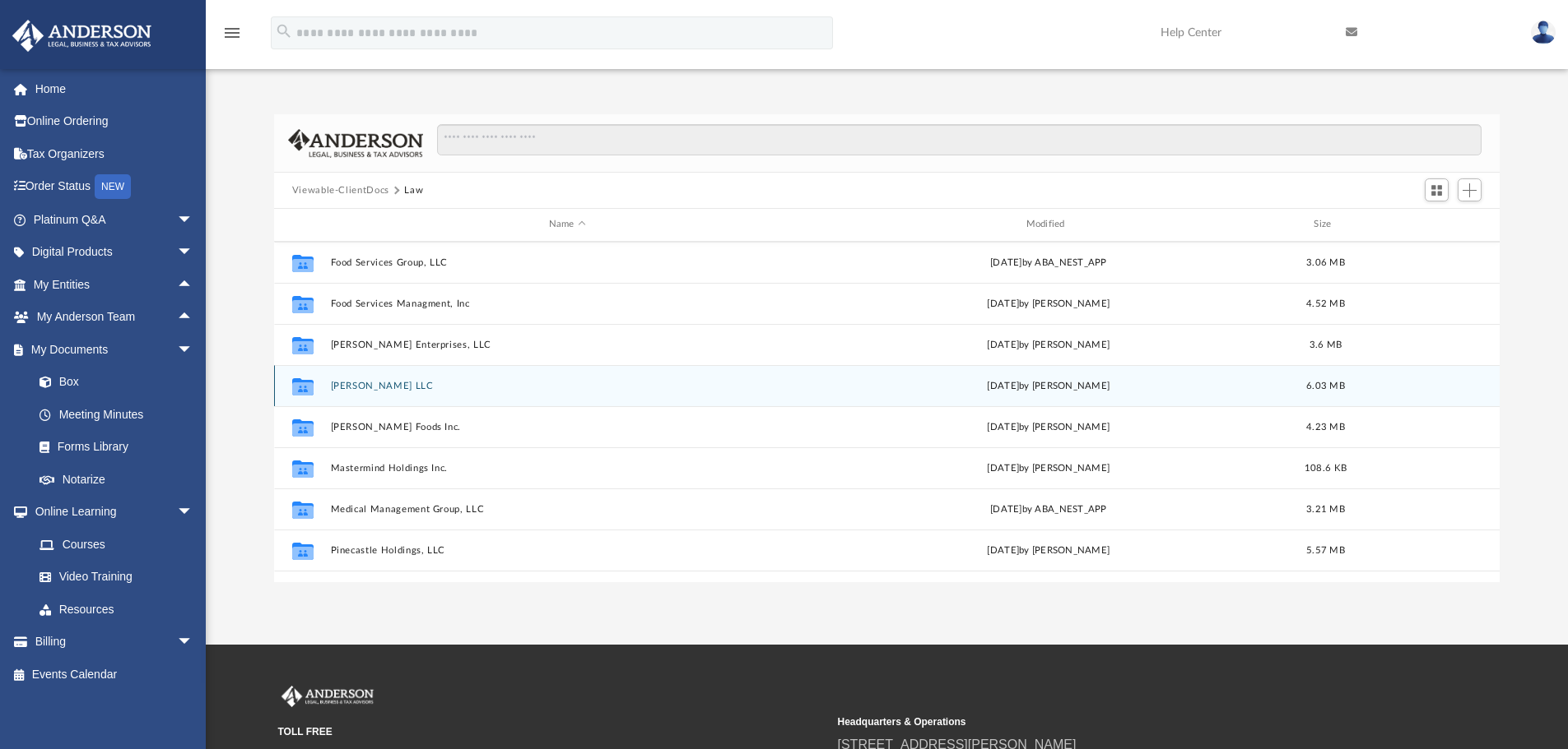
click at [361, 389] on button "[PERSON_NAME] LLC" at bounding box center [567, 386] width 474 height 10
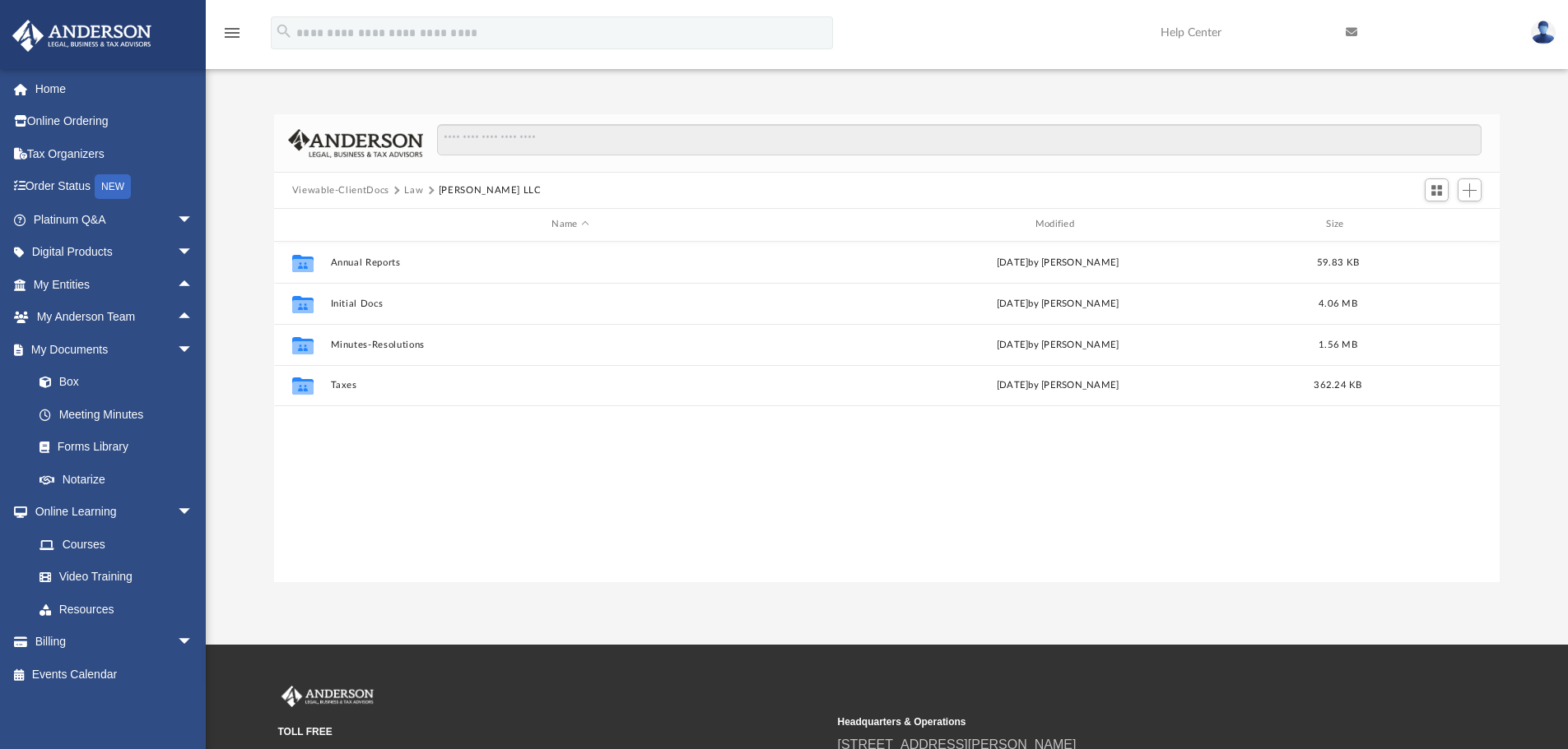
scroll to position [0, 0]
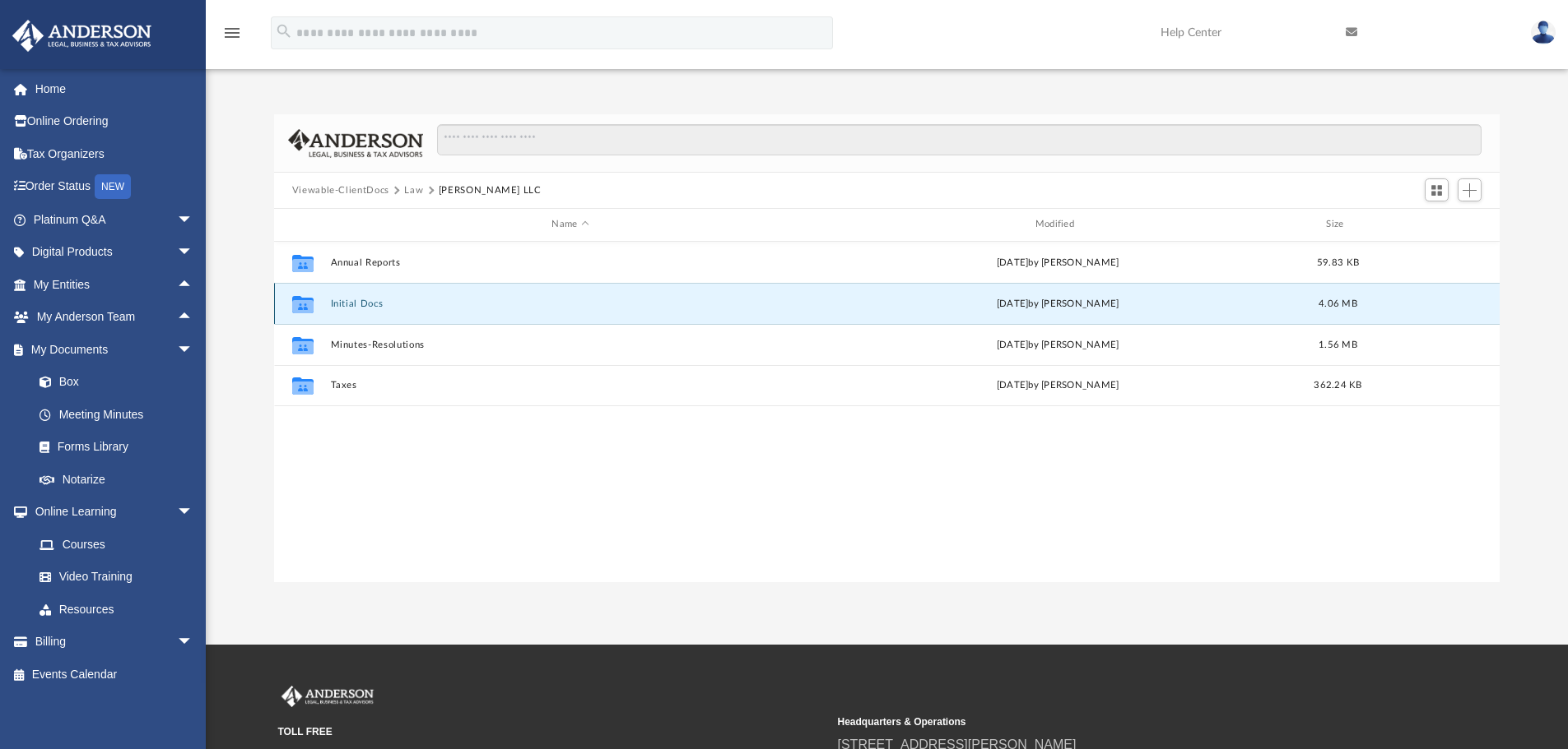
click at [361, 302] on button "Initial Docs" at bounding box center [569, 304] width 480 height 10
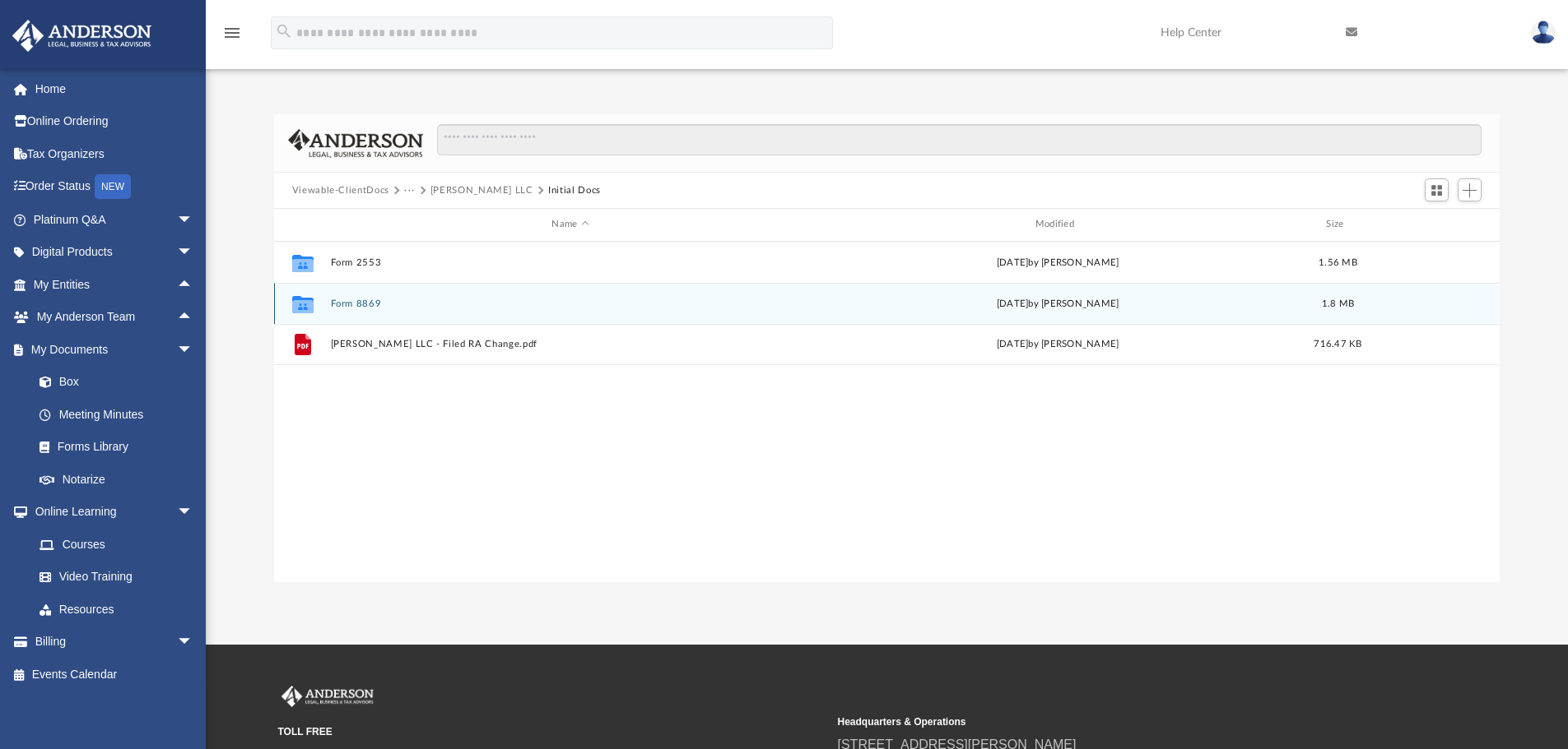
click at [360, 300] on button "Form 8869" at bounding box center [569, 304] width 480 height 10
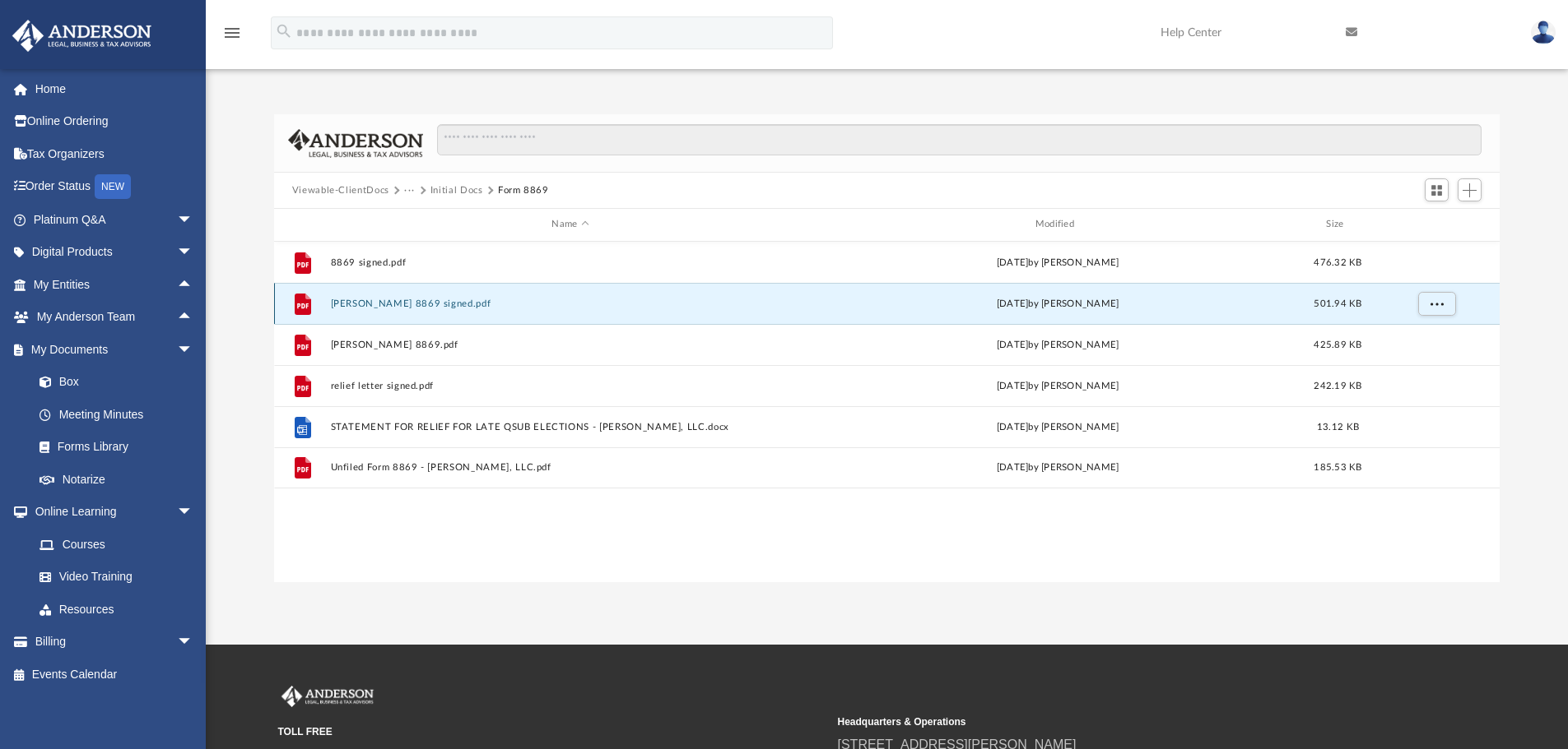
click at [386, 303] on button "[PERSON_NAME] 8869 signed.pdf" at bounding box center [569, 304] width 480 height 10
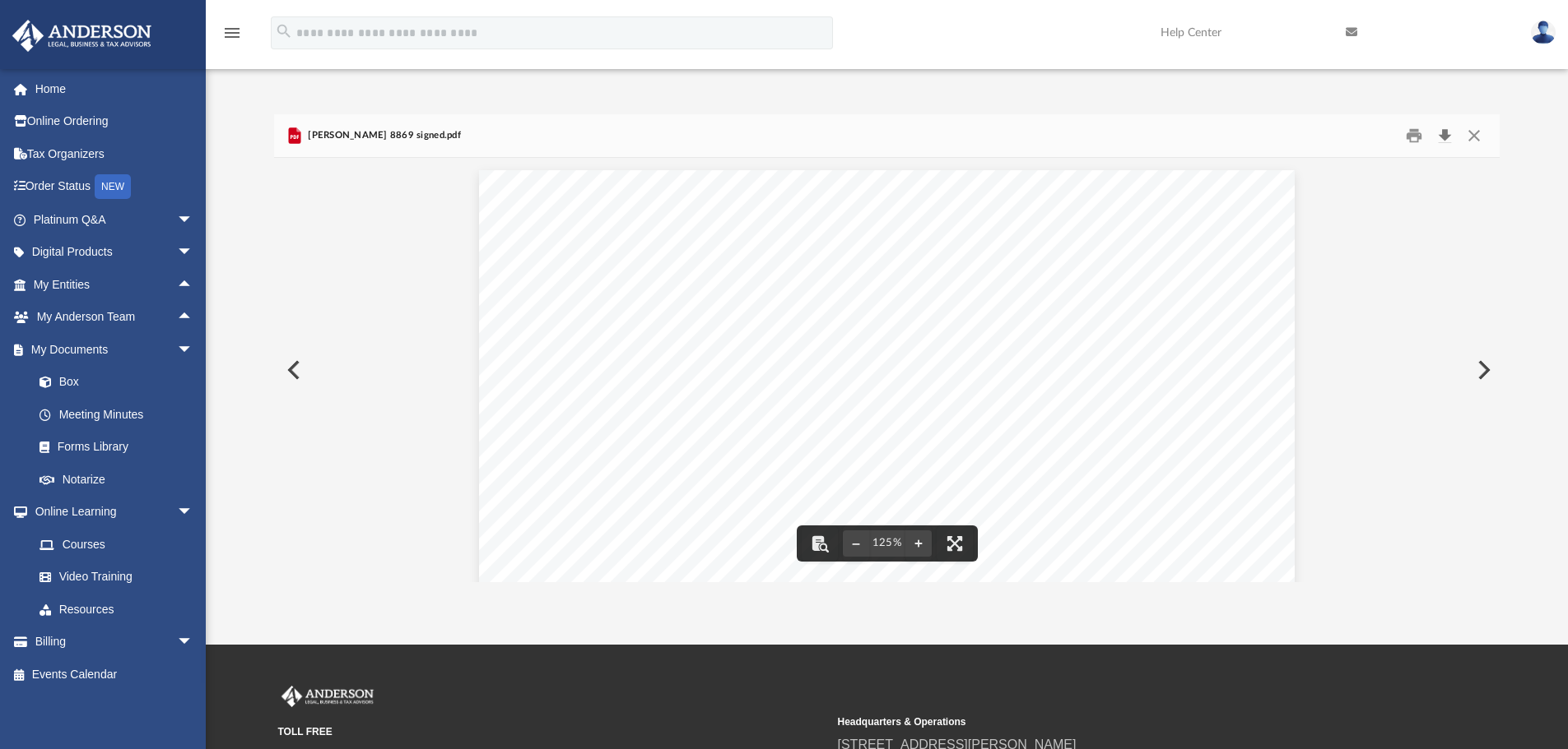
click at [1442, 133] on button "Download" at bounding box center [1445, 135] width 30 height 25
click at [1479, 137] on button "Close" at bounding box center [1474, 135] width 30 height 25
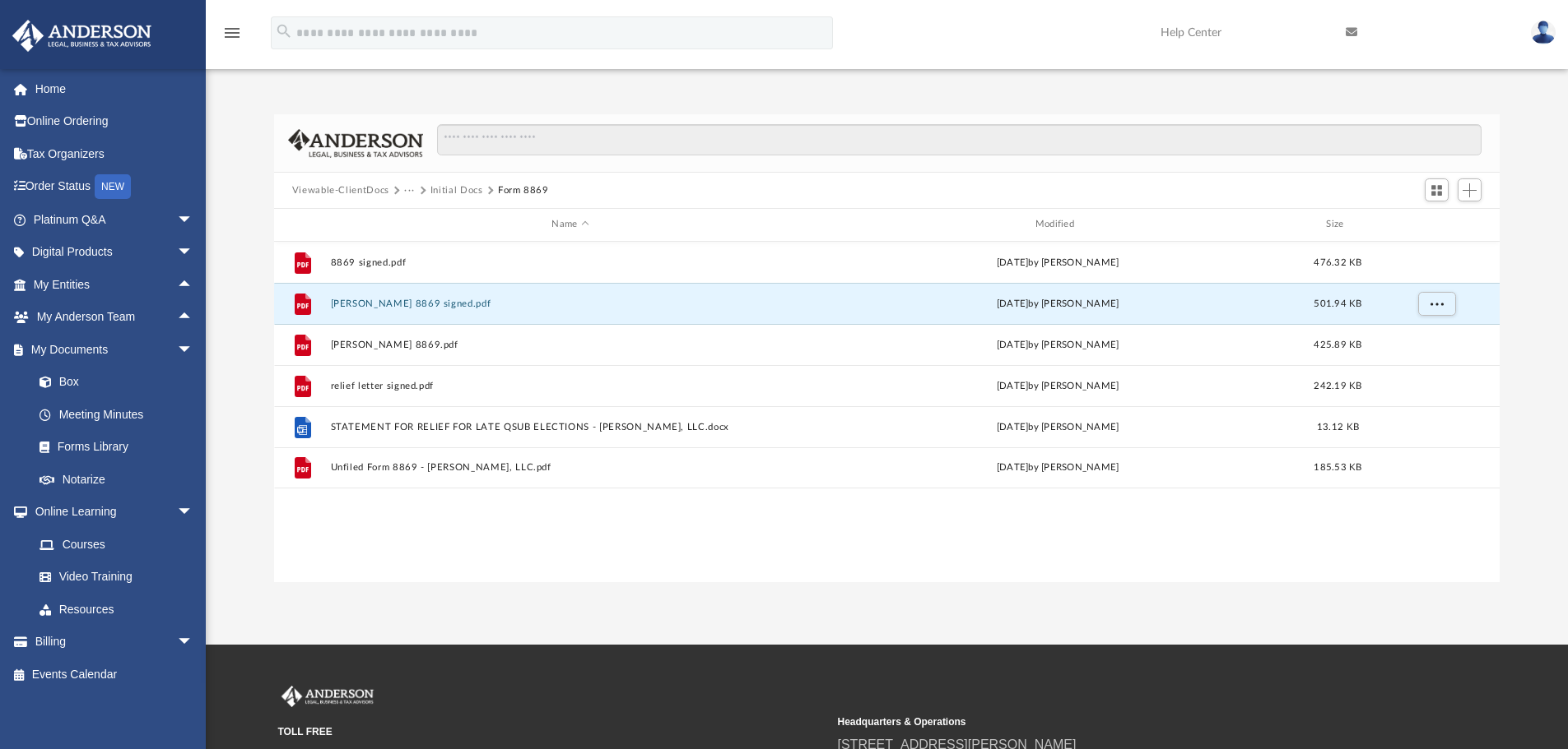
click at [407, 188] on button "···" at bounding box center [409, 191] width 10 height 15
click at [419, 216] on li "Law" at bounding box center [463, 219] width 102 height 17
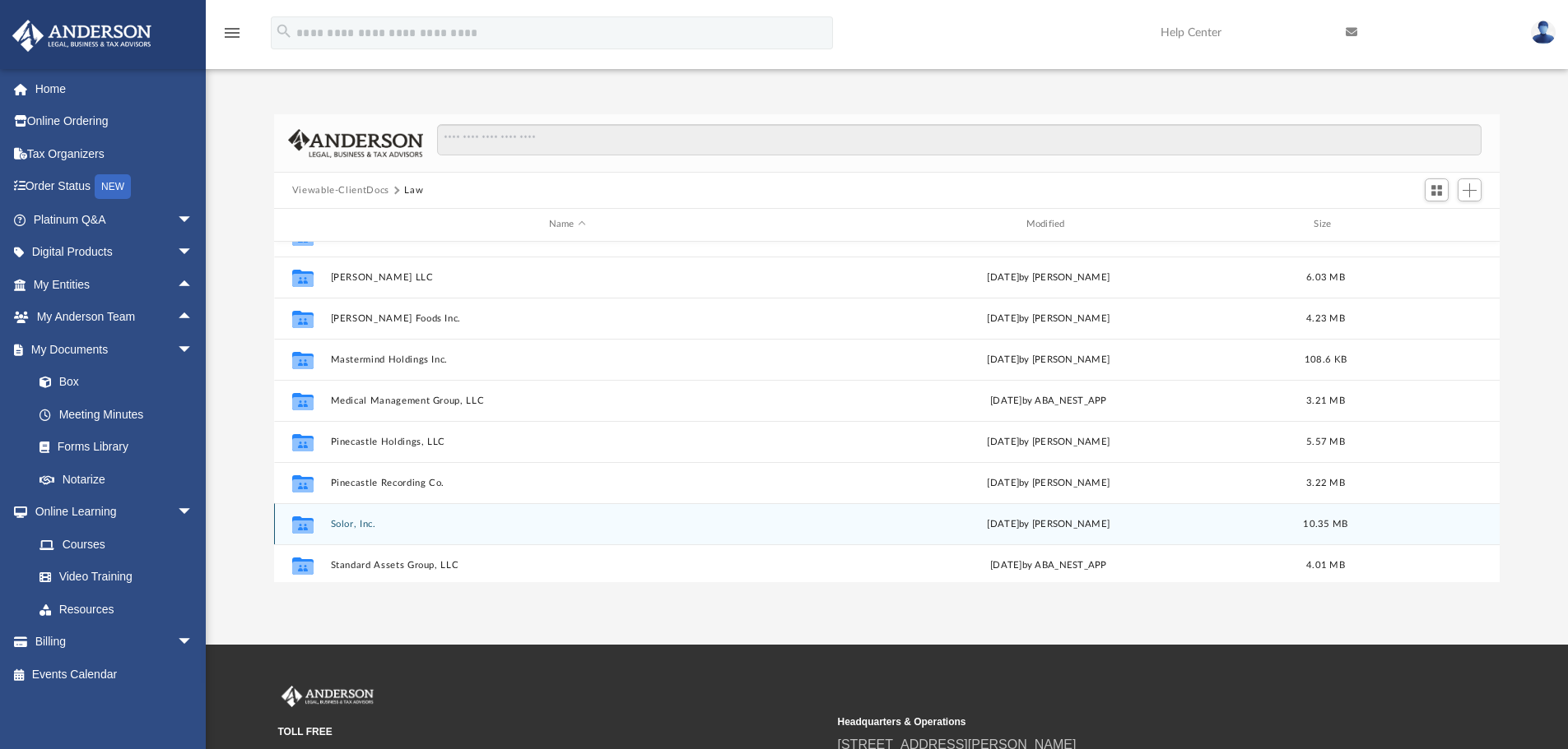
scroll to position [329, 0]
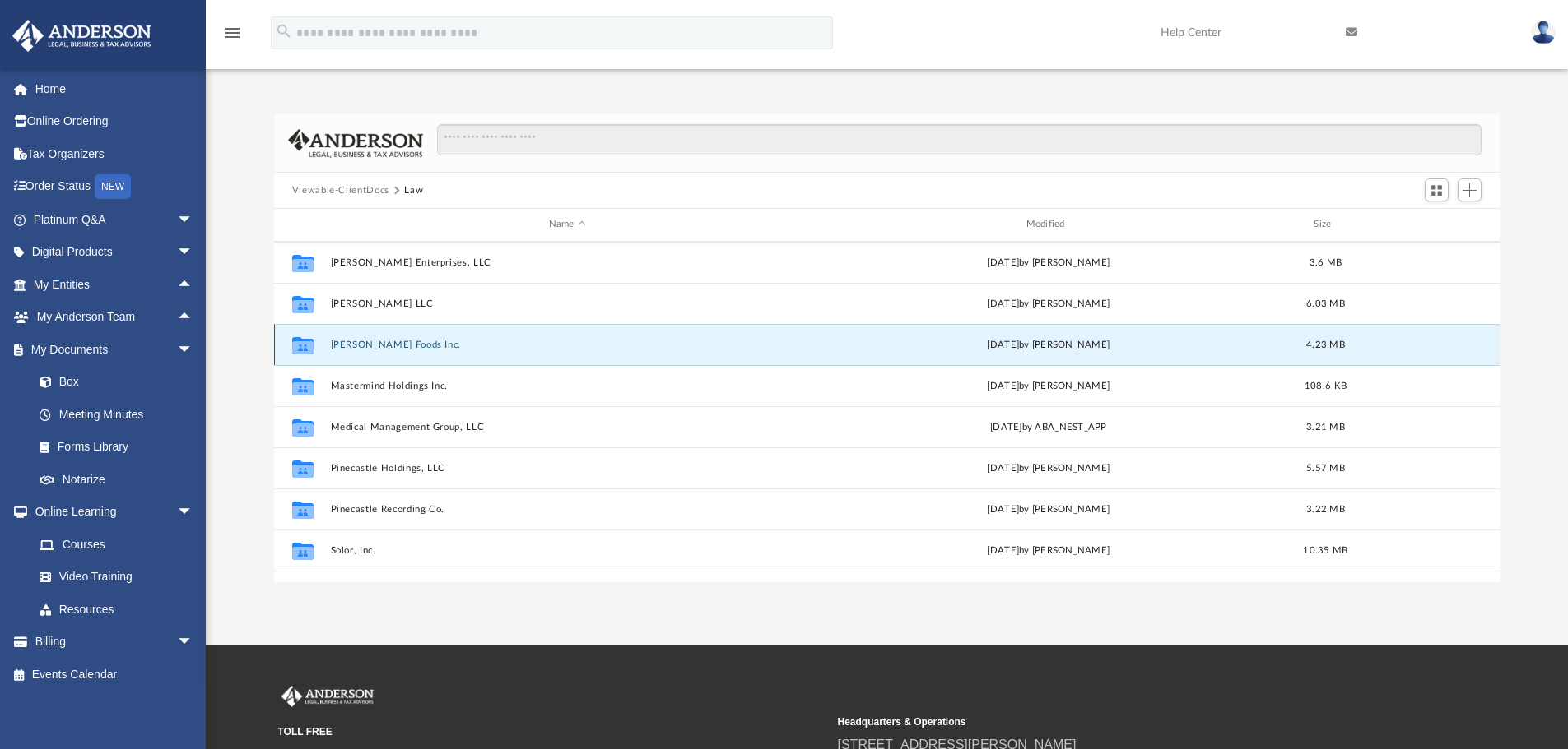
click at [344, 343] on button "[PERSON_NAME] Foods Inc." at bounding box center [567, 345] width 474 height 10
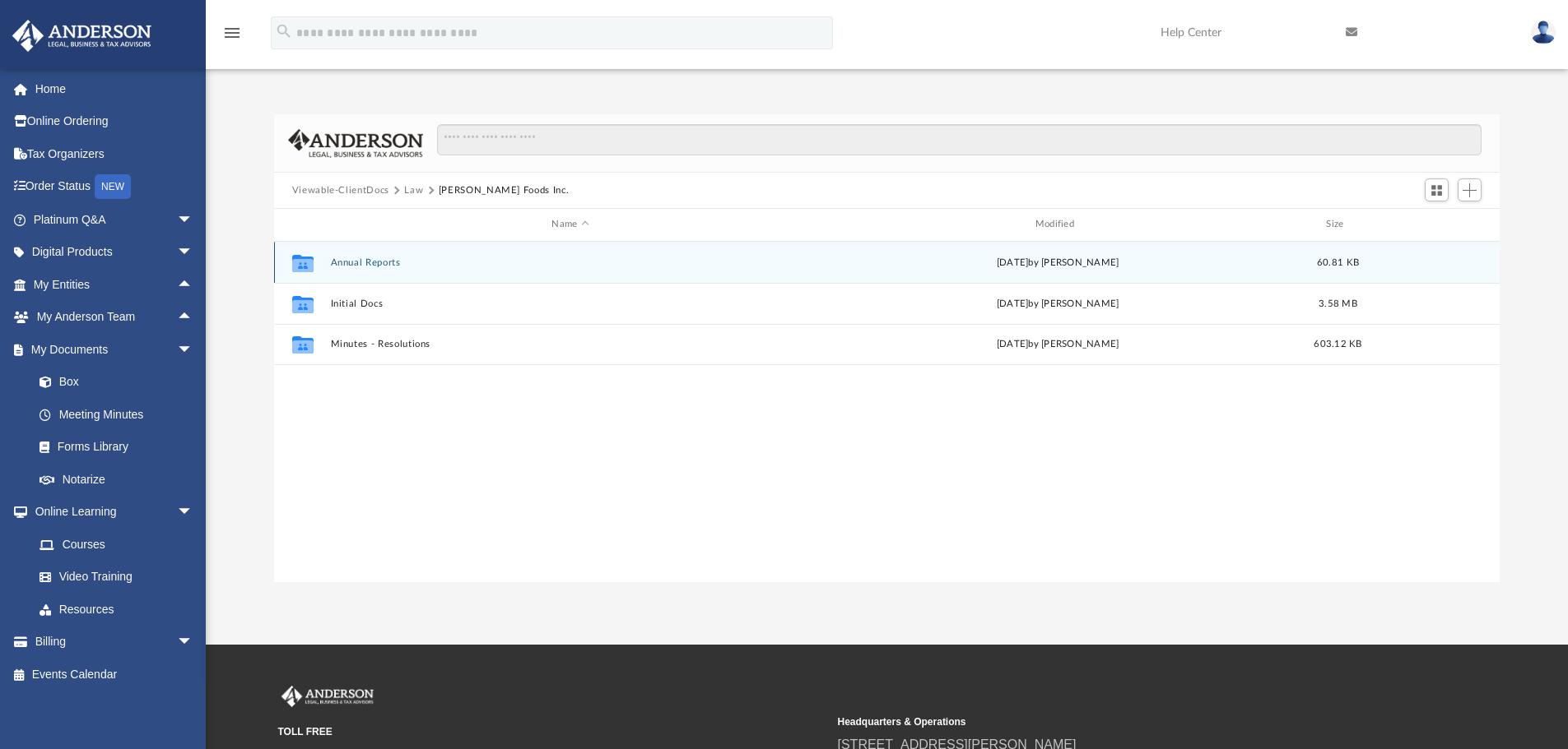
scroll to position [0, 0]
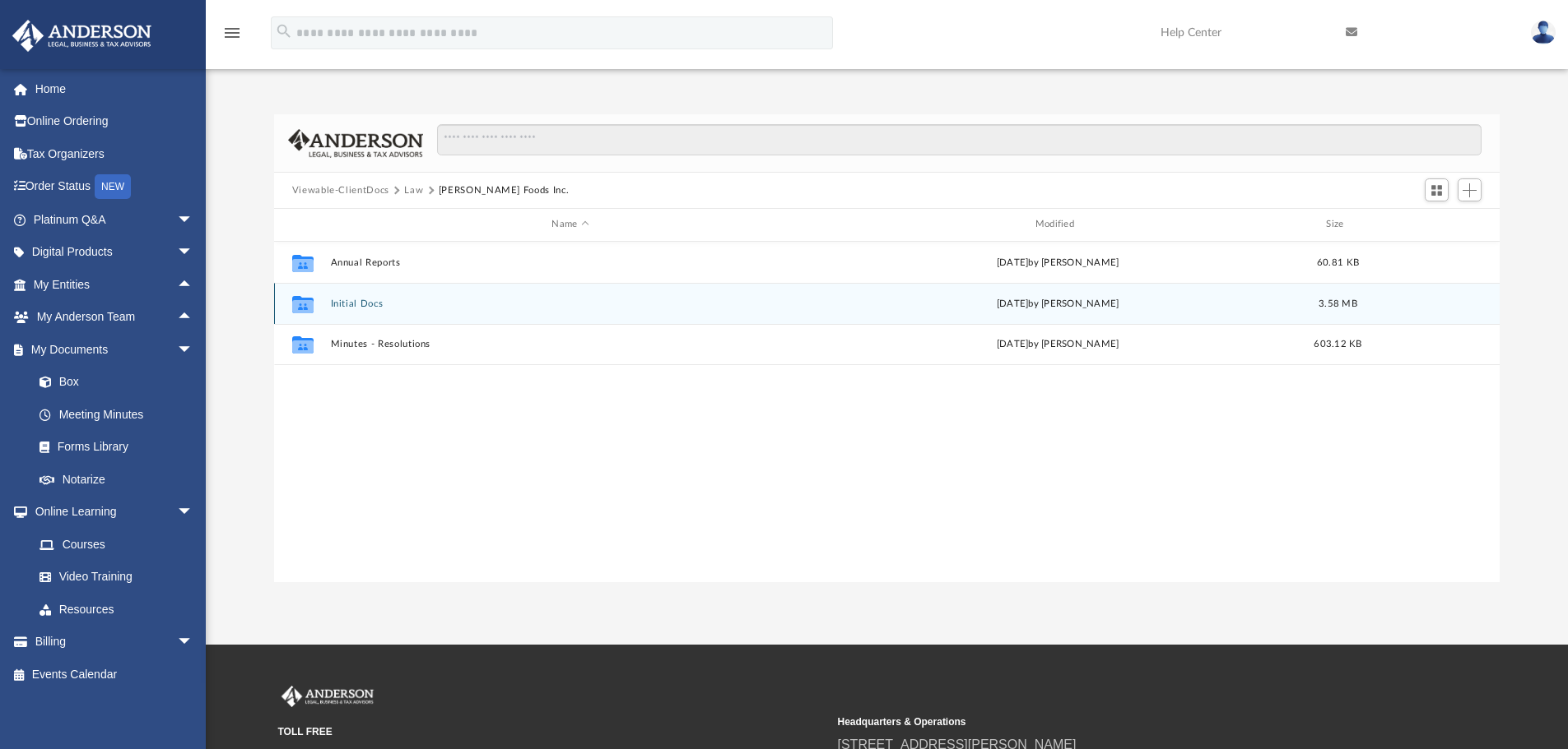
click at [345, 312] on div "Collaborated Folder Initial Docs [DATE] by [PERSON_NAME] 3.58 MB" at bounding box center [887, 303] width 1226 height 41
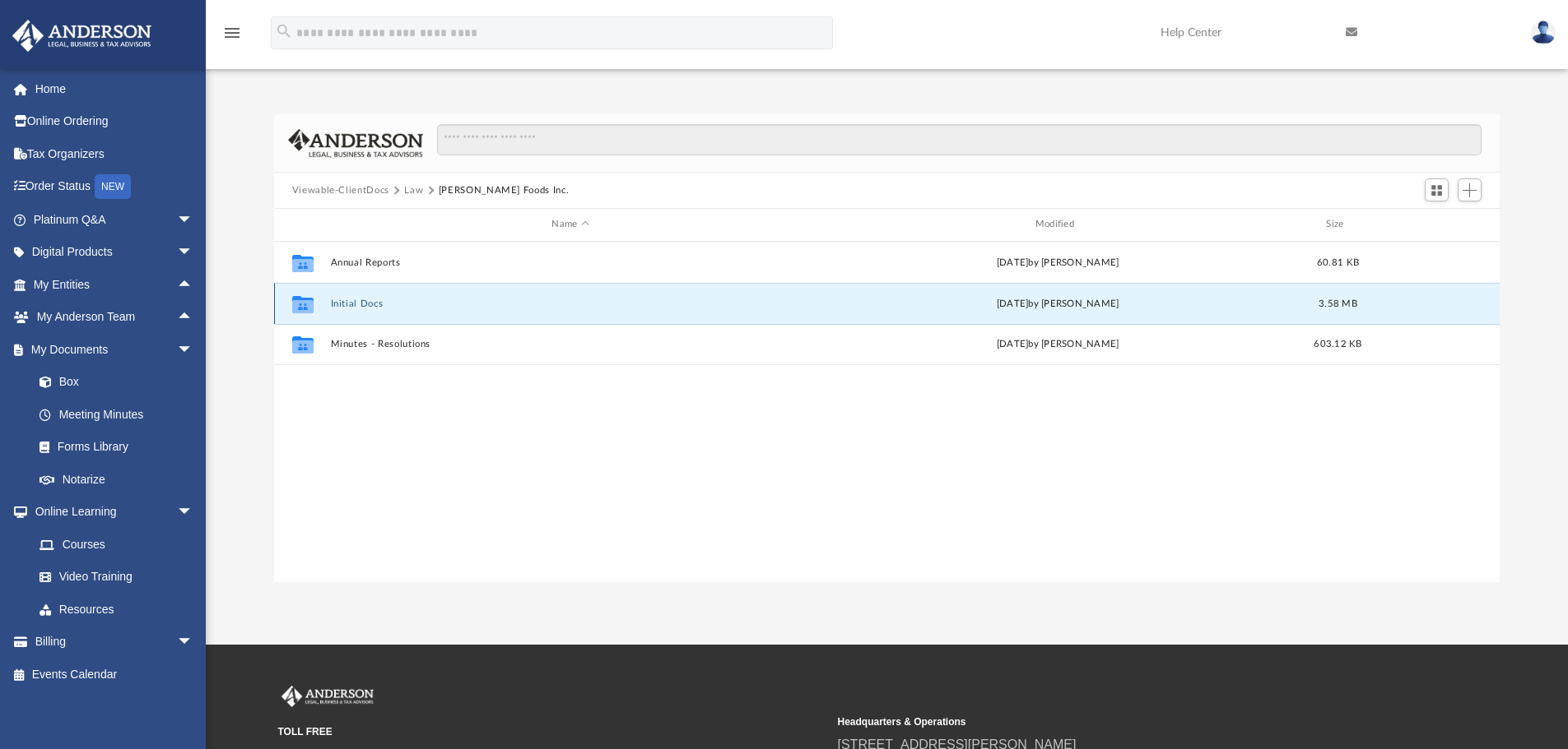
click at [352, 301] on button "Initial Docs" at bounding box center [569, 304] width 480 height 10
click at [371, 303] on button "Form 8869" at bounding box center [569, 303] width 480 height 10
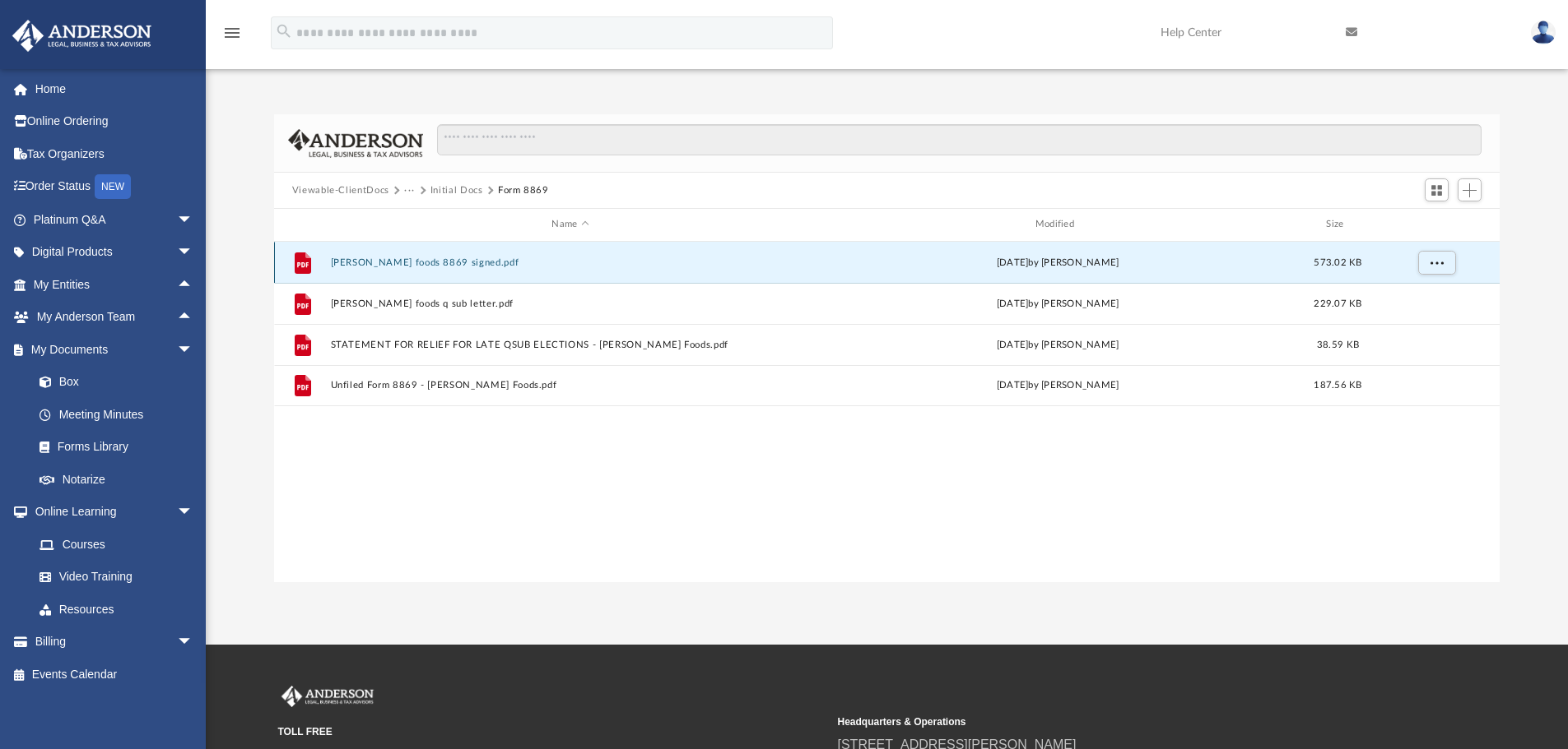
click at [394, 261] on button "[PERSON_NAME] foods 8869 signed.pdf" at bounding box center [569, 263] width 480 height 10
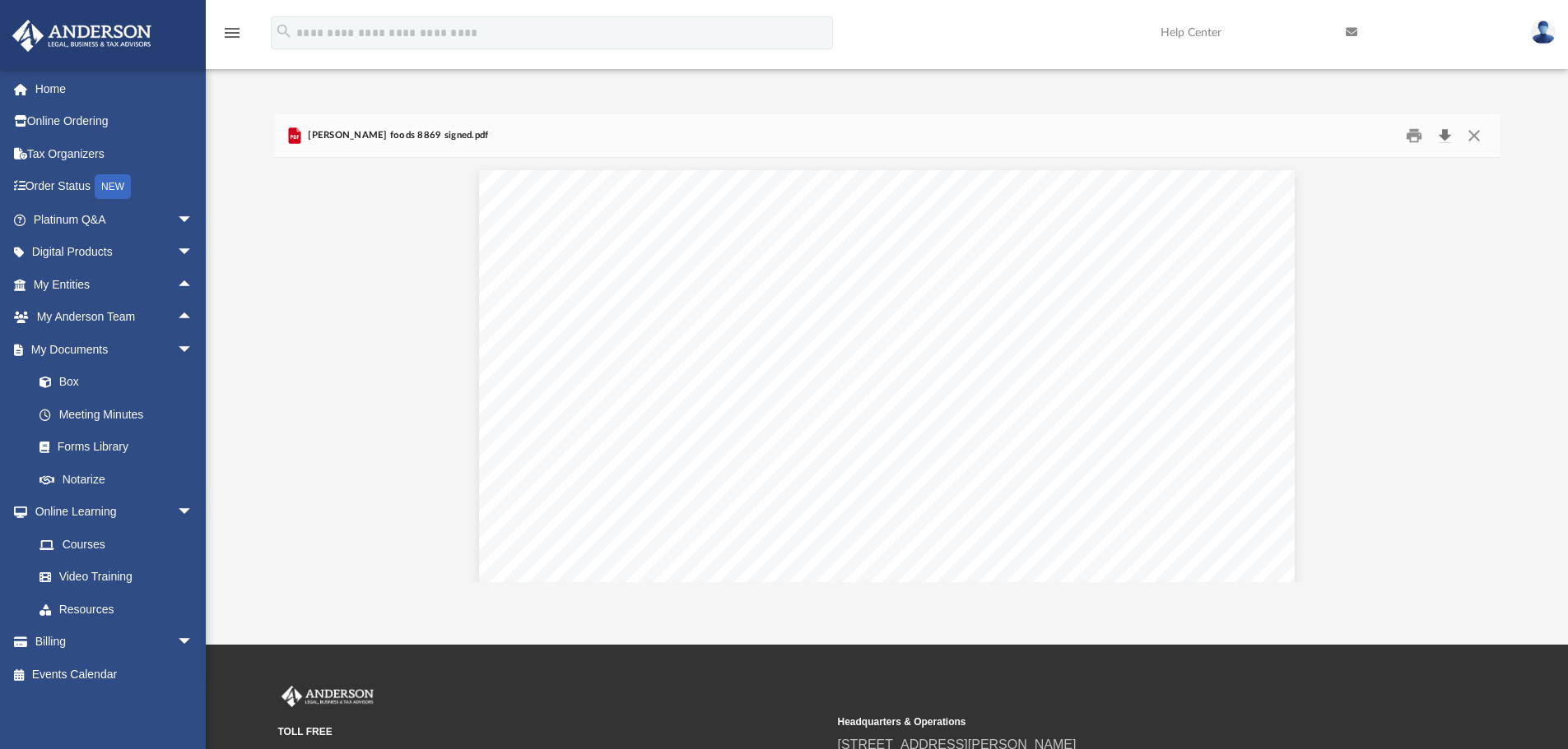
click at [1444, 131] on button "Download" at bounding box center [1445, 135] width 30 height 25
click at [1471, 138] on button "Close" at bounding box center [1474, 135] width 30 height 25
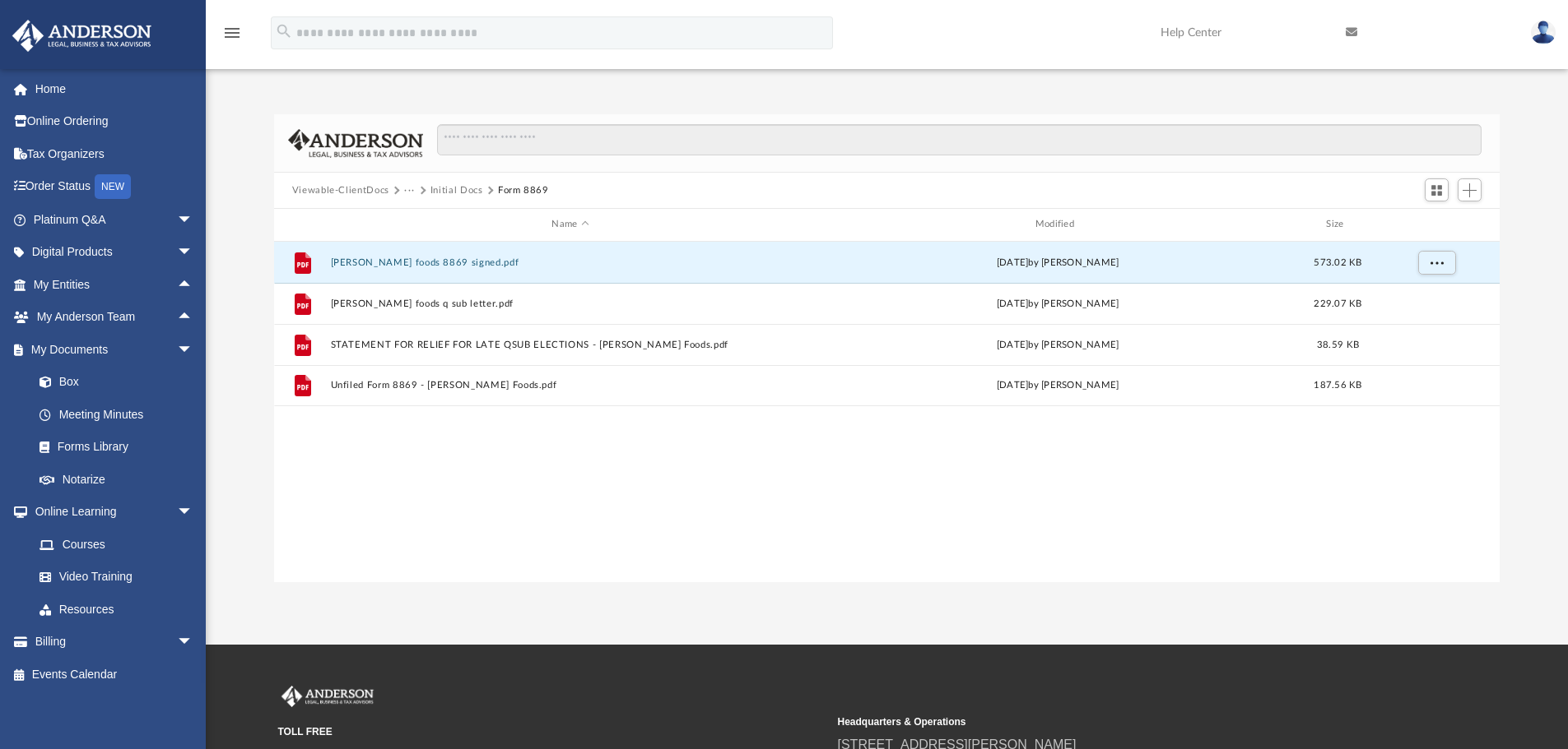
click at [407, 187] on button "···" at bounding box center [409, 191] width 10 height 15
click at [418, 219] on li "Law" at bounding box center [478, 219] width 132 height 17
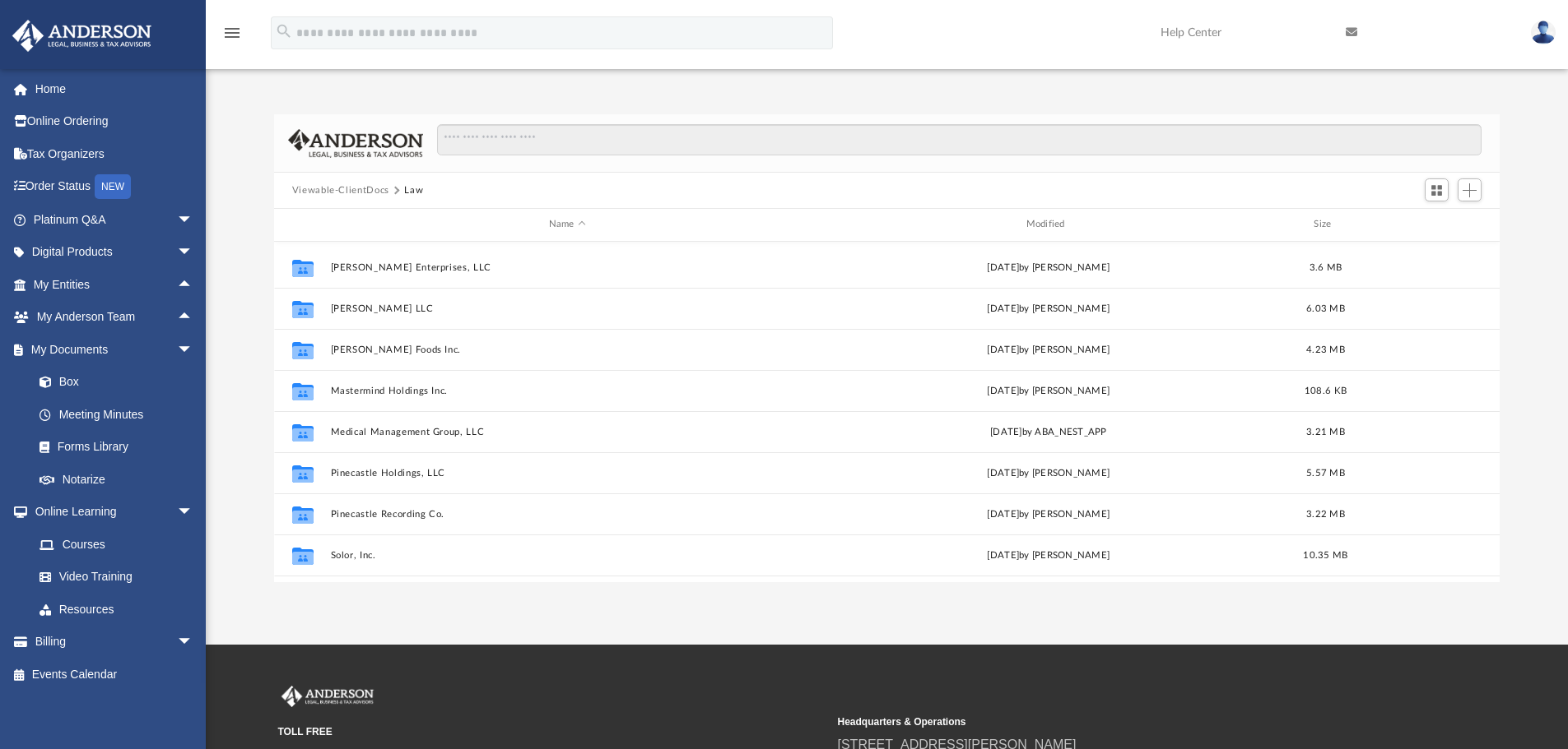
scroll to position [412, 0]
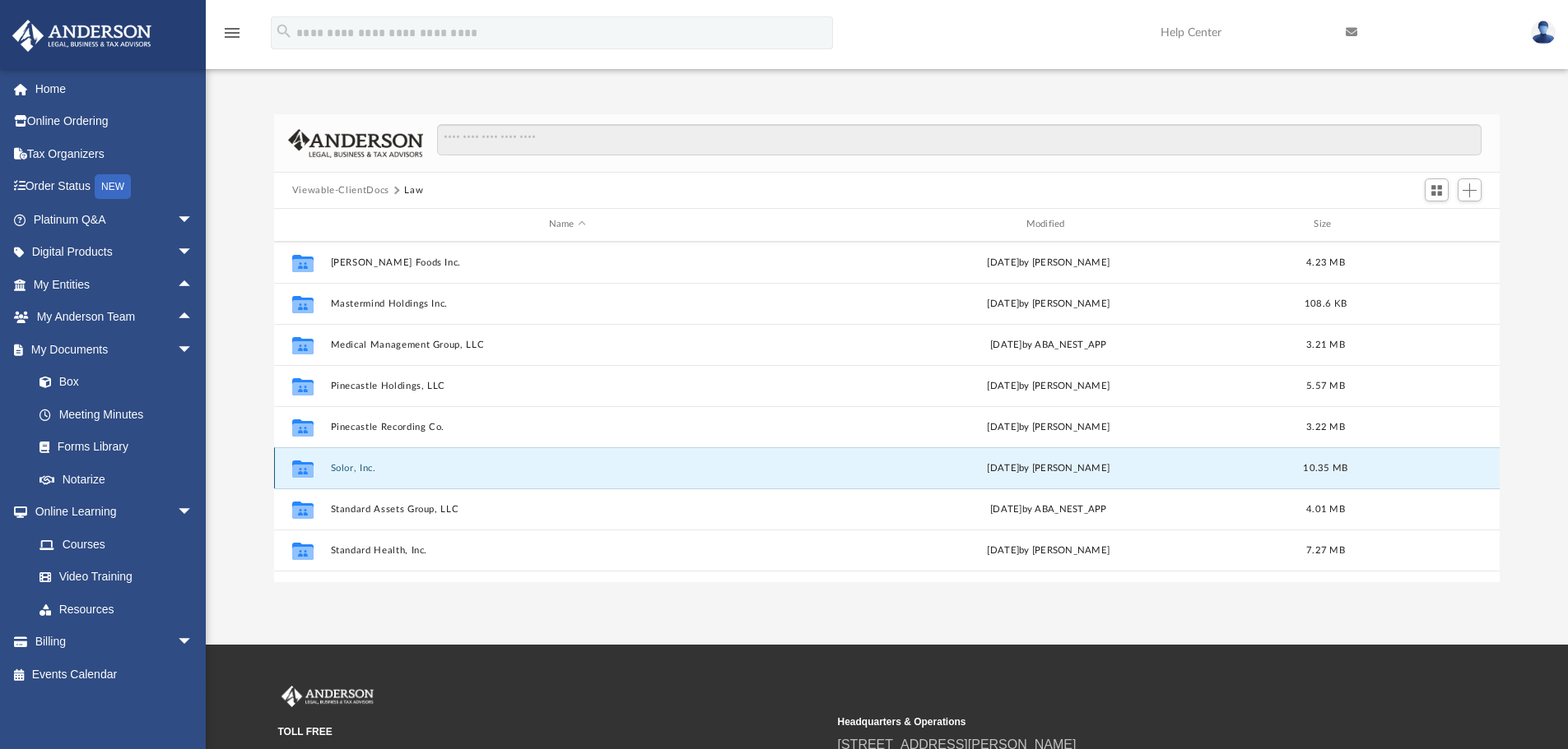
click at [340, 468] on button "Solor, Inc." at bounding box center [567, 468] width 474 height 10
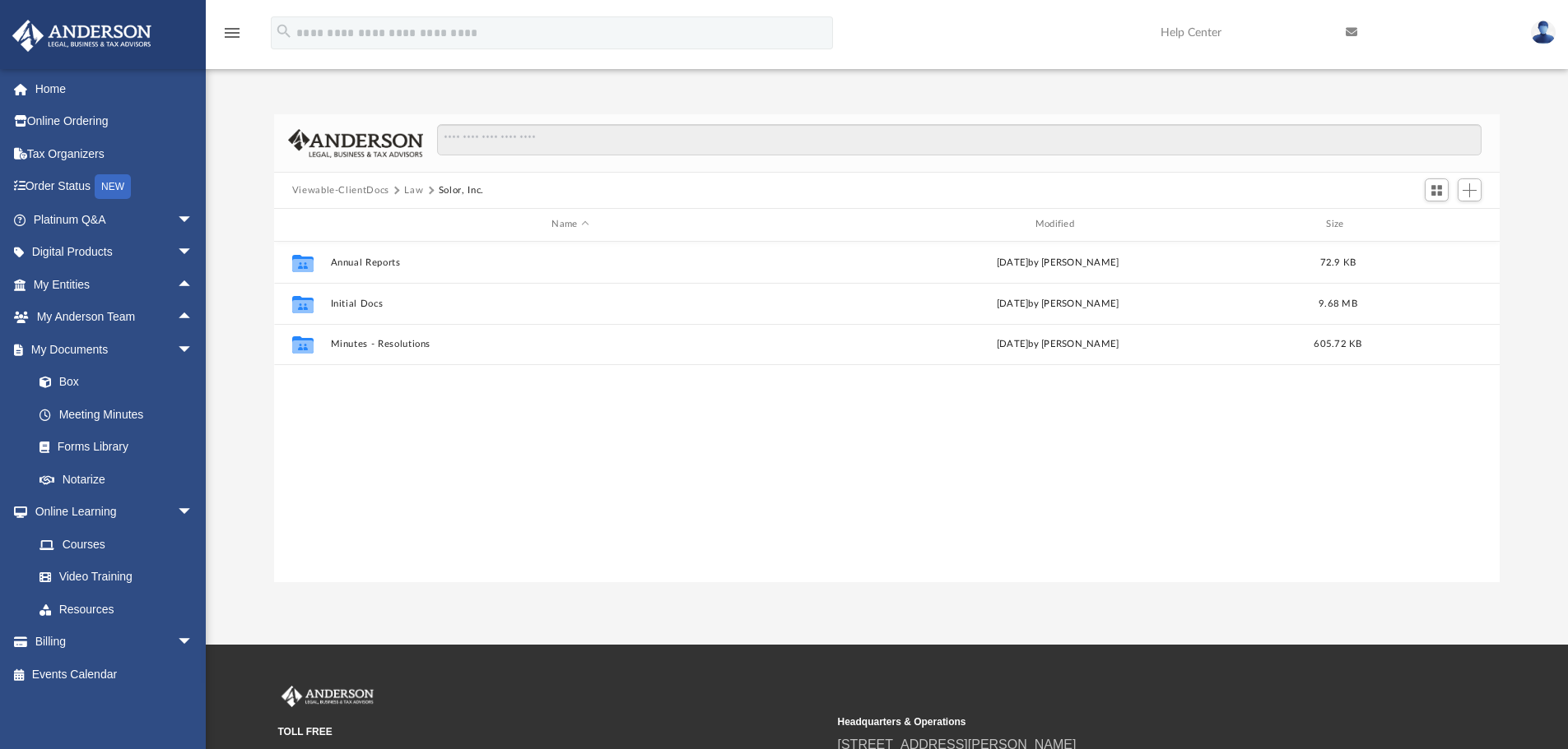
scroll to position [0, 0]
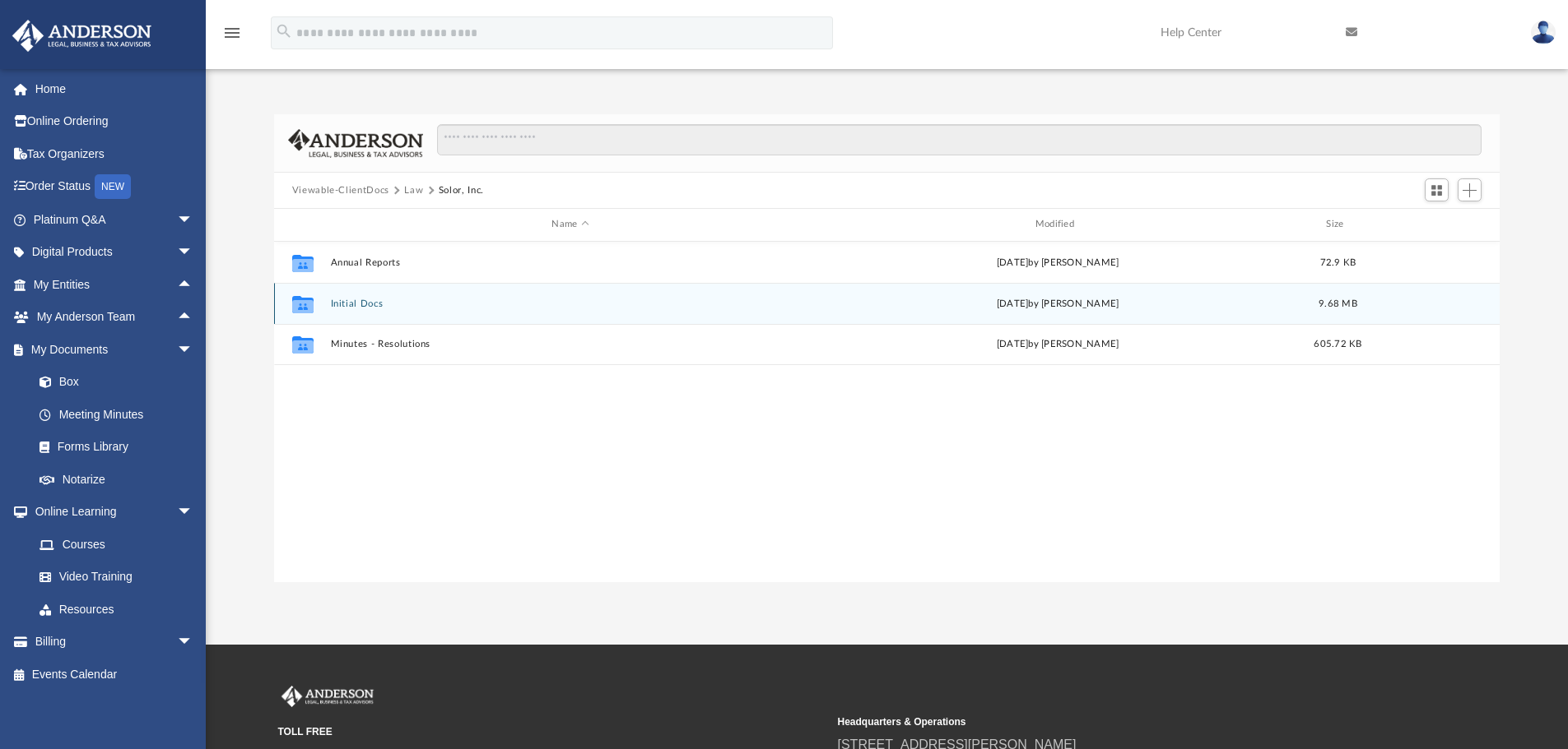
click at [366, 304] on button "Initial Docs" at bounding box center [569, 304] width 480 height 10
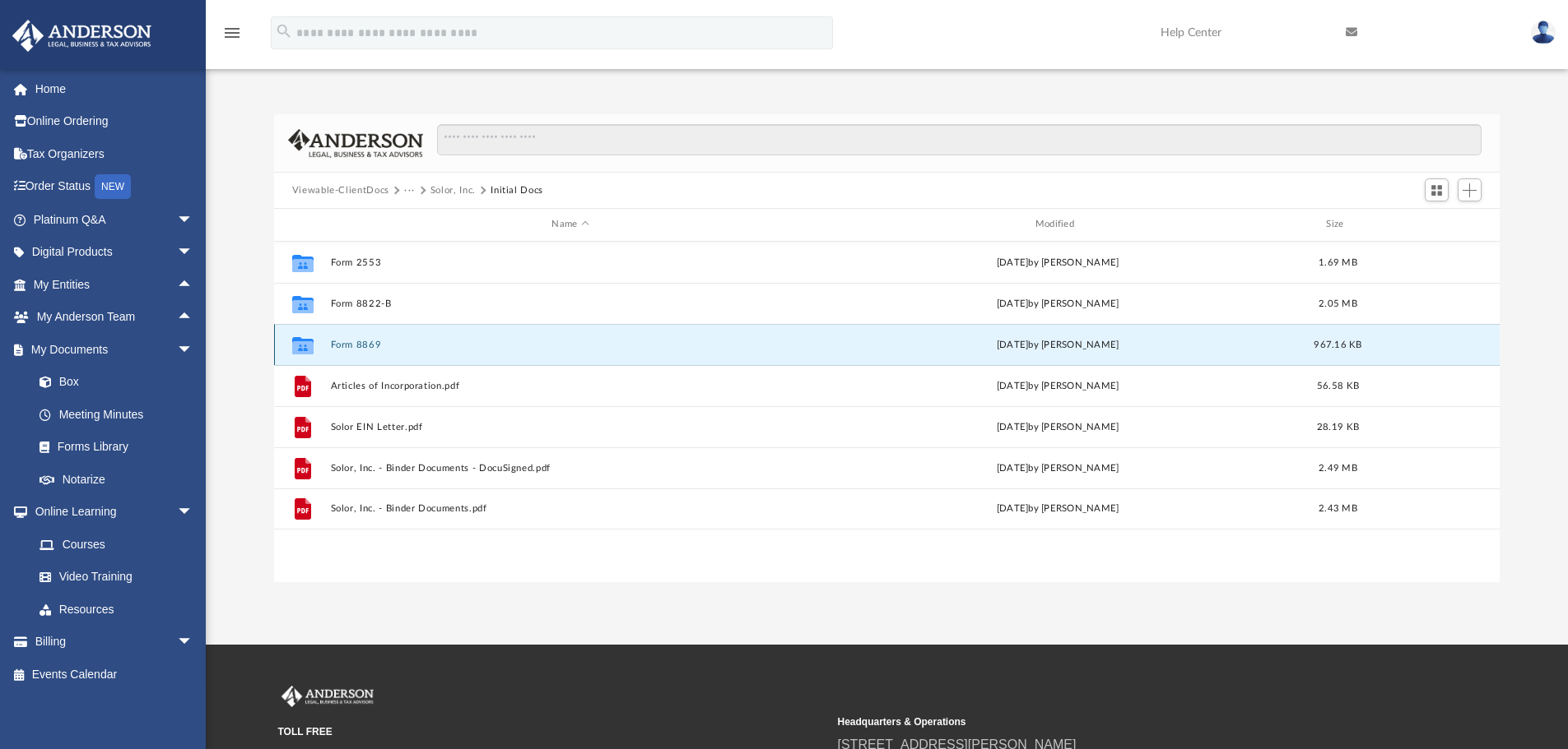
click at [351, 342] on button "Form 8869" at bounding box center [569, 345] width 480 height 10
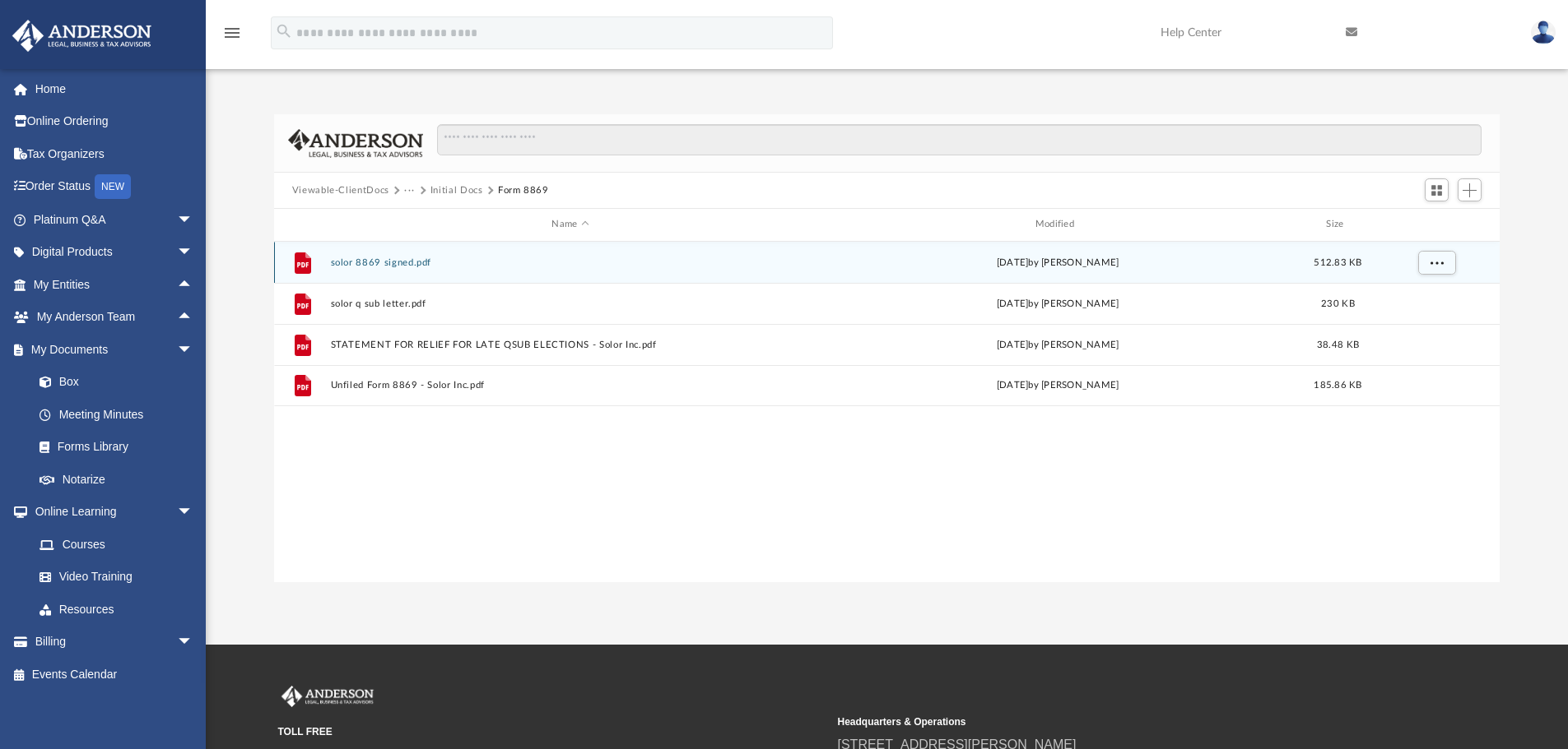
click at [377, 262] on button "solor 8869 signed.pdf" at bounding box center [569, 263] width 480 height 10
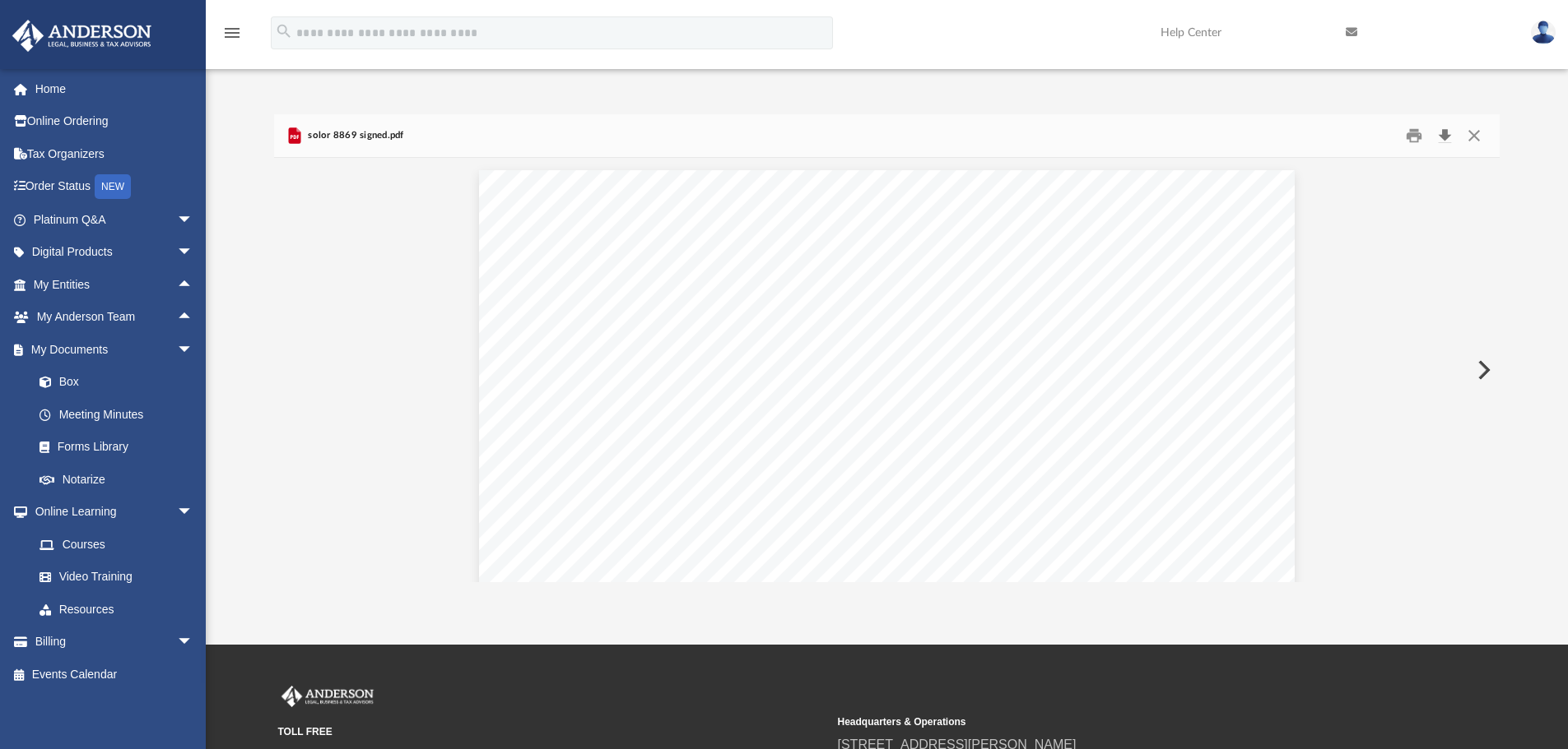
click at [1446, 136] on button "Download" at bounding box center [1445, 135] width 30 height 25
click at [1481, 133] on button "Close" at bounding box center [1474, 135] width 30 height 25
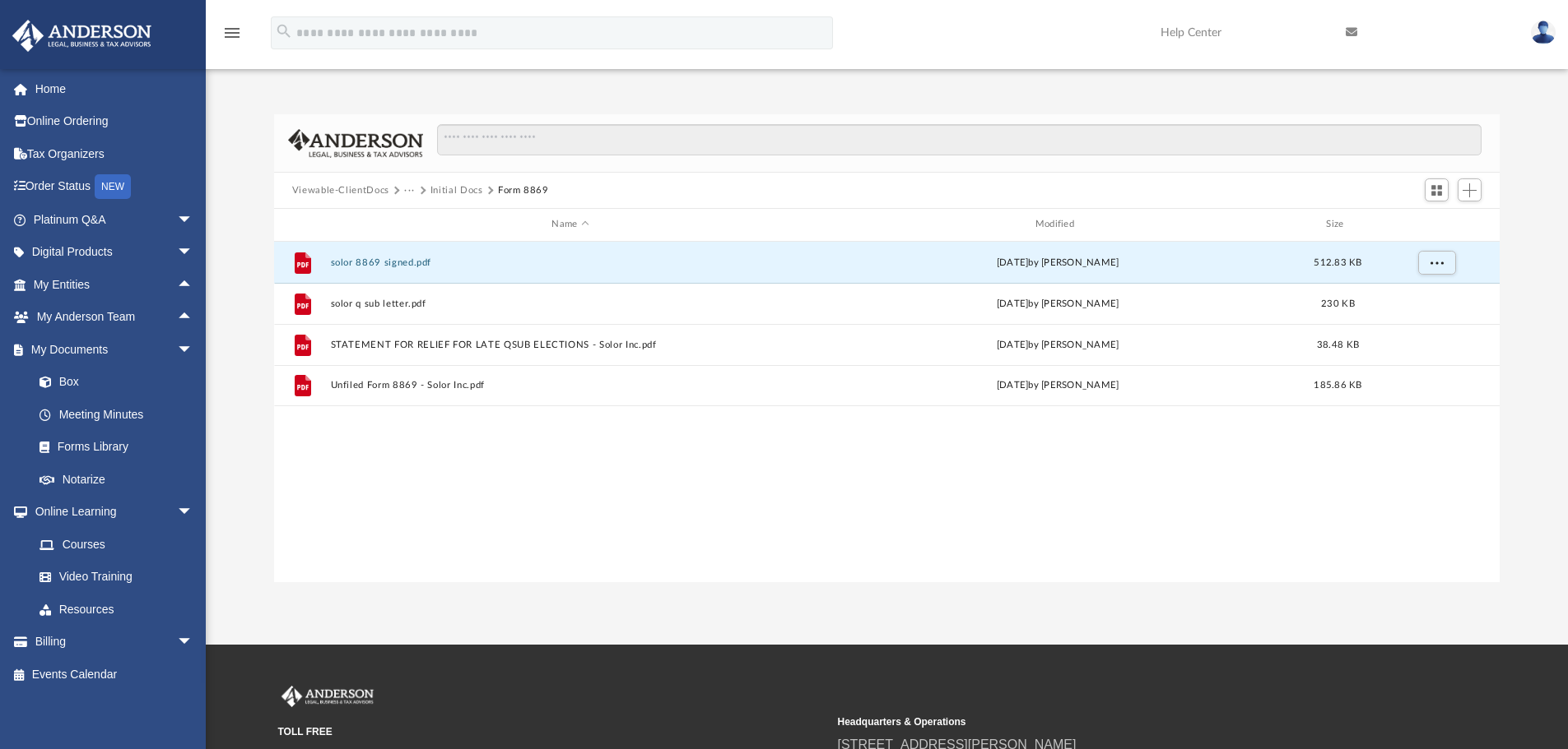
click at [467, 188] on button "Initial Docs" at bounding box center [456, 191] width 52 height 15
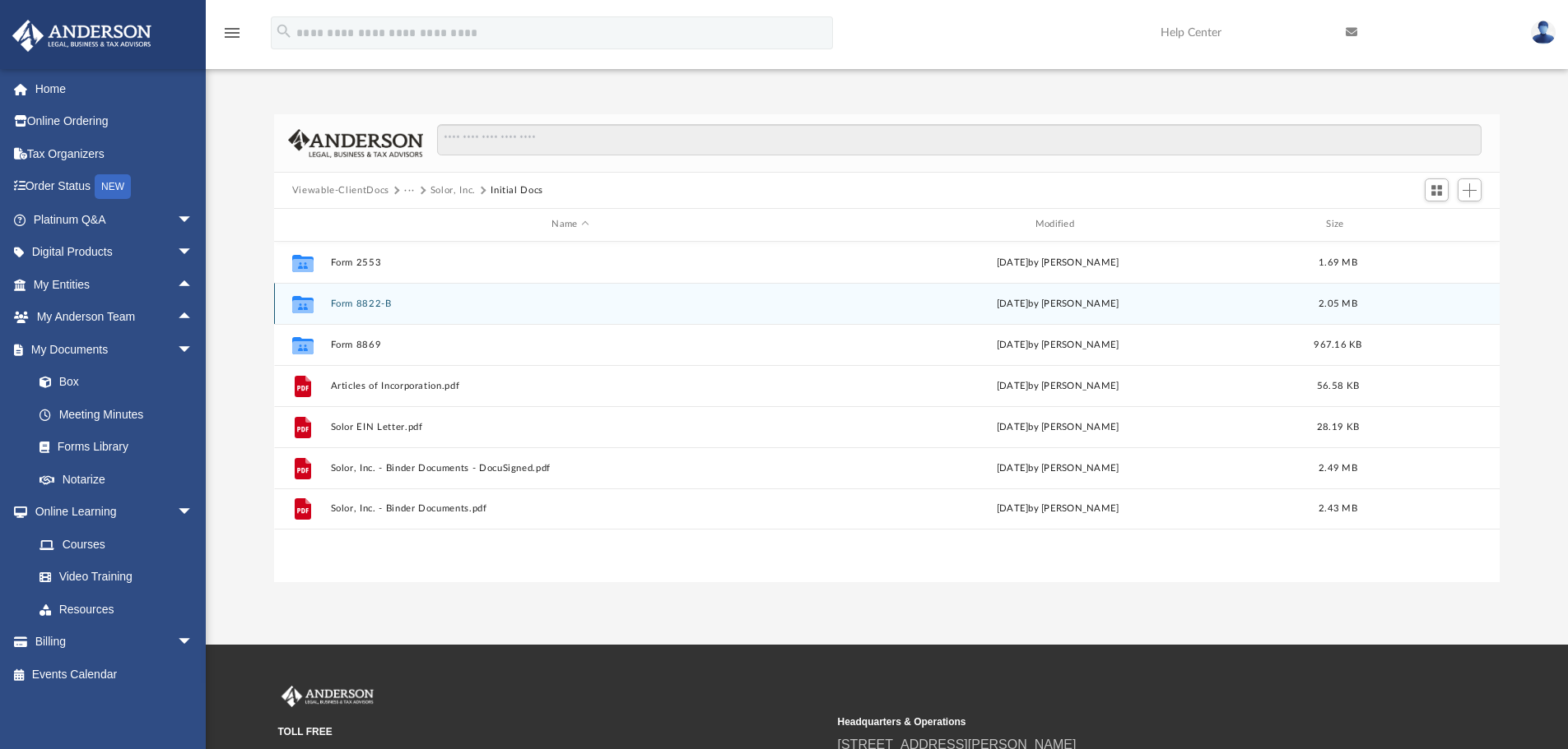
click at [352, 301] on button "Form 8822-B" at bounding box center [569, 304] width 480 height 10
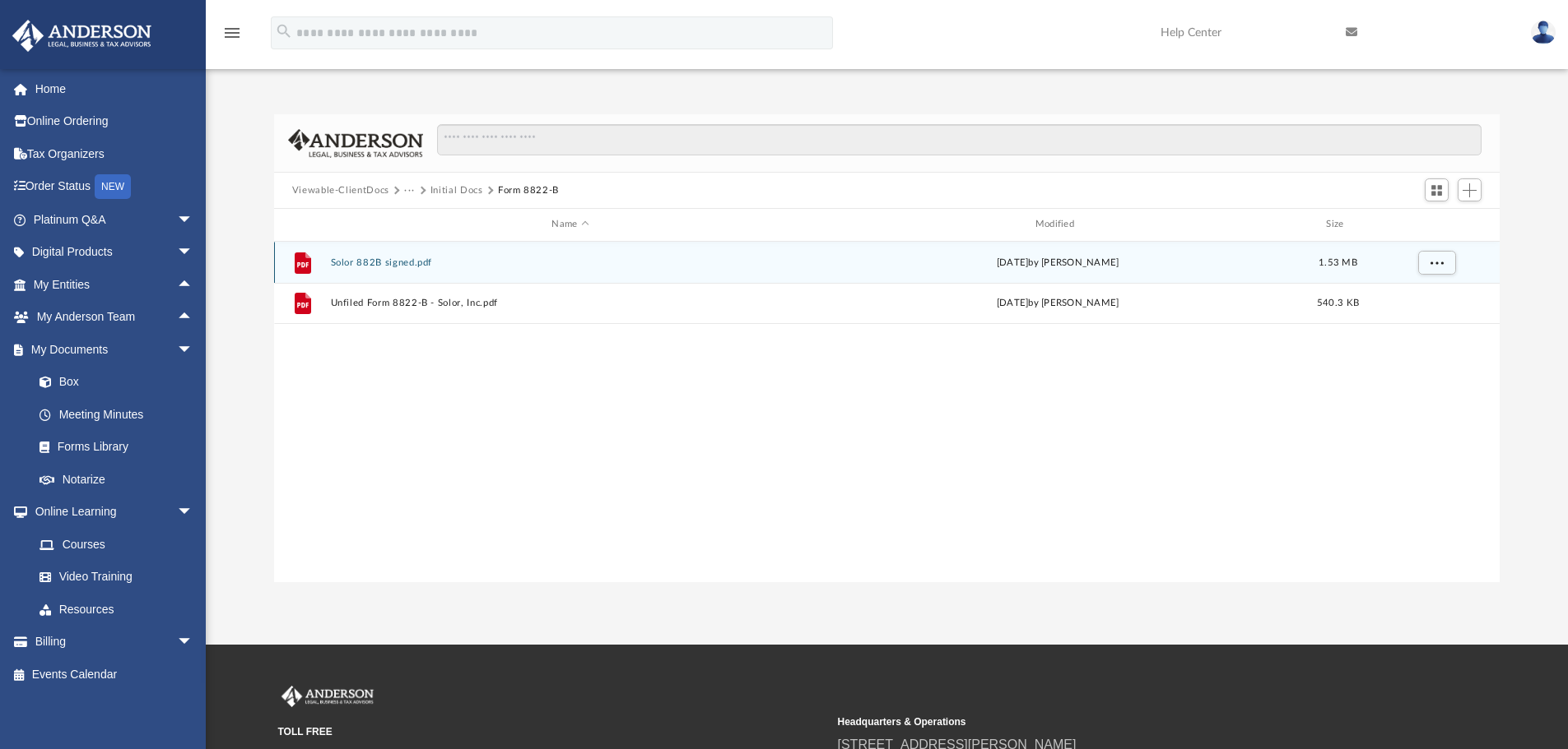
click at [350, 261] on button "Solor 882B signed.pdf" at bounding box center [569, 263] width 480 height 10
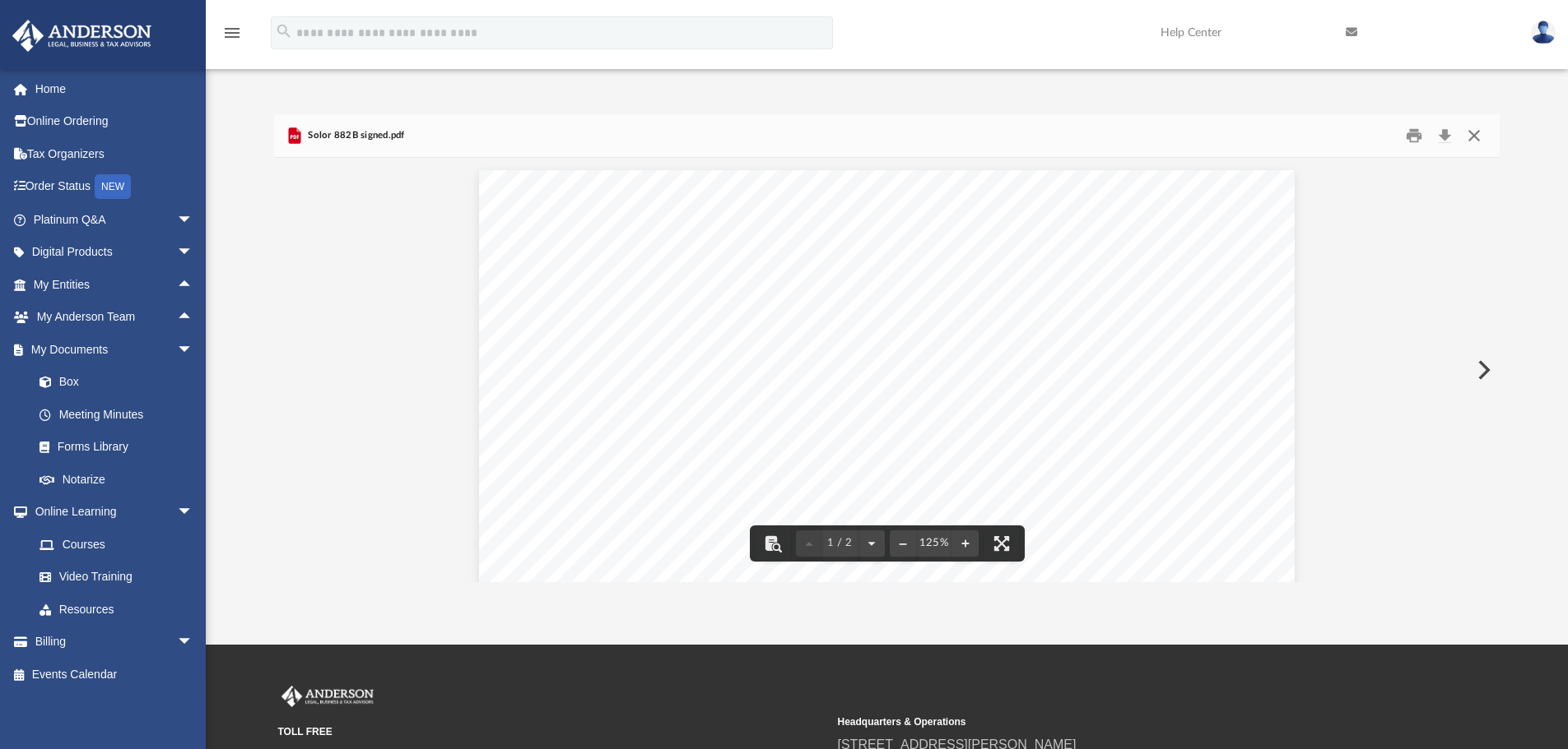
click at [1472, 135] on button "Close" at bounding box center [1474, 135] width 30 height 25
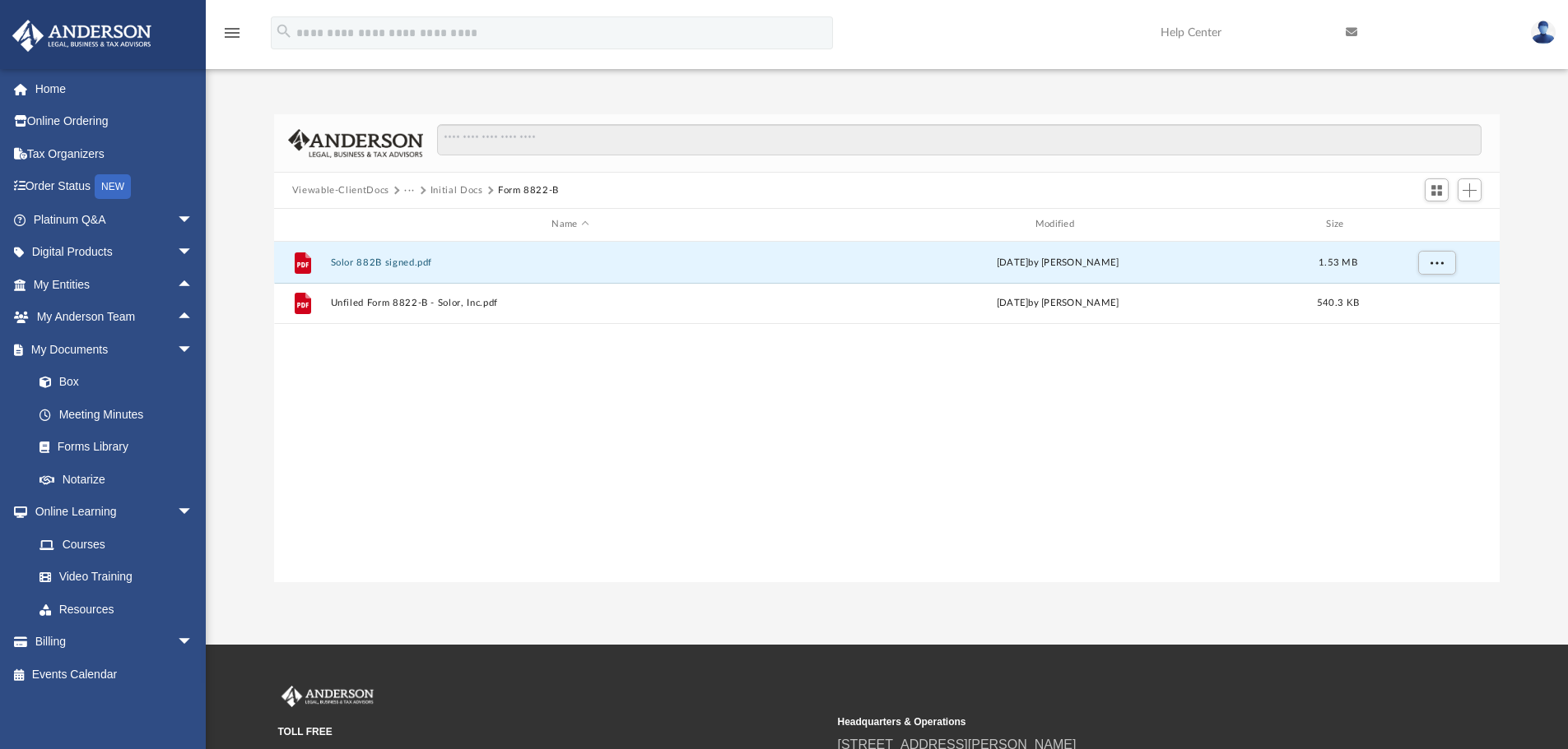
click at [410, 188] on button "···" at bounding box center [409, 191] width 10 height 15
click at [419, 218] on li "Law" at bounding box center [436, 219] width 46 height 17
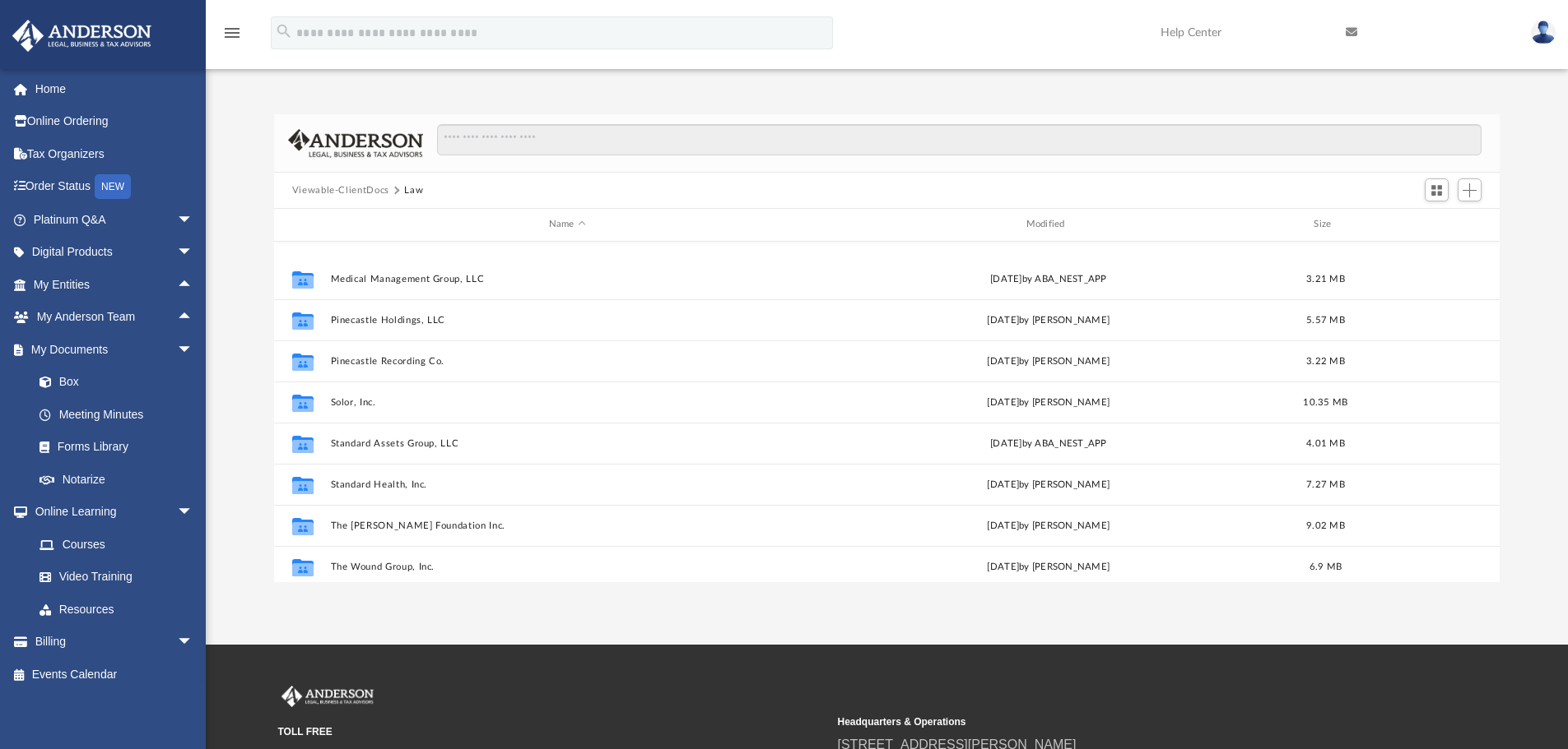
scroll to position [565, 0]
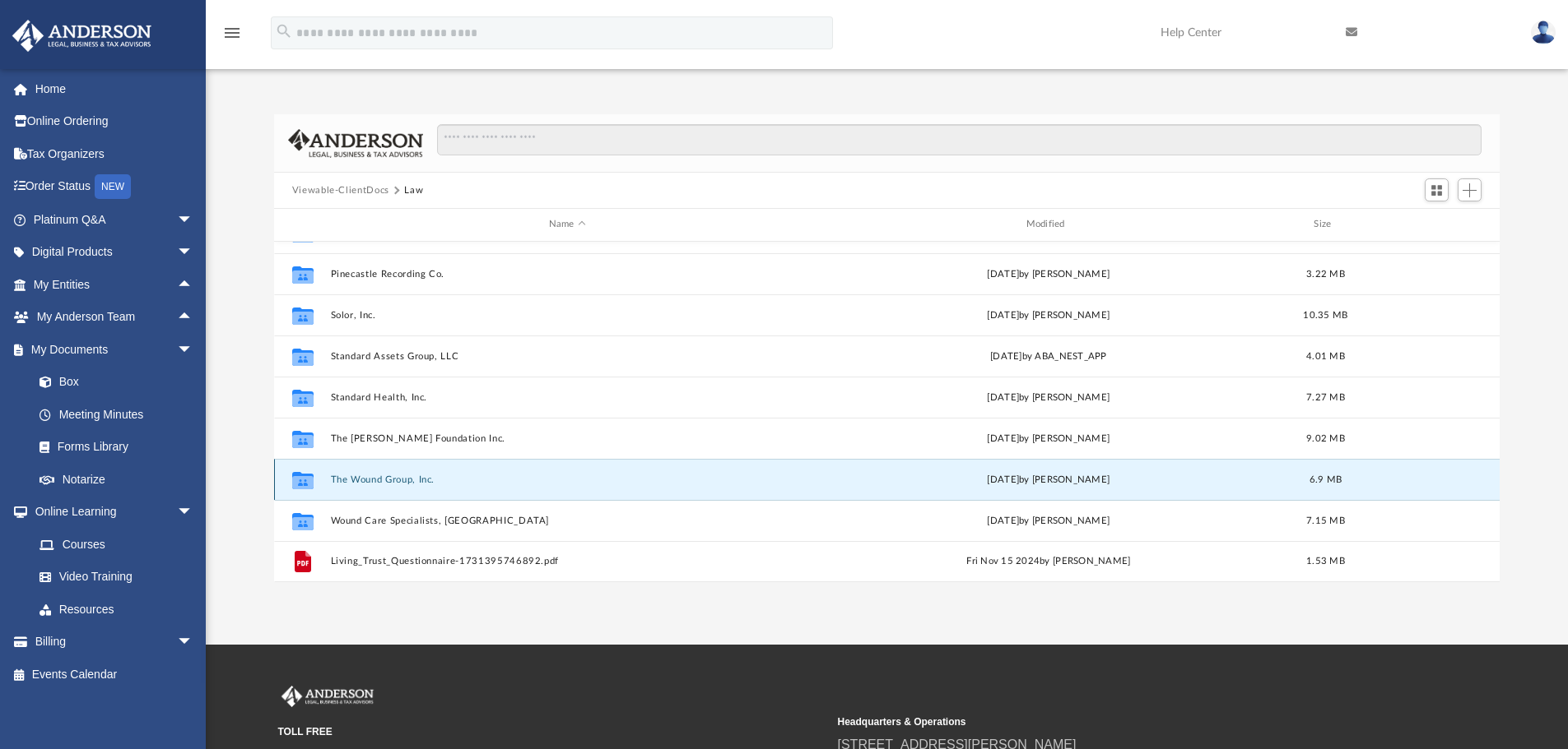
click at [351, 481] on button "The Wound Group, Inc." at bounding box center [567, 480] width 474 height 10
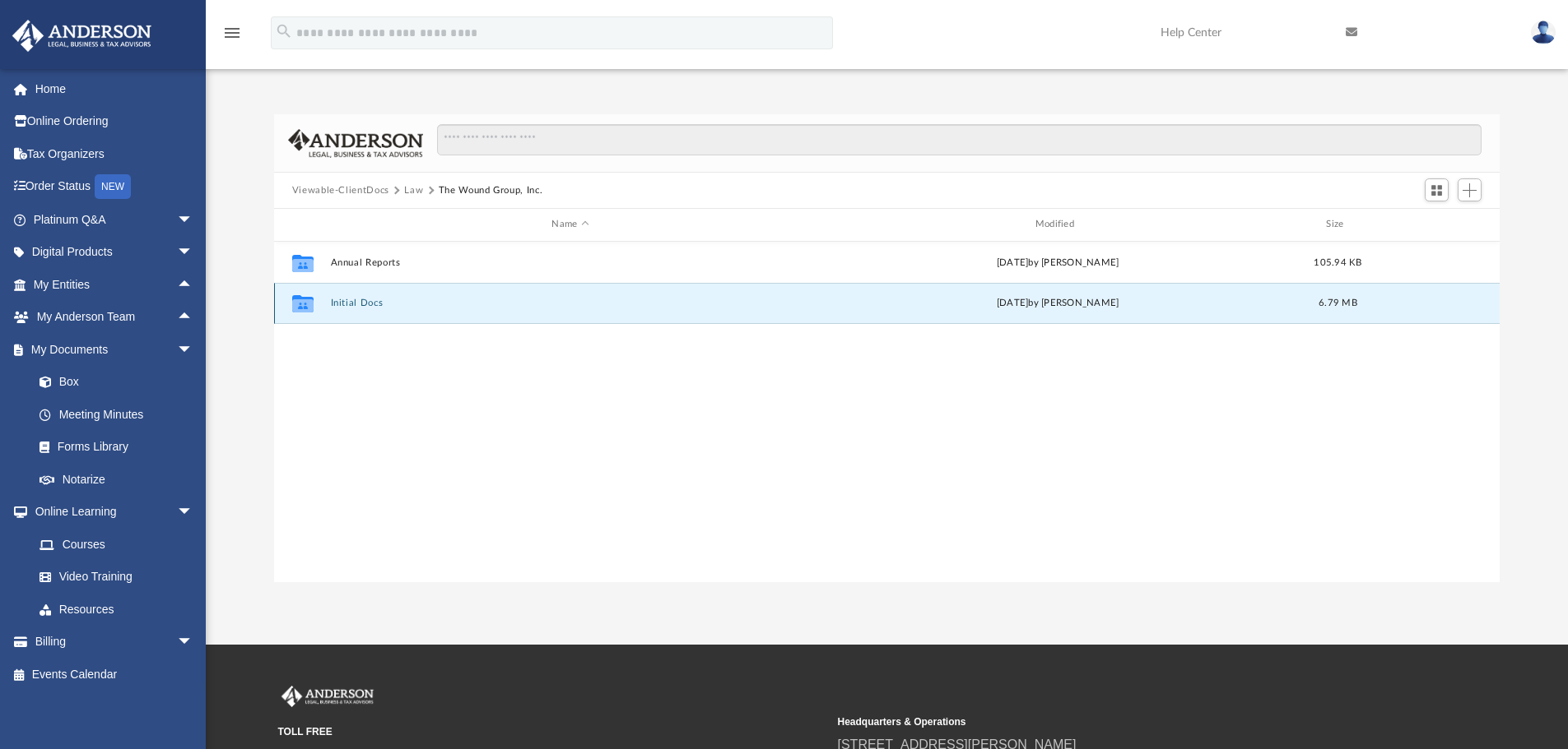
click at [368, 304] on button "Initial Docs" at bounding box center [569, 303] width 480 height 10
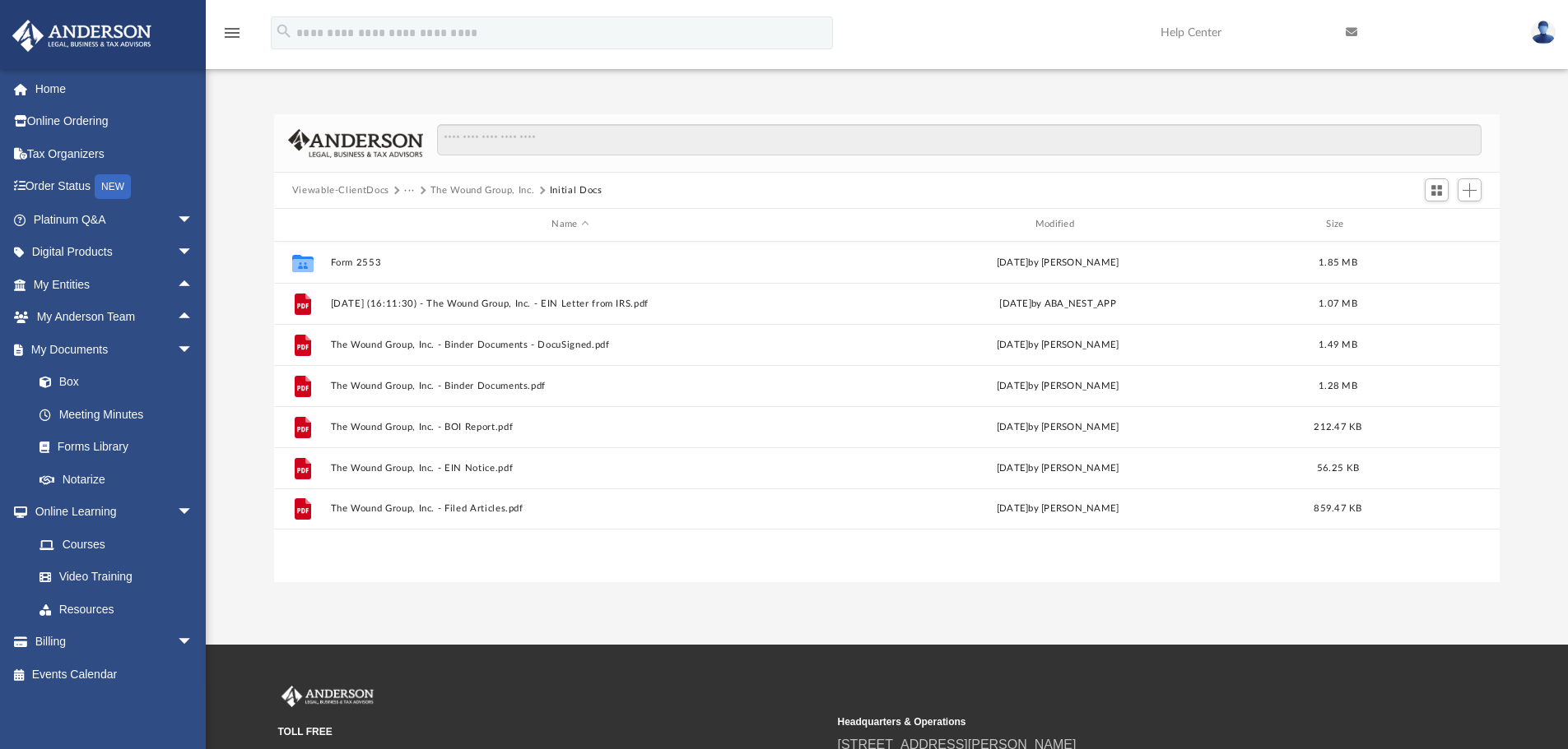
click at [407, 192] on button "···" at bounding box center [409, 191] width 10 height 15
click at [413, 212] on li "Law" at bounding box center [422, 219] width 19 height 17
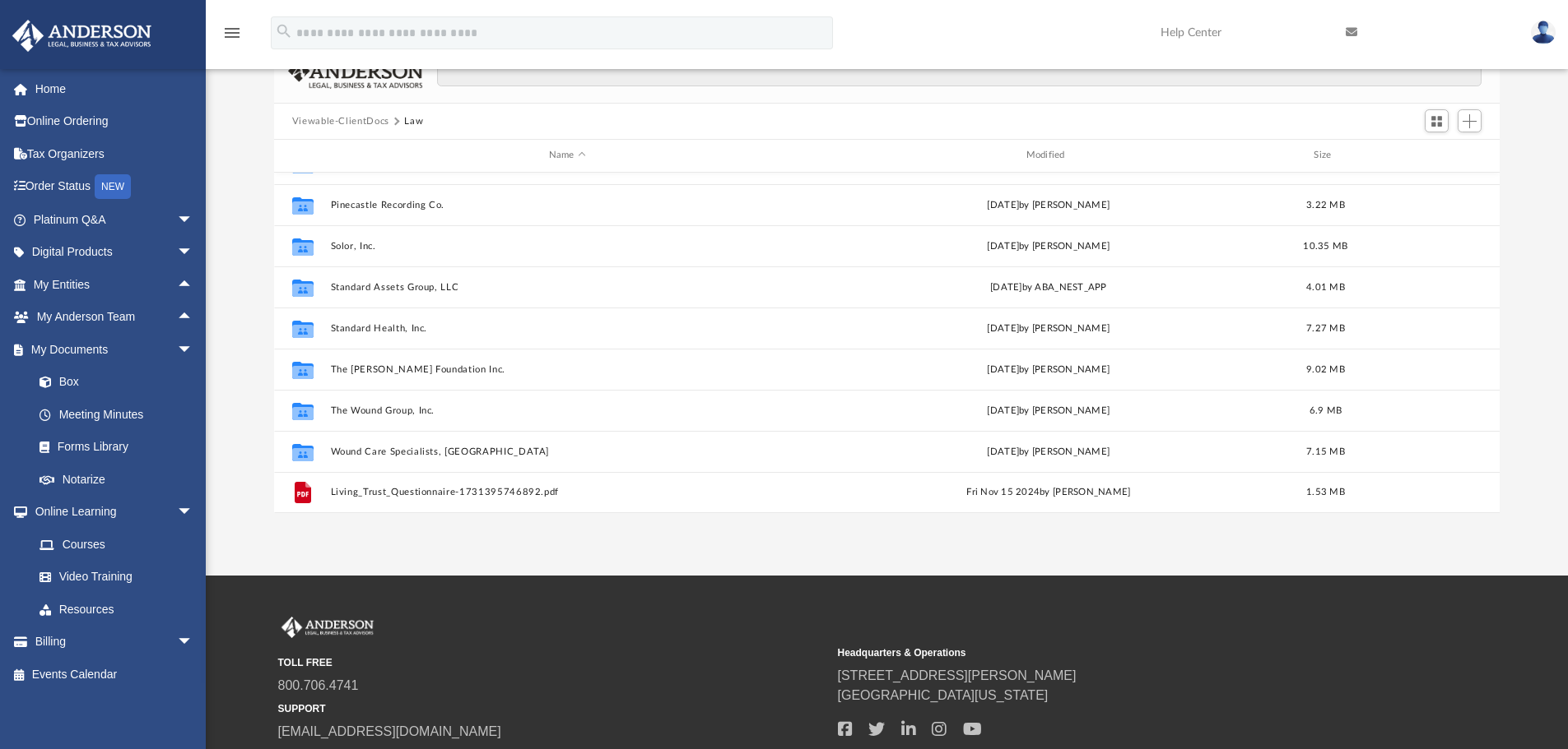
scroll to position [164, 0]
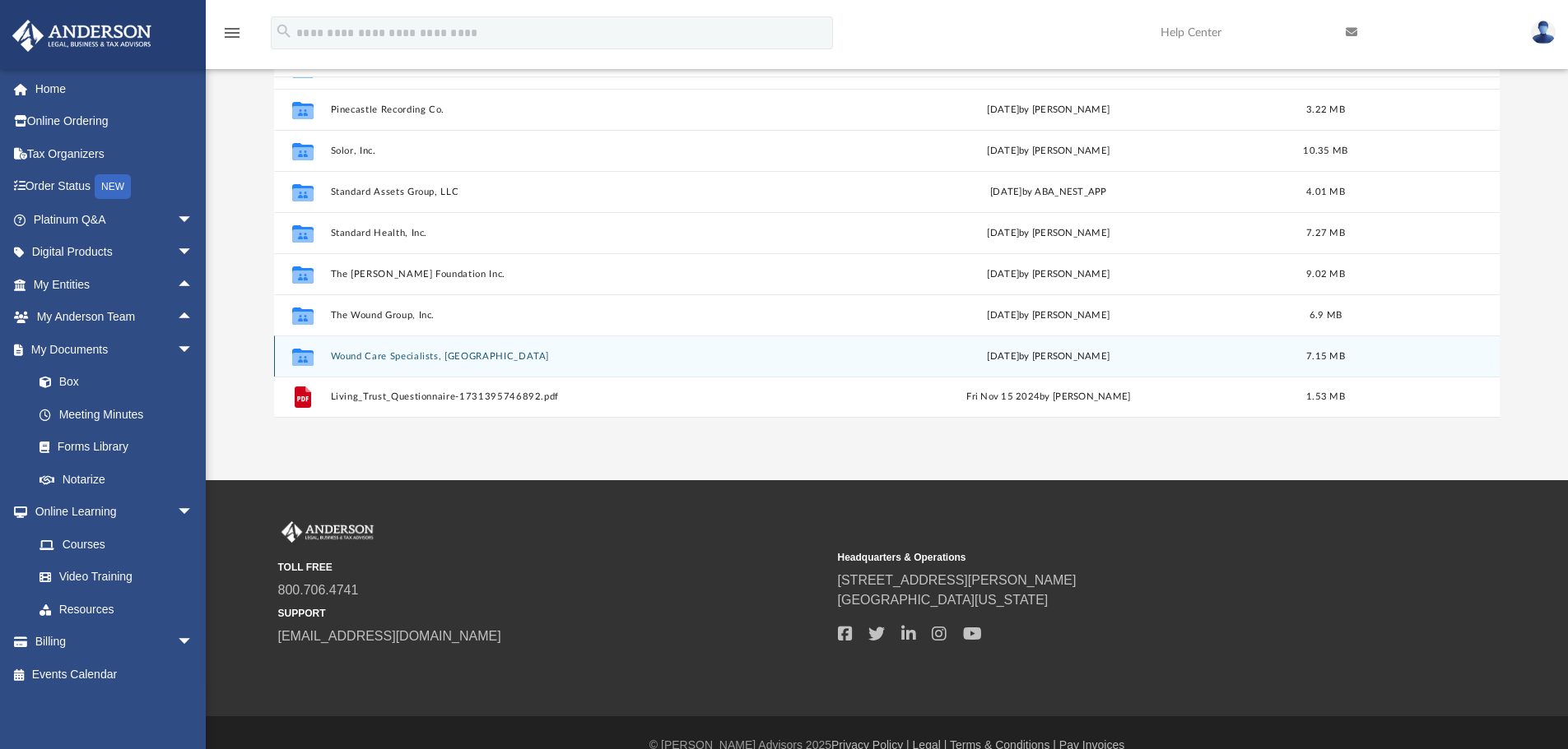
click at [351, 357] on button "Wound Care Specialists, [GEOGRAPHIC_DATA]" at bounding box center [567, 357] width 474 height 10
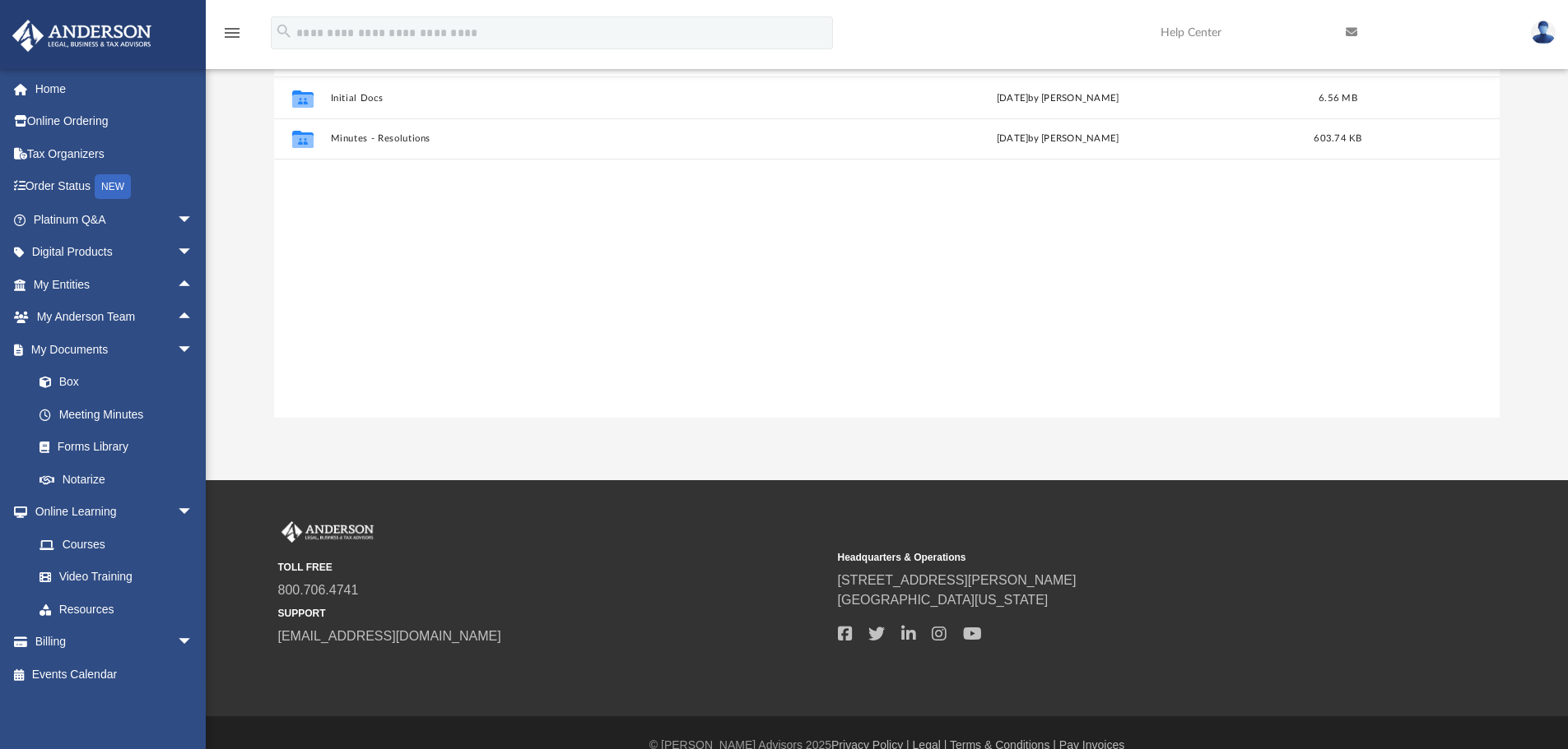
scroll to position [0, 0]
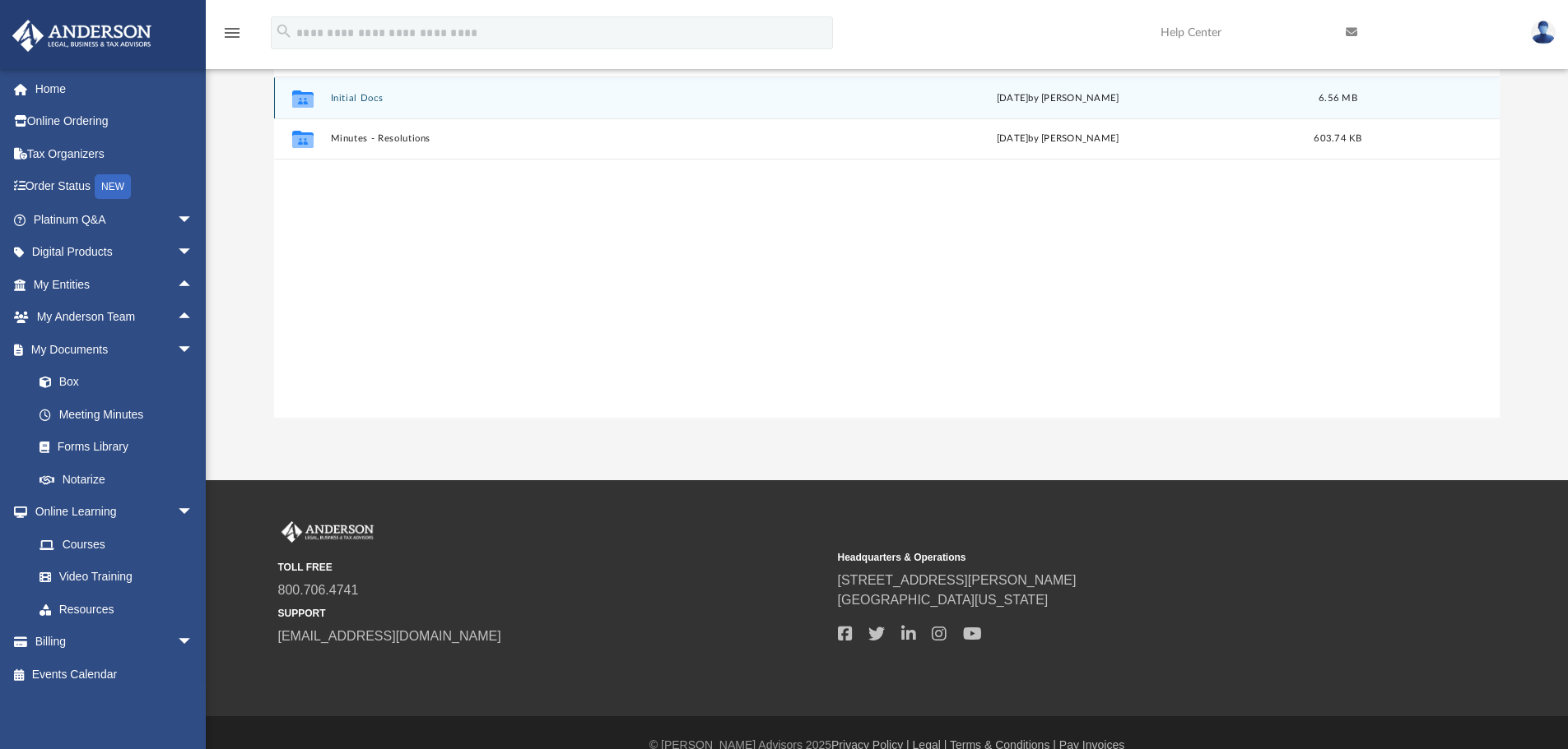
click at [359, 95] on button "Initial Docs" at bounding box center [569, 98] width 480 height 10
